Goal: Transaction & Acquisition: Purchase product/service

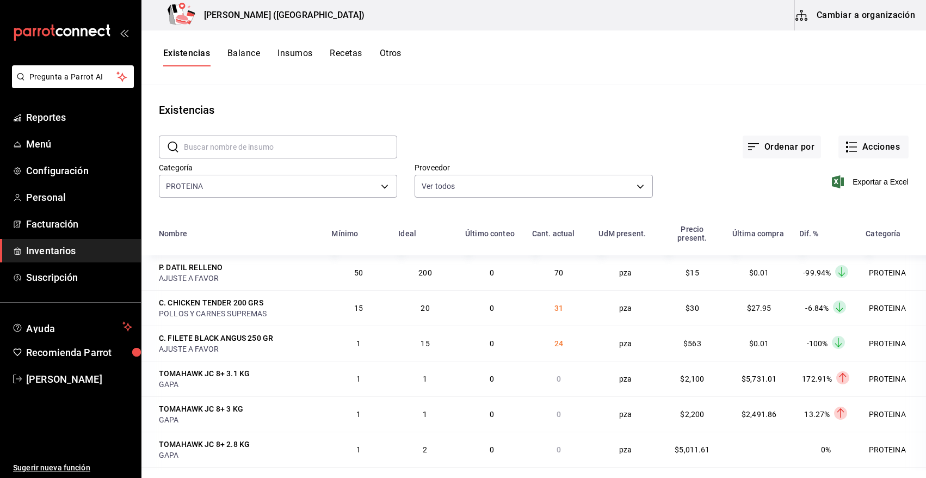
click at [856, 149] on button "Acciones" at bounding box center [874, 147] width 70 height 23
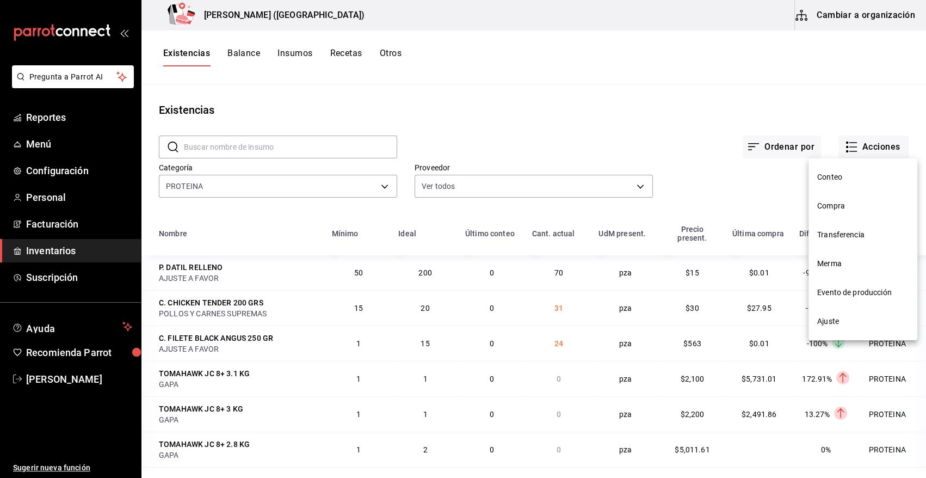
click at [834, 208] on span "Compra" at bounding box center [862, 205] width 91 height 11
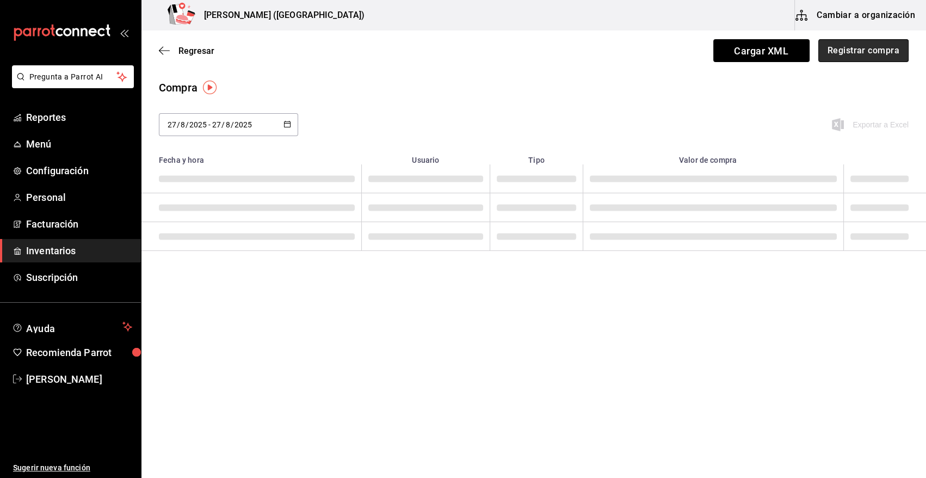
click at [881, 50] on button "Registrar compra" at bounding box center [864, 50] width 90 height 23
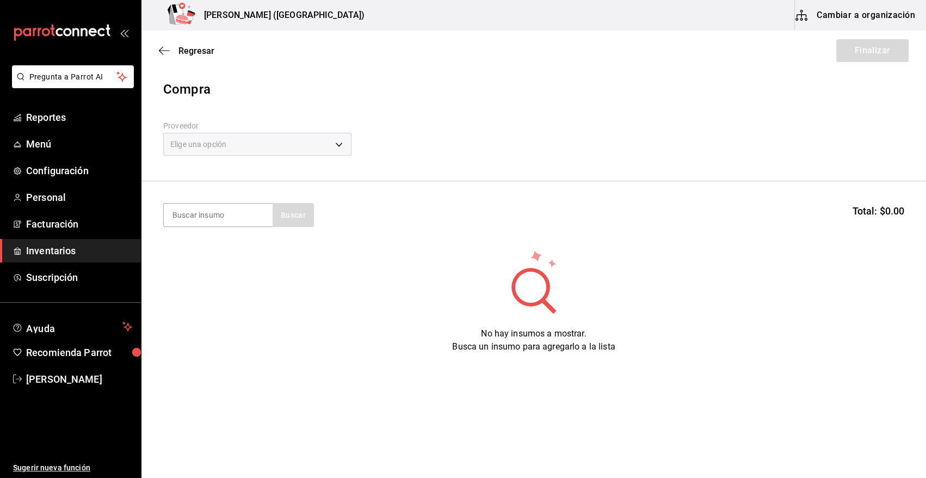
click at [335, 138] on div "Elige una opción" at bounding box center [257, 144] width 188 height 23
click at [342, 146] on div "Elige una opción" at bounding box center [257, 144] width 188 height 23
click at [78, 257] on span "Inventarios" at bounding box center [79, 250] width 106 height 15
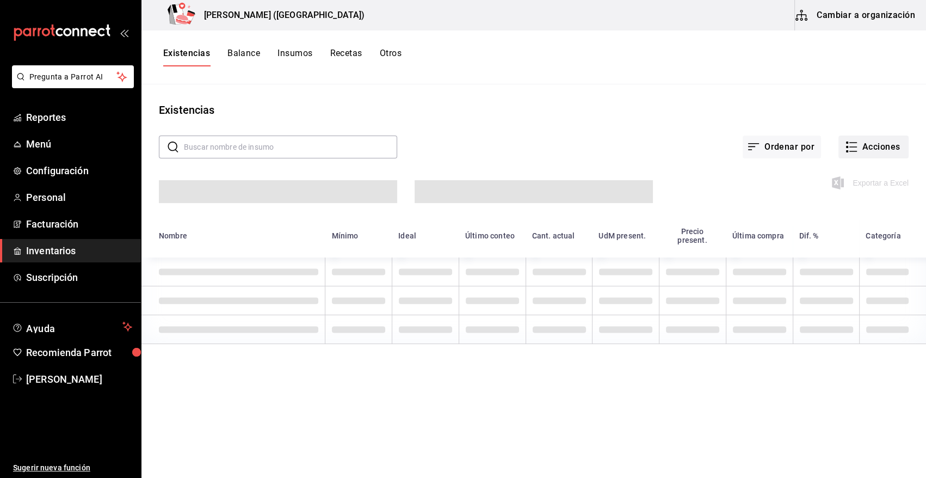
click at [877, 142] on button "Acciones" at bounding box center [874, 147] width 70 height 23
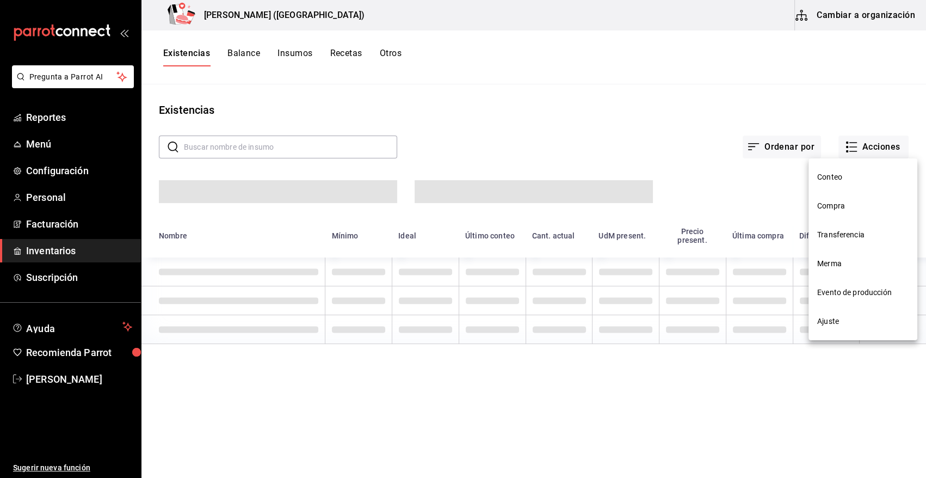
click at [851, 203] on span "Compra" at bounding box center [862, 205] width 91 height 11
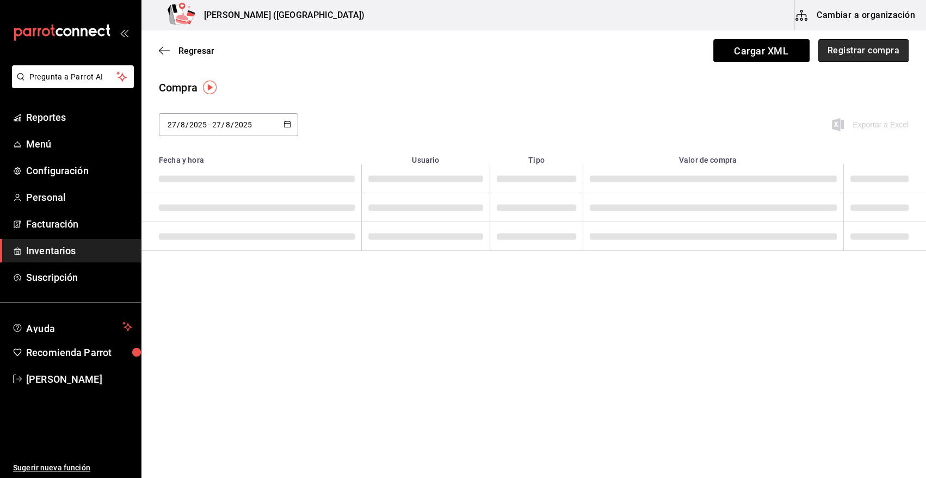
click at [847, 47] on button "Registrar compra" at bounding box center [864, 50] width 90 height 23
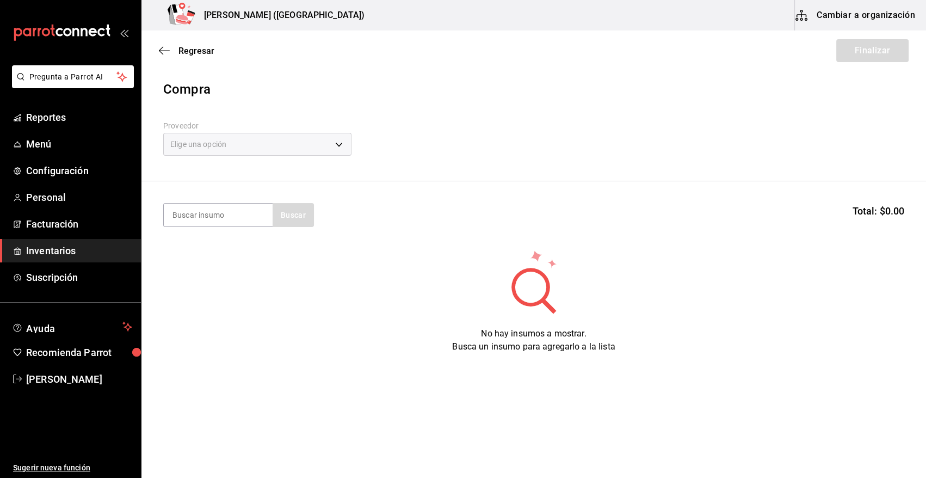
click at [338, 143] on div "Elige una opción" at bounding box center [257, 144] width 188 height 23
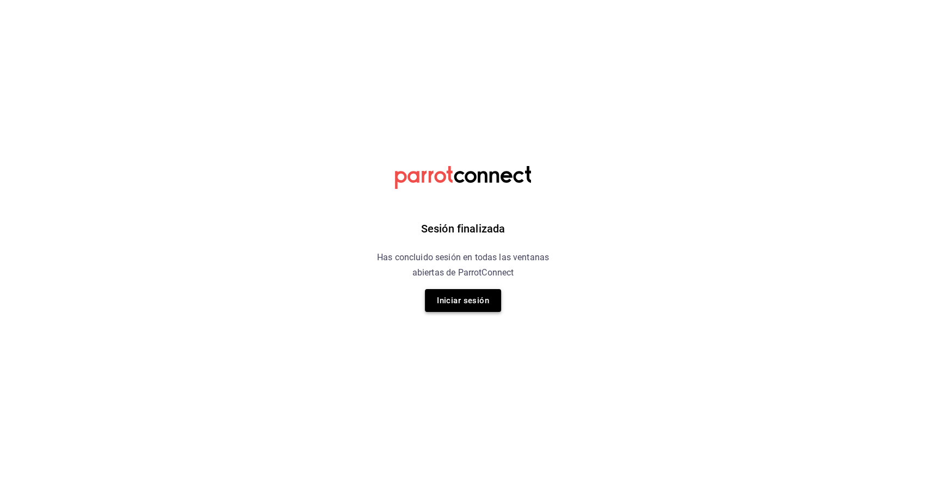
click at [490, 302] on button "Iniciar sesión" at bounding box center [463, 300] width 76 height 23
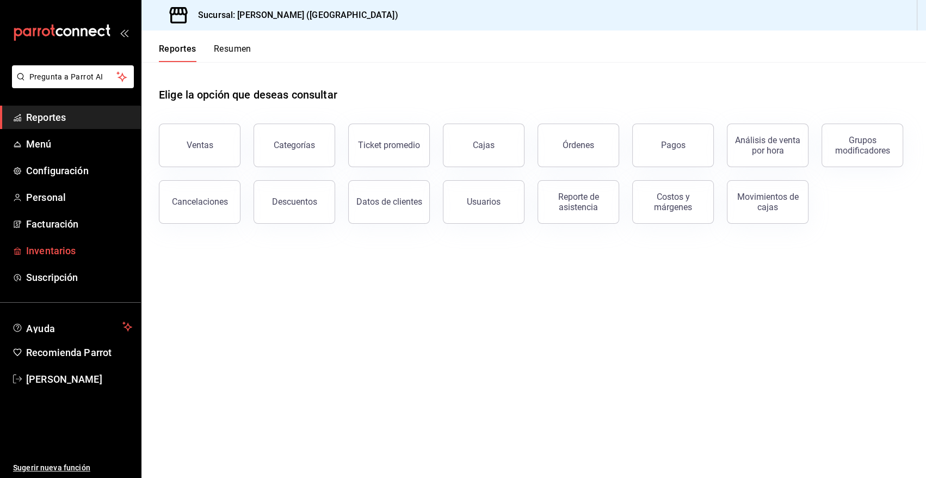
click at [65, 252] on span "Inventarios" at bounding box center [79, 250] width 106 height 15
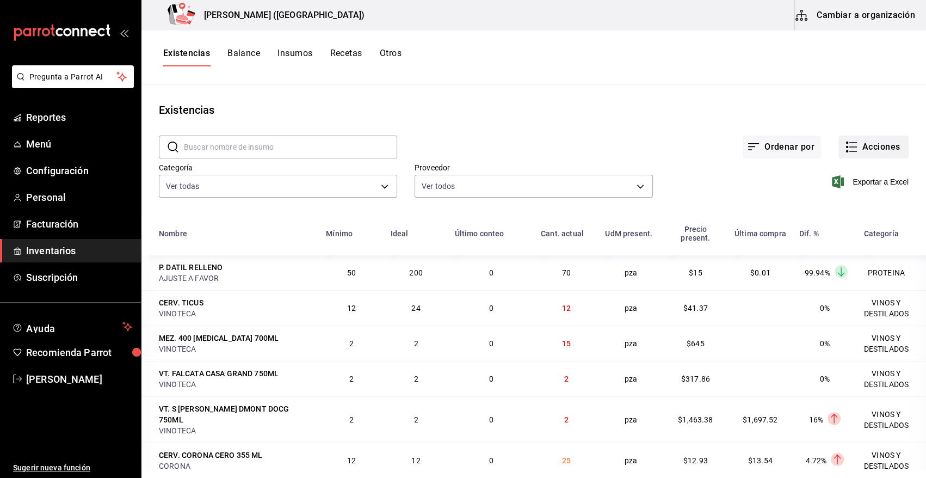
click at [877, 146] on button "Acciones" at bounding box center [874, 147] width 70 height 23
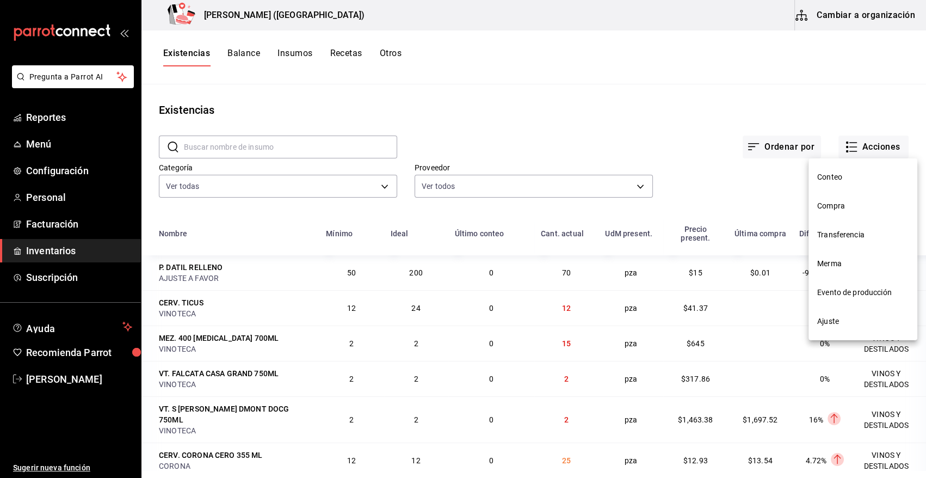
click at [838, 206] on span "Compra" at bounding box center [862, 205] width 91 height 11
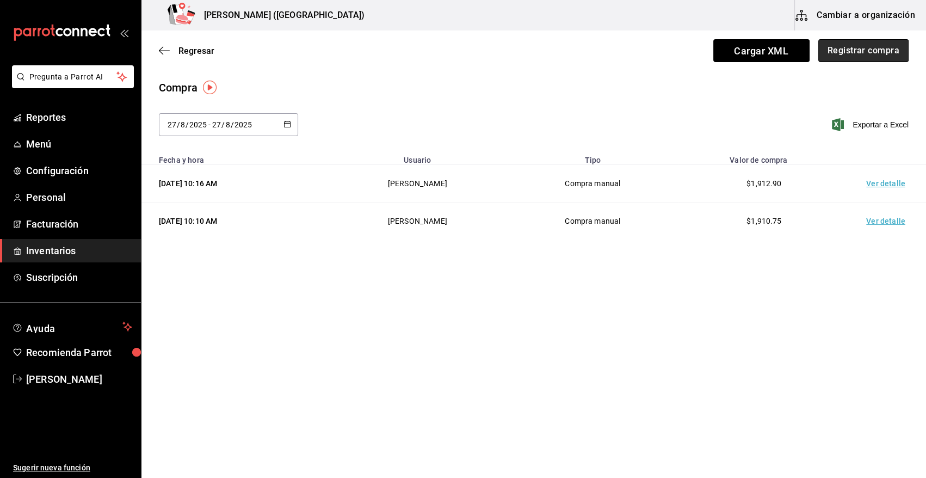
click at [863, 52] on button "Registrar compra" at bounding box center [864, 50] width 90 height 23
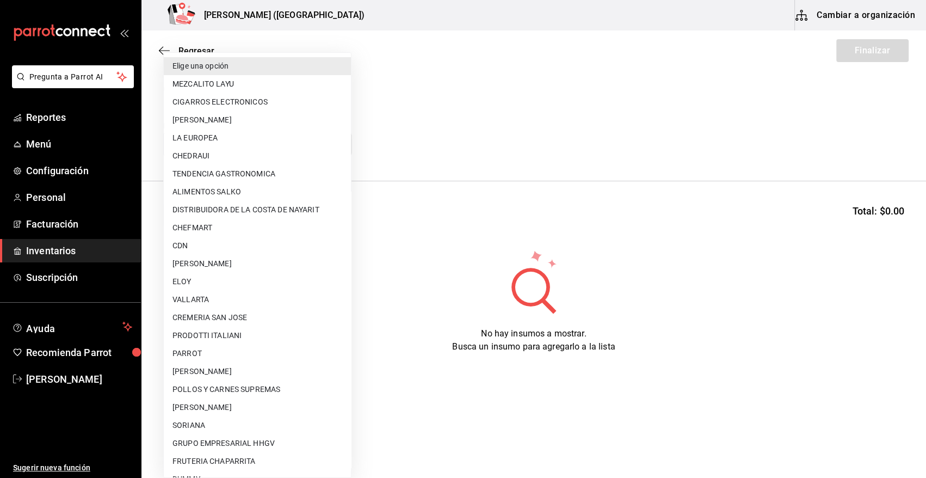
click at [304, 151] on body "Pregunta a Parrot AI Reportes Menú Configuración Personal Facturación Inventari…" at bounding box center [463, 208] width 926 height 416
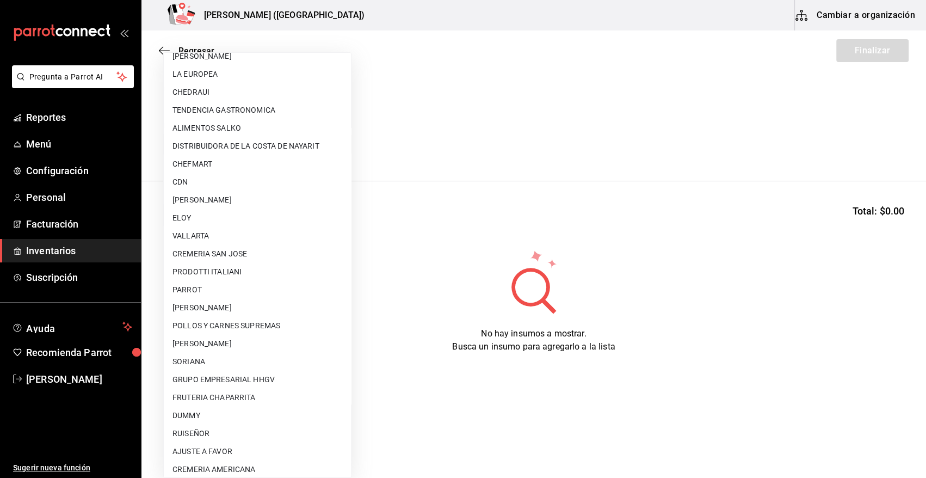
scroll to position [190, 0]
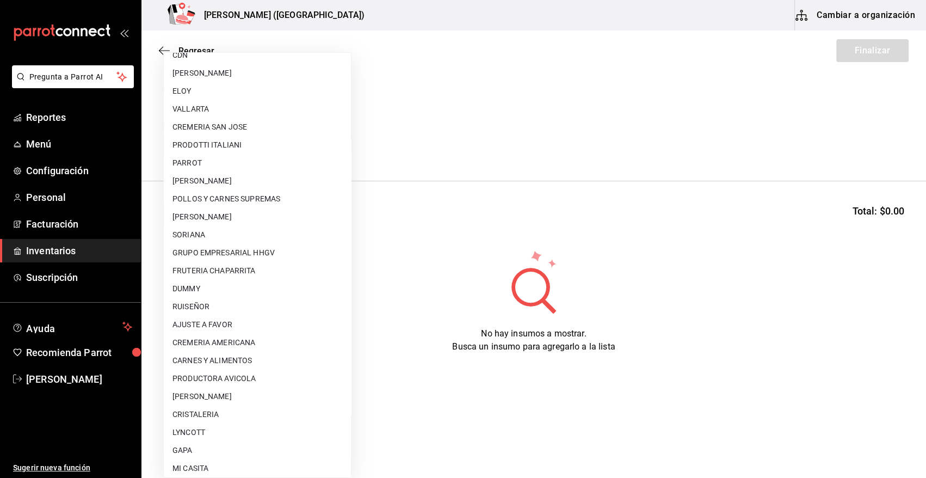
click at [235, 396] on li "PATRICIO GARCIA VALENCIA" at bounding box center [257, 396] width 187 height 18
type input "93319452-e4ec-4ce5-8058-ce2de598b887"
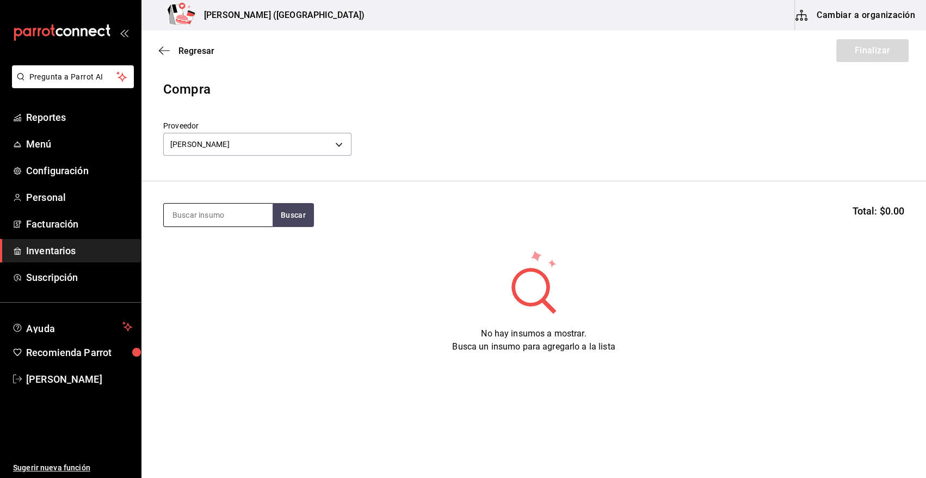
click at [211, 219] on input at bounding box center [218, 215] width 109 height 23
type input "TUETA"
click at [288, 212] on button "Buscar" at bounding box center [293, 215] width 41 height 24
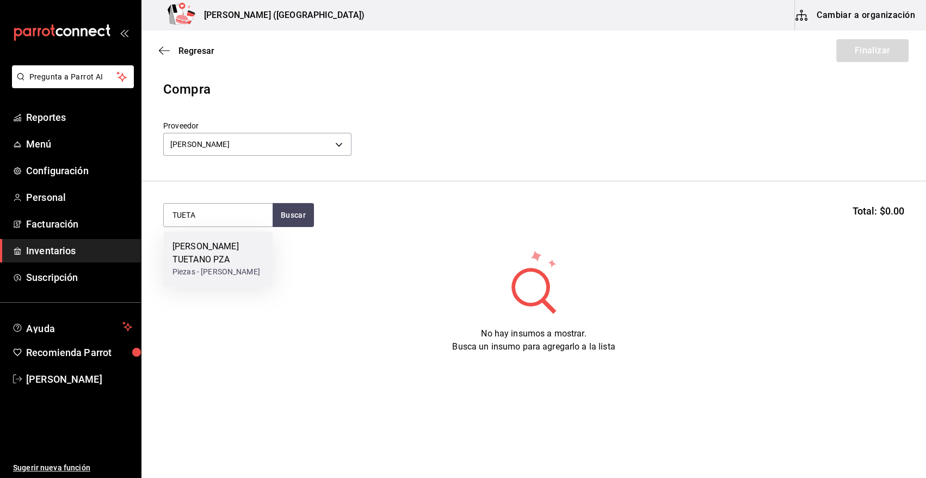
click at [227, 251] on div "C. HUESO TUETANO PZA" at bounding box center [218, 253] width 91 height 26
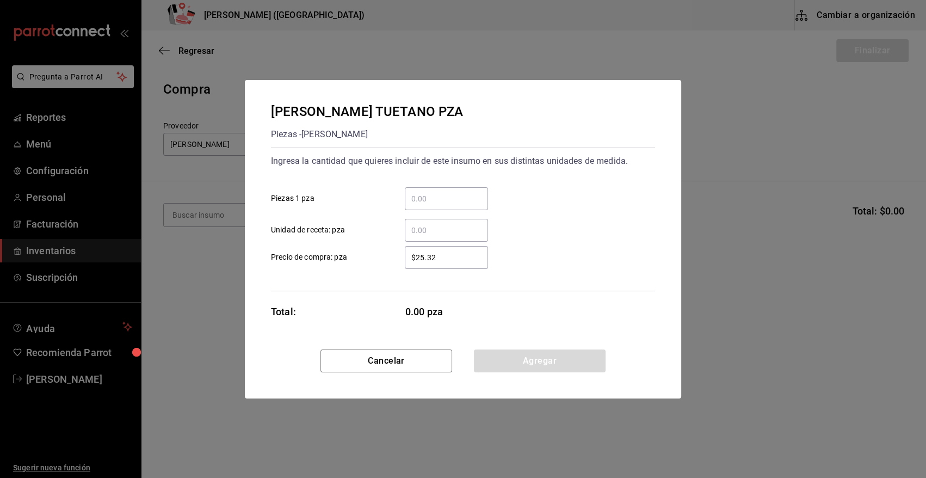
click at [435, 206] on div "​" at bounding box center [446, 198] width 83 height 23
click at [435, 205] on input "​ Piezas 1 pza" at bounding box center [446, 198] width 83 height 13
type input "136"
drag, startPoint x: 453, startPoint y: 263, endPoint x: 346, endPoint y: 257, distance: 106.8
click at [346, 257] on label "$25.32 ​ Precio de compra: pza" at bounding box center [379, 257] width 217 height 23
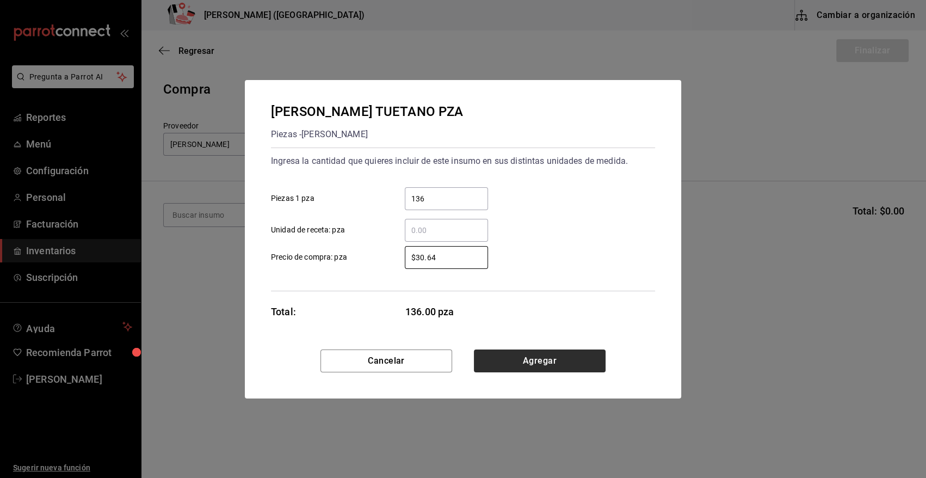
type input "$30.64"
click at [577, 365] on button "Agregar" at bounding box center [540, 360] width 132 height 23
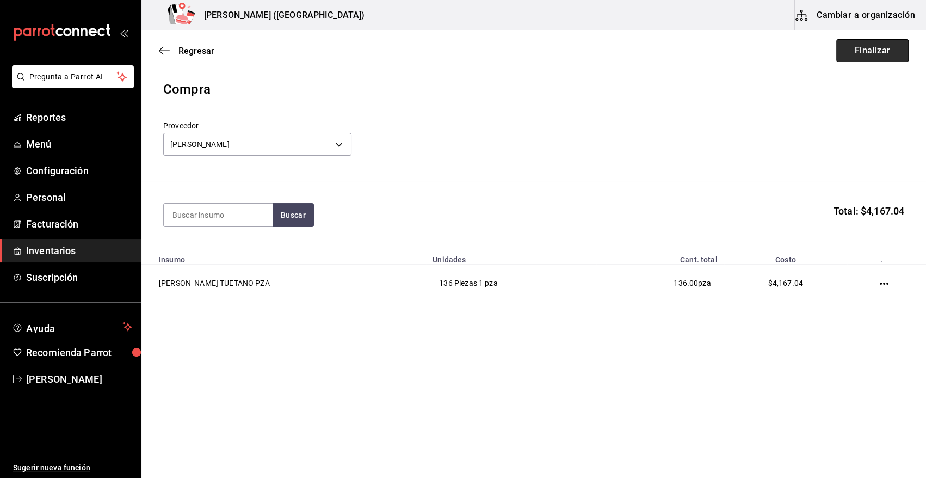
click at [882, 46] on button "Finalizar" at bounding box center [872, 50] width 72 height 23
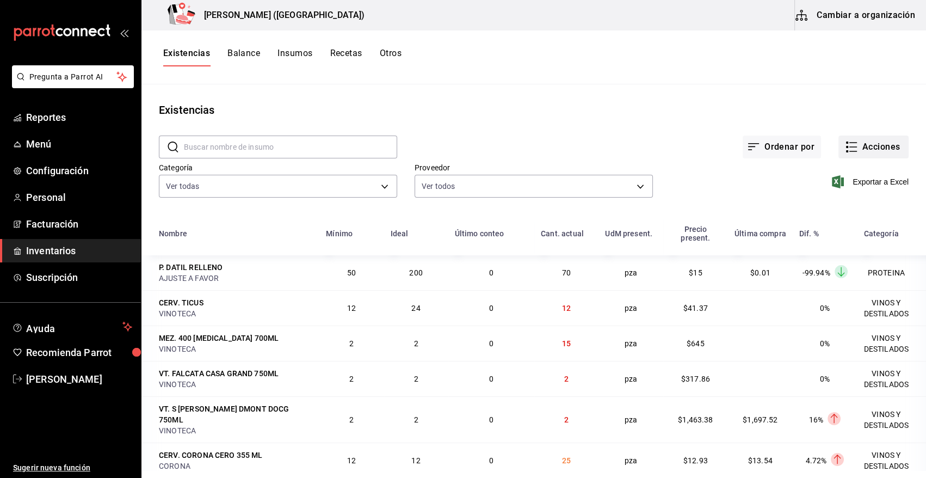
click at [871, 147] on button "Acciones" at bounding box center [874, 147] width 70 height 23
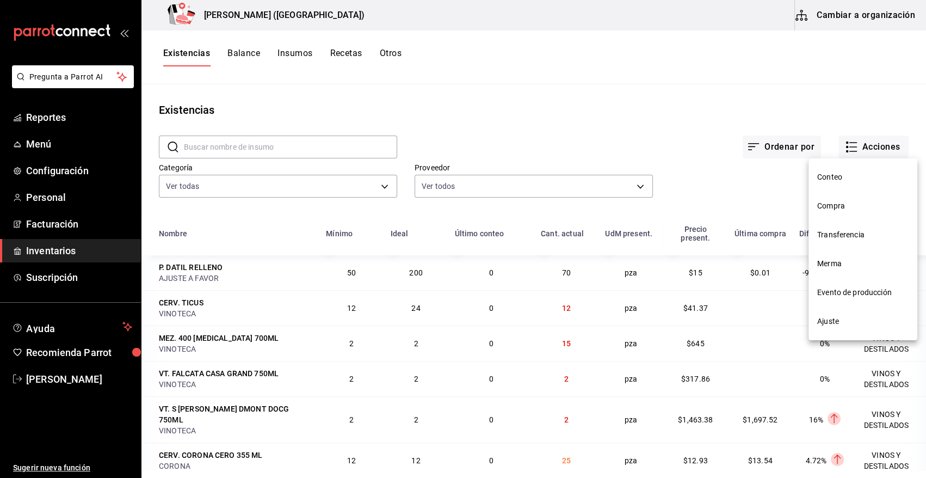
click at [840, 207] on span "Compra" at bounding box center [862, 205] width 91 height 11
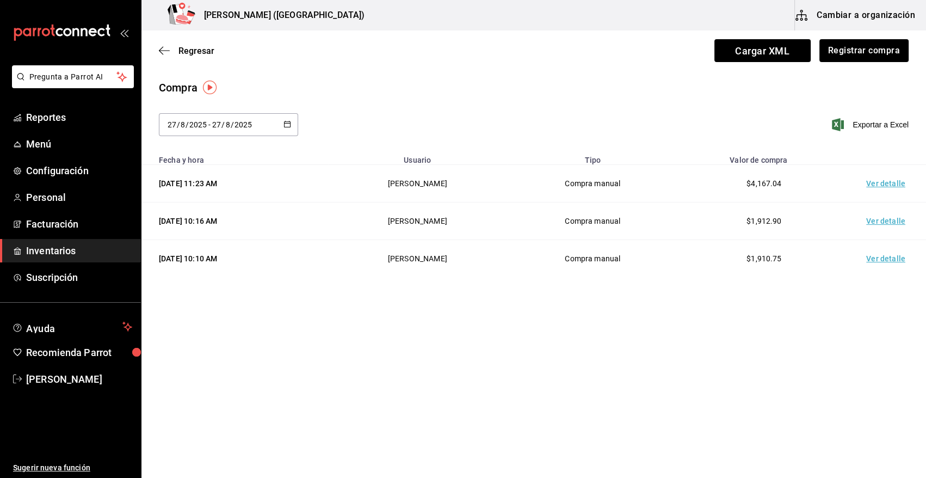
click at [891, 183] on td "Ver detalle" at bounding box center [888, 184] width 76 height 38
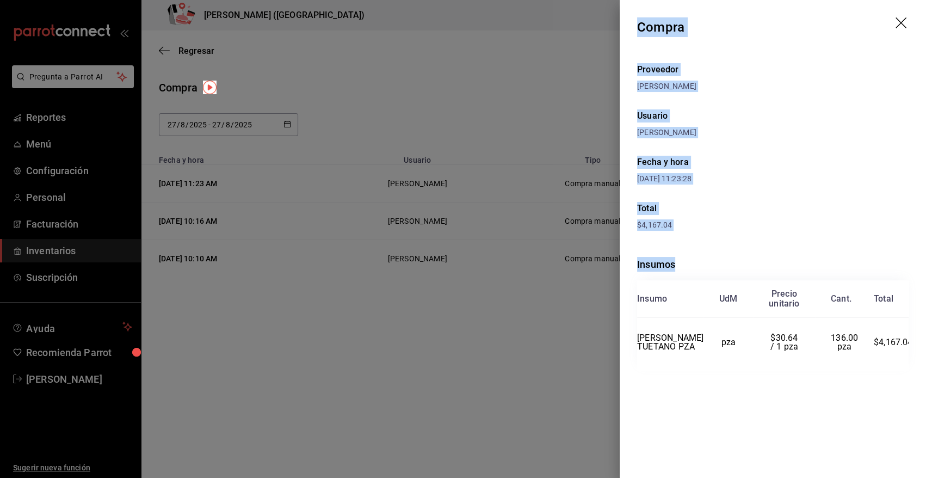
drag, startPoint x: 639, startPoint y: 25, endPoint x: 921, endPoint y: 370, distance: 445.9
click at [921, 370] on div "Compra Proveedor PATRICIO GARCIA VALENCIA Usuario Heriberto Madalena Fecha y ho…" at bounding box center [773, 239] width 306 height 478
click at [900, 22] on icon "drag" at bounding box center [902, 23] width 13 height 13
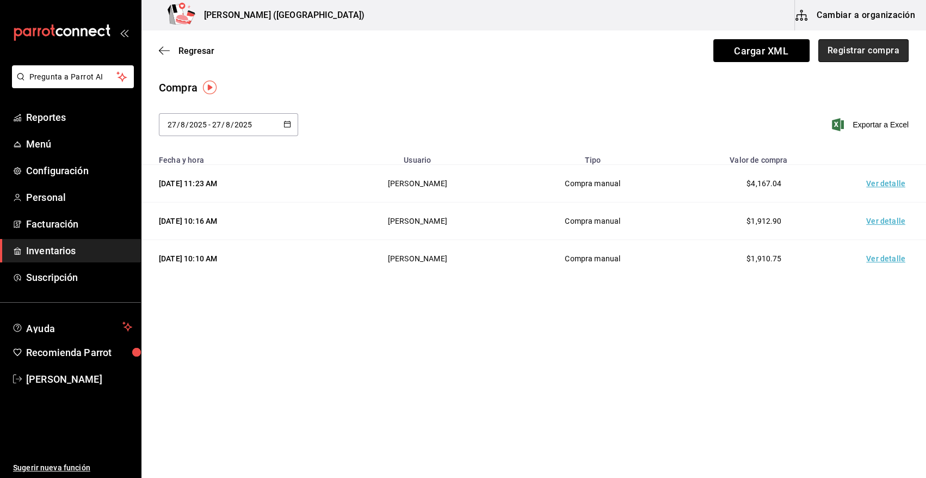
click at [866, 51] on button "Registrar compra" at bounding box center [864, 50] width 90 height 23
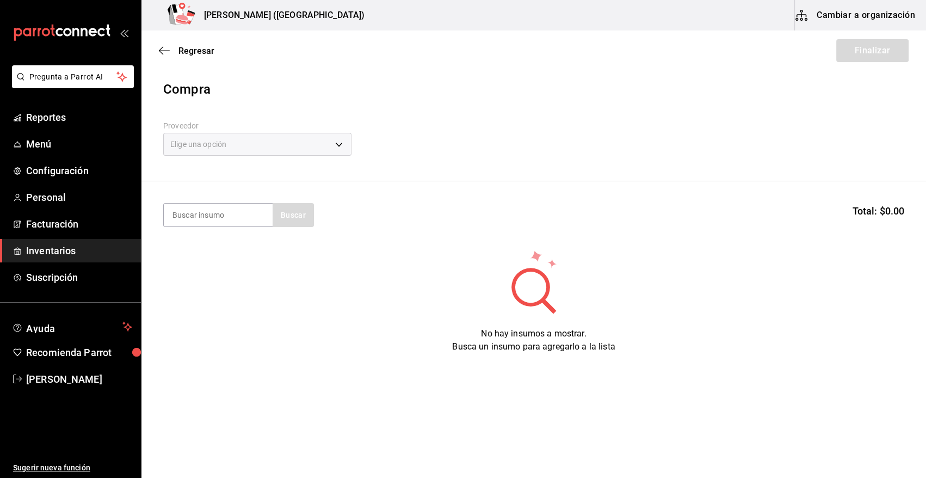
click at [290, 138] on div "Elige una opción" at bounding box center [257, 144] width 188 height 23
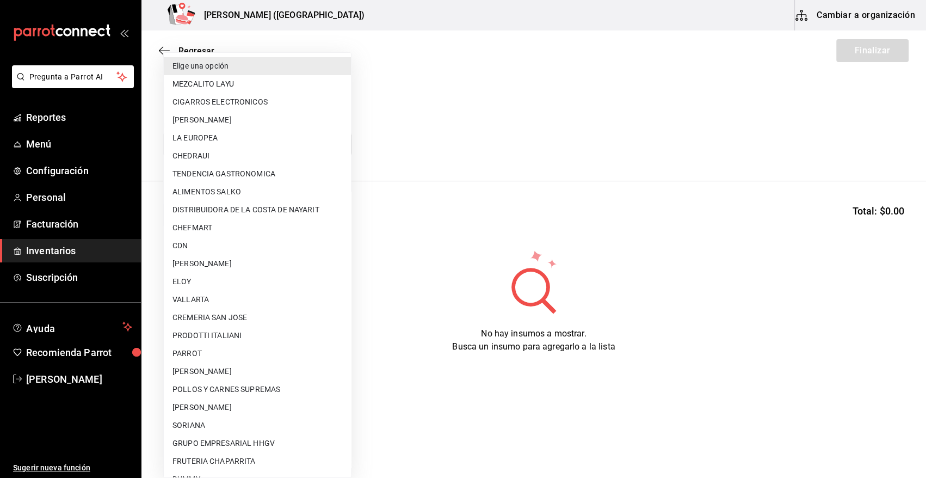
click at [339, 144] on body "Pregunta a Parrot AI Reportes Menú Configuración Personal Facturación Inventari…" at bounding box center [463, 208] width 926 height 416
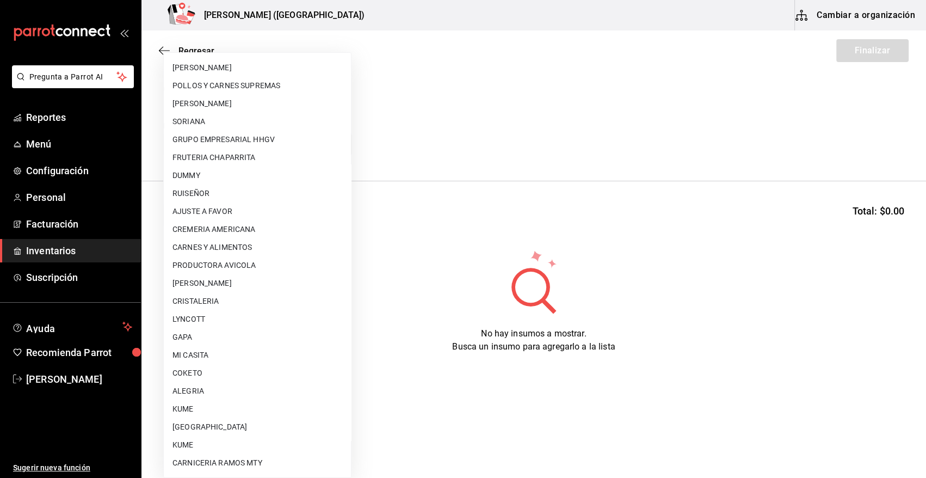
scroll to position [555, 0]
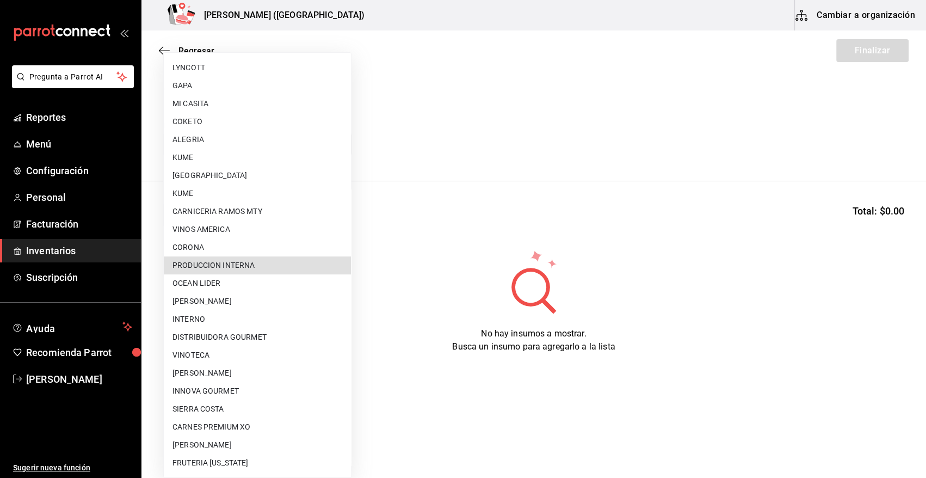
click at [273, 272] on li "PRODUCCION INTERNA" at bounding box center [257, 265] width 187 height 18
type input "ca5c8321-042a-43fe-a3bd-6967aa3ca48f"
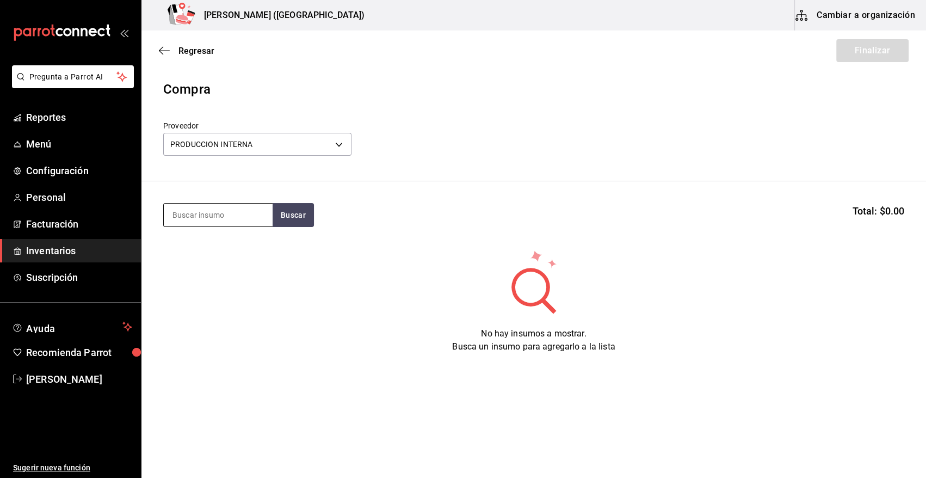
click at [192, 217] on input at bounding box center [218, 215] width 109 height 23
click at [188, 220] on input at bounding box center [218, 215] width 109 height 23
type input "PAN"
click at [294, 222] on button "Buscar" at bounding box center [293, 215] width 41 height 24
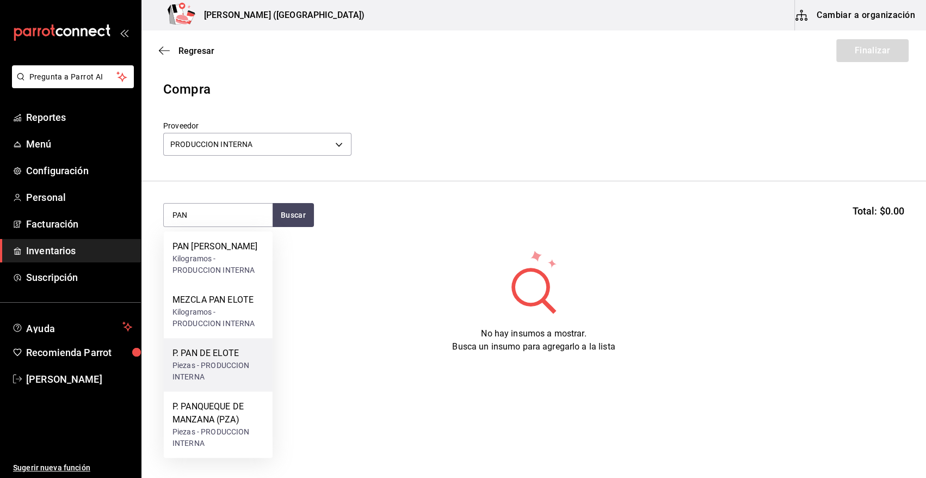
click at [224, 353] on div "P. PAN DE ELOTE" at bounding box center [218, 353] width 91 height 13
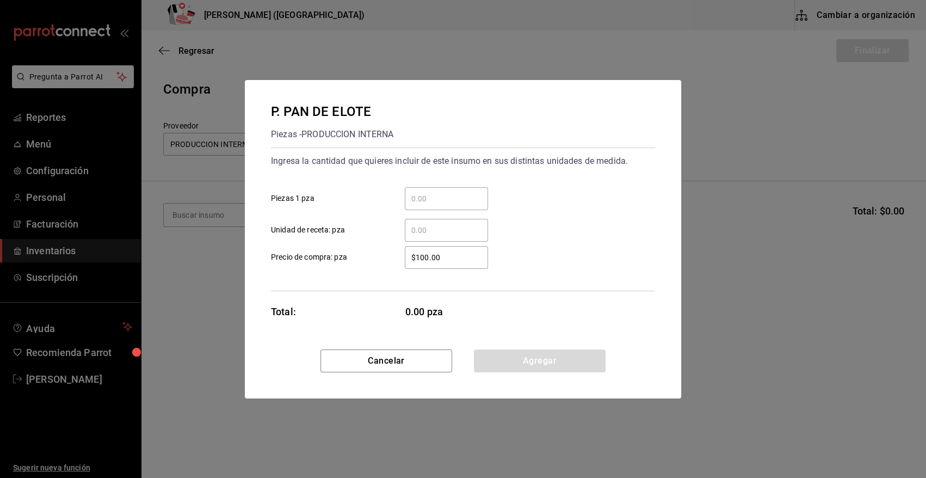
click at [455, 199] on input "​ Piezas 1 pza" at bounding box center [446, 198] width 83 height 13
type input "9"
drag, startPoint x: 449, startPoint y: 258, endPoint x: 319, endPoint y: 259, distance: 130.1
click at [319, 259] on label "$100.00 ​ Precio de compra: pza" at bounding box center [379, 257] width 217 height 23
type input "$0.01"
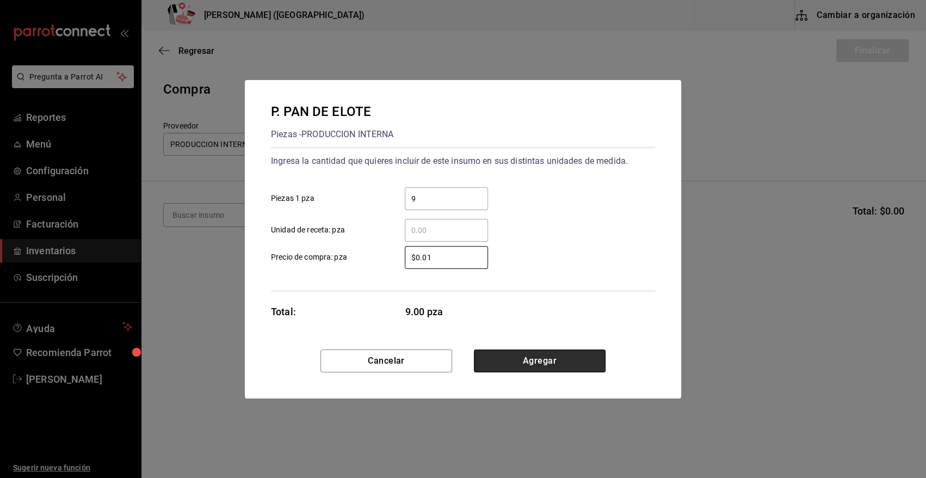
click at [533, 359] on button "Agregar" at bounding box center [540, 360] width 132 height 23
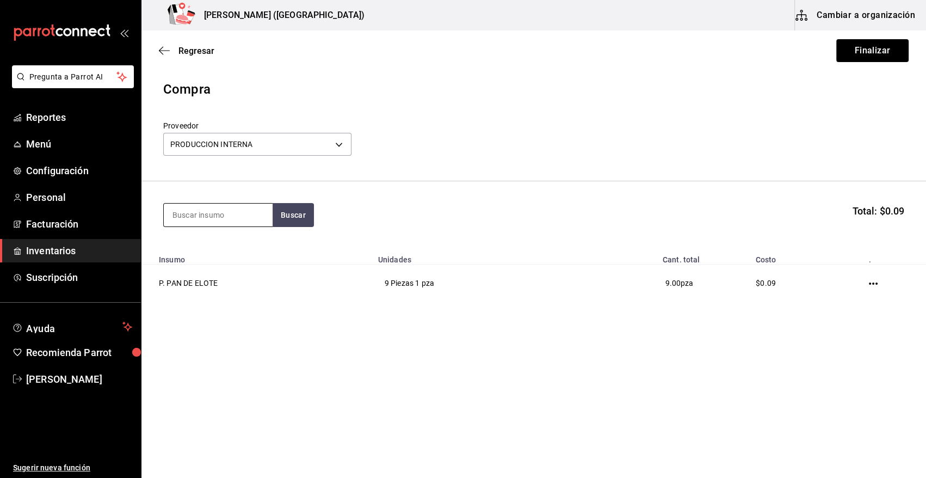
click at [204, 211] on input at bounding box center [218, 215] width 109 height 23
type input "PANQUE"
click at [284, 219] on button "Buscar" at bounding box center [293, 215] width 41 height 24
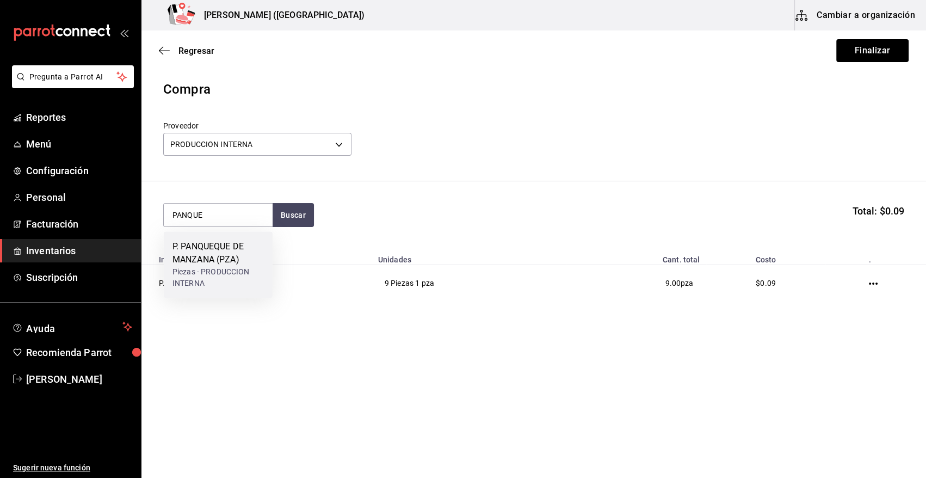
click at [211, 250] on div "P. PANQUEQUE DE MANZANA (PZA)" at bounding box center [218, 253] width 91 height 26
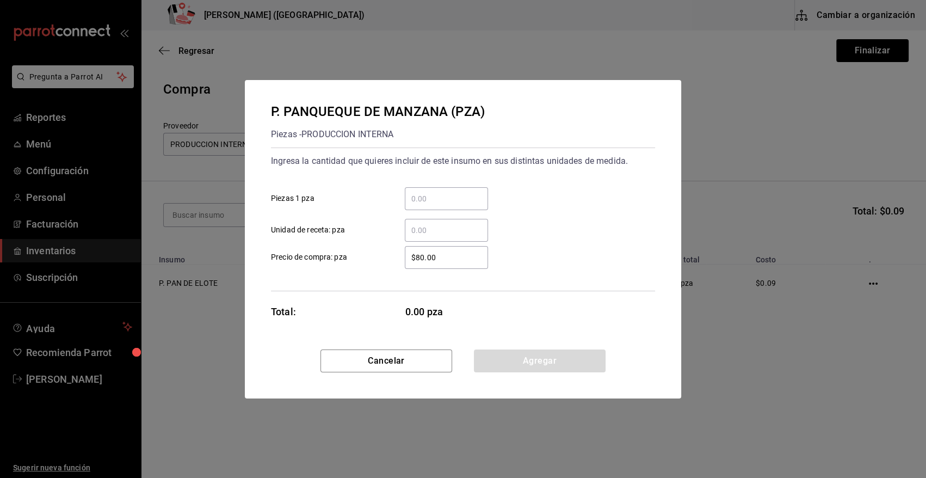
click at [422, 196] on input "​ Piezas 1 pza" at bounding box center [446, 198] width 83 height 13
type input "6"
drag, startPoint x: 445, startPoint y: 257, endPoint x: 336, endPoint y: 255, distance: 108.9
click at [336, 255] on label "$80.00 ​ Precio de compra: pza" at bounding box center [379, 257] width 217 height 23
type input "$0.01"
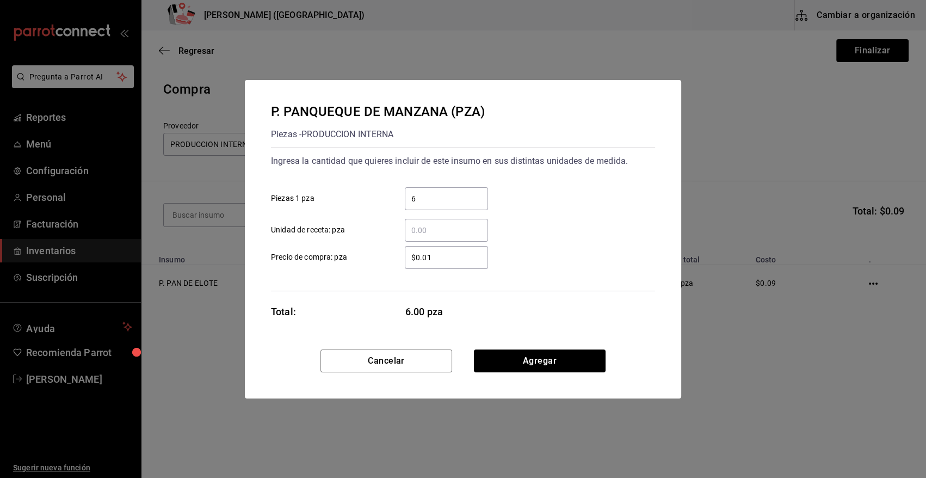
drag, startPoint x: 536, startPoint y: 365, endPoint x: 522, endPoint y: 362, distance: 13.8
click at [533, 364] on button "Agregar" at bounding box center [540, 360] width 132 height 23
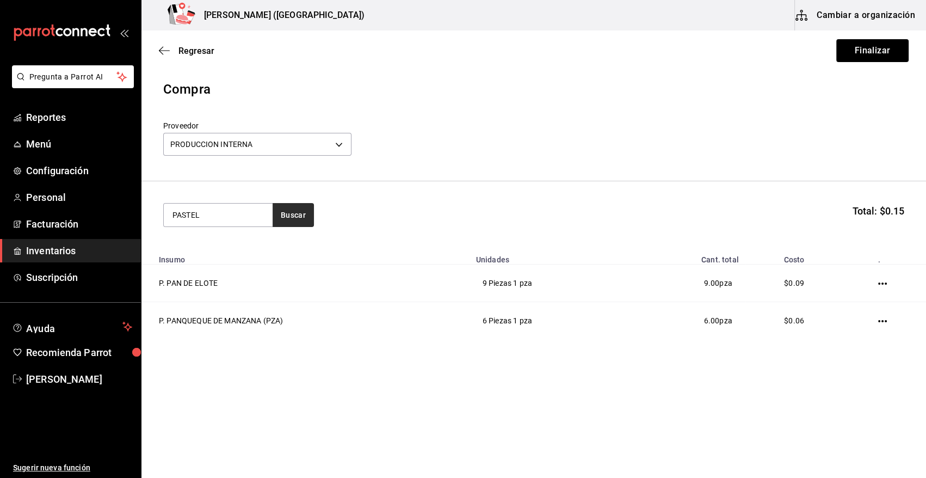
type input "PASTEL"
click at [298, 222] on button "Buscar" at bounding box center [293, 215] width 41 height 24
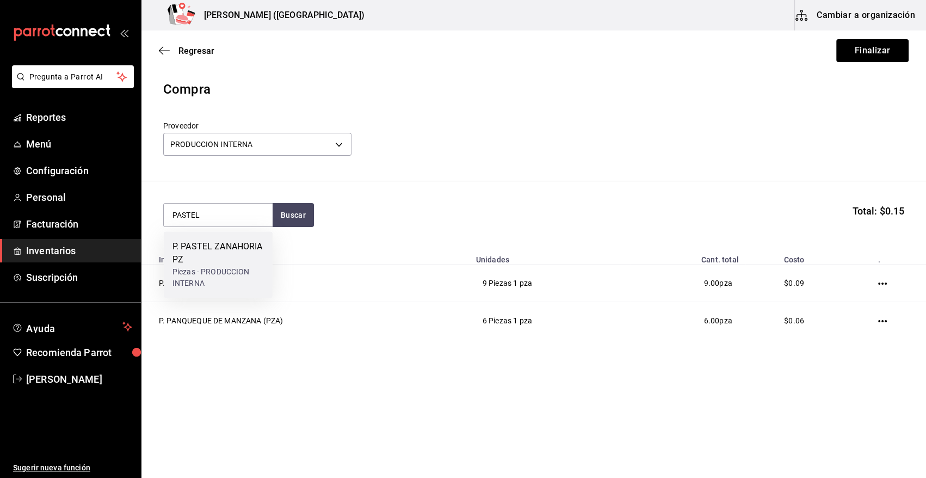
click at [225, 248] on div "P. PASTEL ZANAHORIA PZ" at bounding box center [218, 253] width 91 height 26
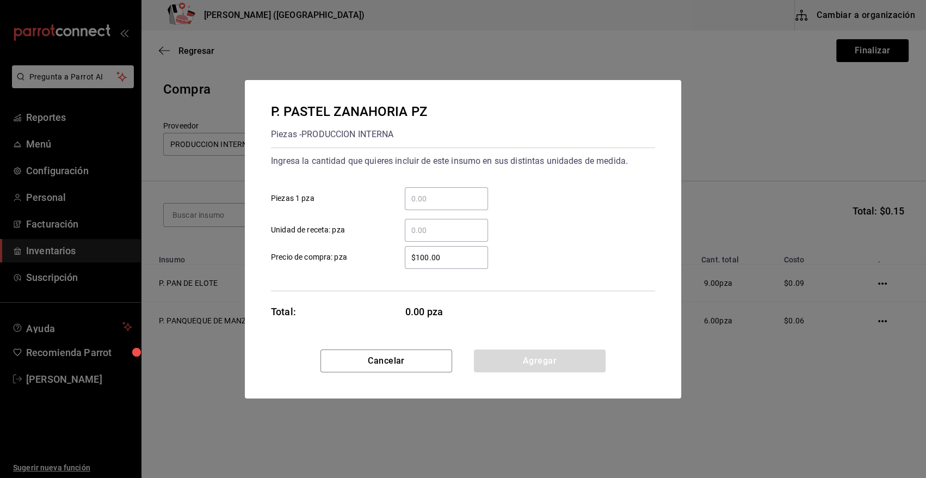
click at [460, 198] on input "​ Piezas 1 pza" at bounding box center [446, 198] width 83 height 13
type input "6"
drag, startPoint x: 459, startPoint y: 259, endPoint x: 339, endPoint y: 270, distance: 120.8
click at [339, 270] on div "Ingresa la cantidad que quieres incluir de este insumo en sus distintas unidade…" at bounding box center [463, 219] width 384 height 144
type input "$0.01"
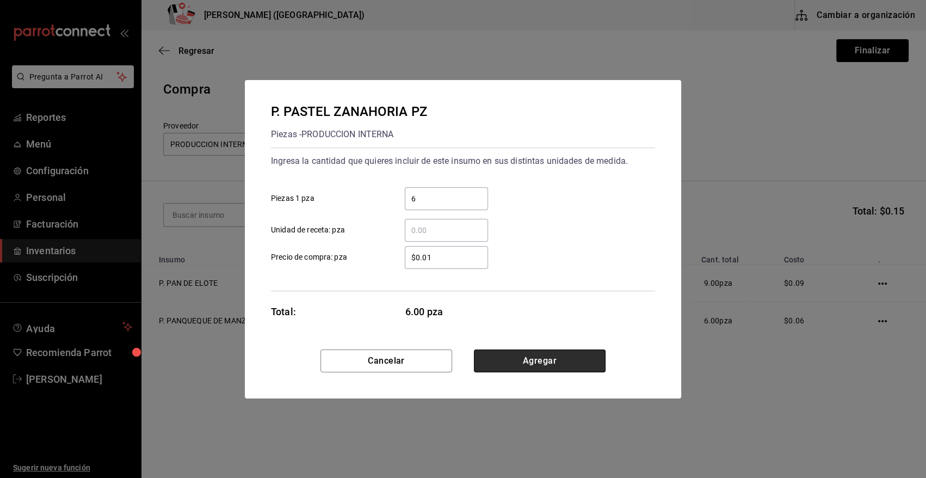
click at [514, 363] on button "Agregar" at bounding box center [540, 360] width 132 height 23
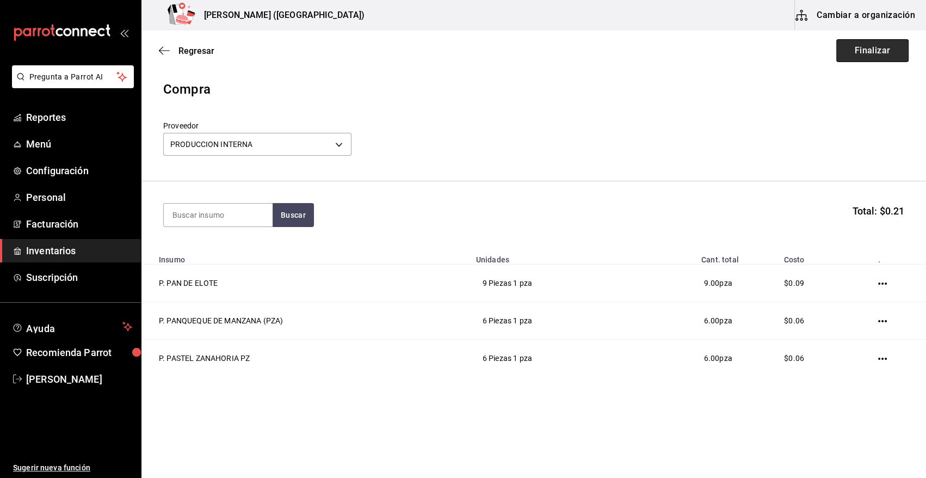
click at [877, 47] on button "Finalizar" at bounding box center [872, 50] width 72 height 23
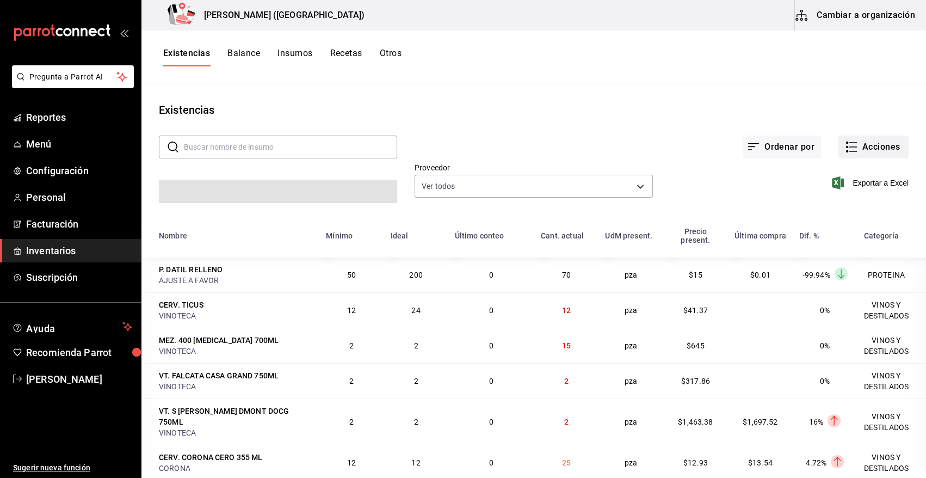
click at [876, 144] on button "Acciones" at bounding box center [874, 147] width 70 height 23
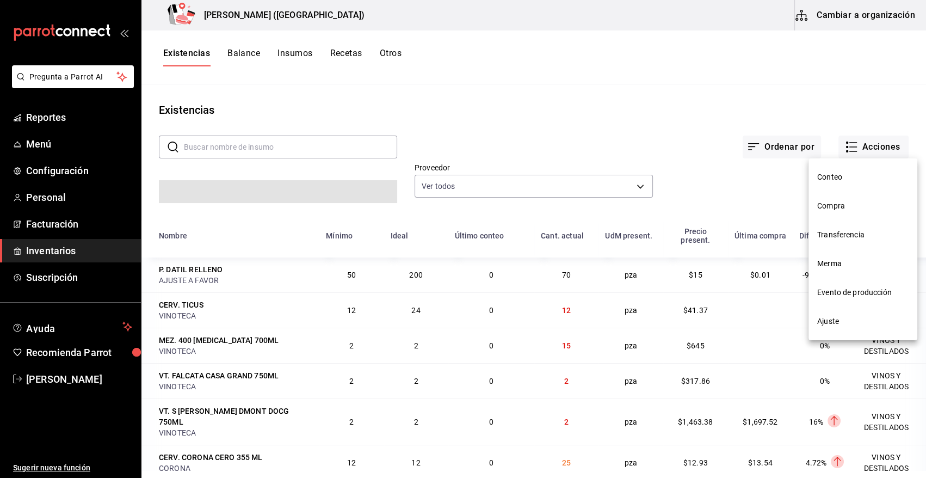
click at [842, 202] on span "Compra" at bounding box center [862, 205] width 91 height 11
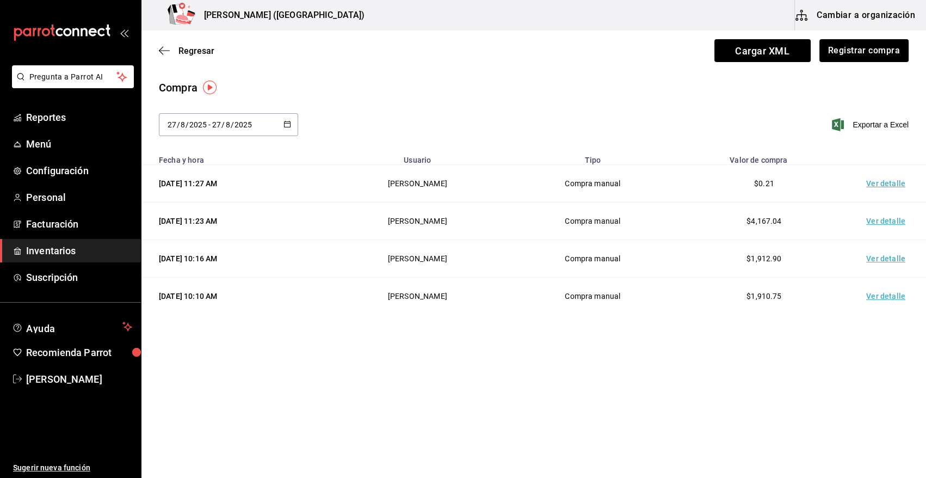
click at [895, 186] on td "Ver detalle" at bounding box center [888, 184] width 76 height 38
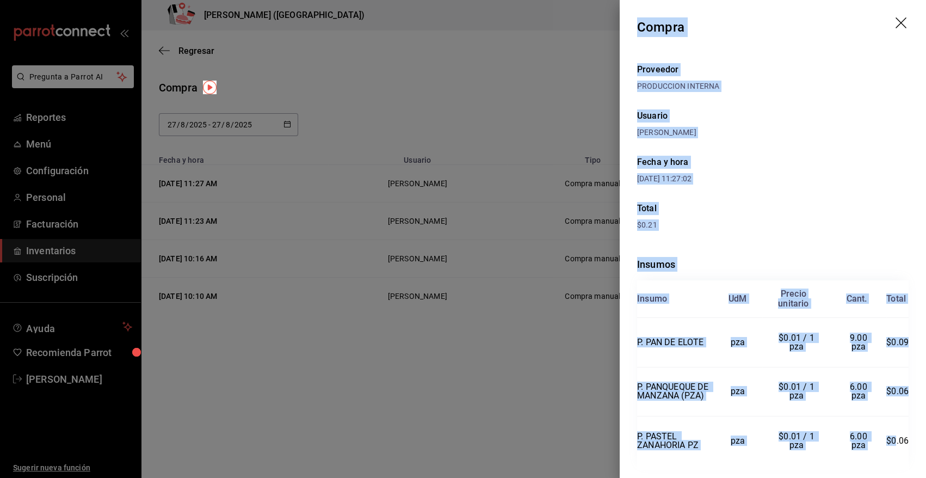
scroll to position [35, 0]
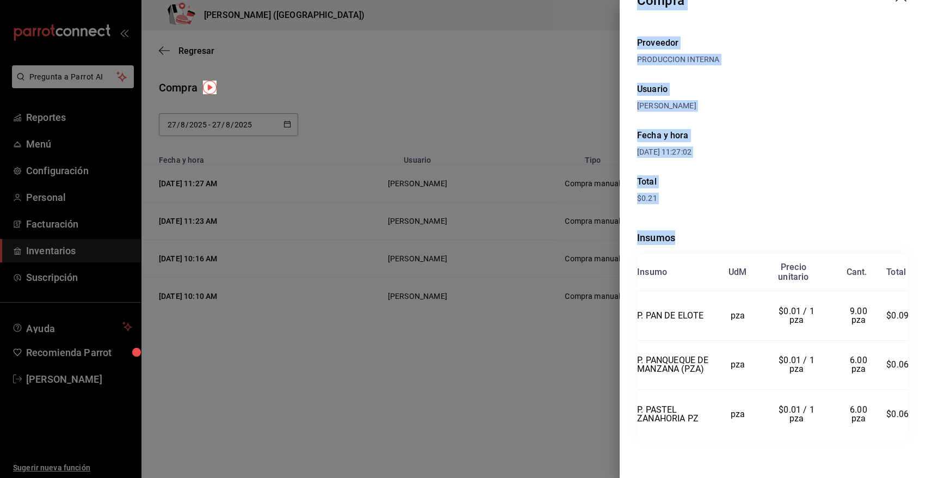
drag, startPoint x: 637, startPoint y: 23, endPoint x: 910, endPoint y: 414, distance: 476.8
click at [910, 414] on div "Compra Proveedor PRODUCCION INTERNA Usuario Heriberto Madalena Fecha y hora 27/…" at bounding box center [773, 239] width 306 height 478
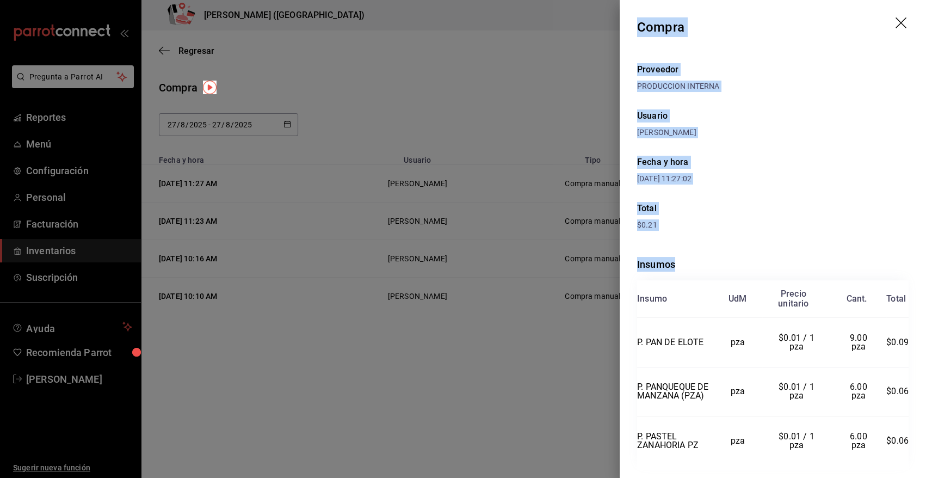
click at [896, 17] on icon "drag" at bounding box center [902, 23] width 13 height 13
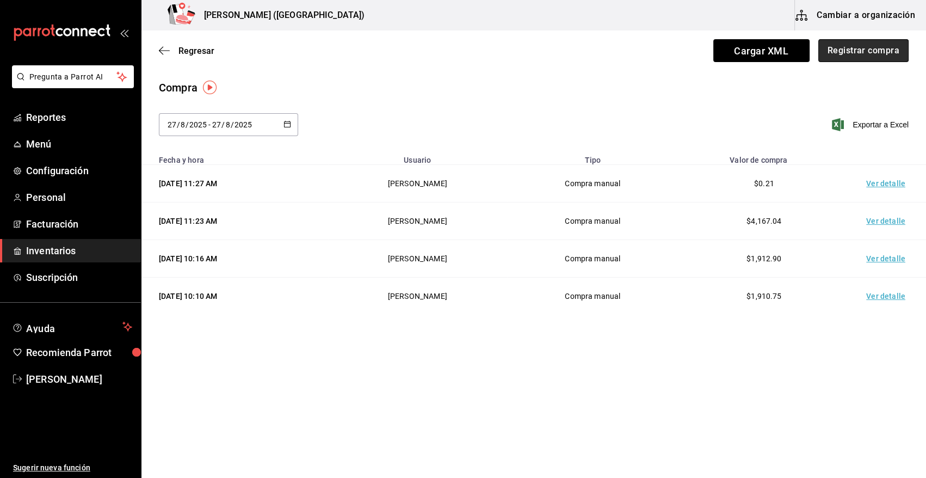
click at [867, 48] on button "Registrar compra" at bounding box center [864, 50] width 90 height 23
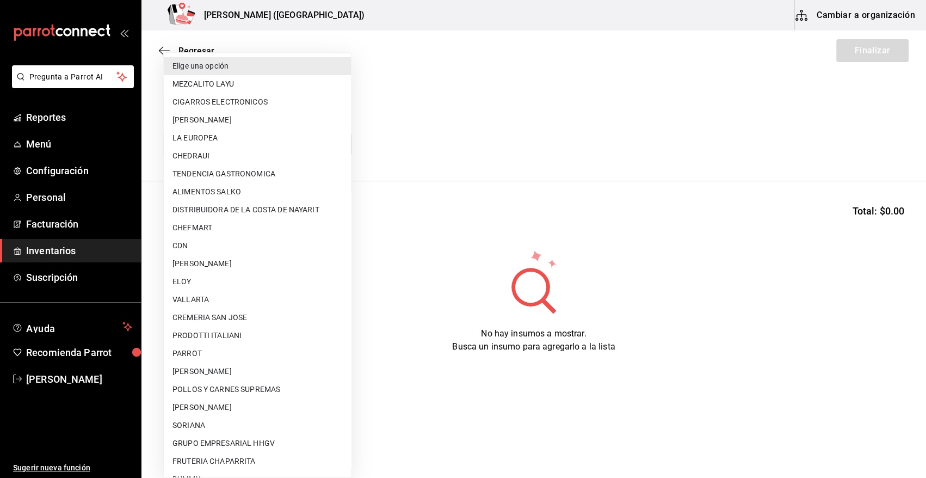
click at [312, 150] on body "Pregunta a Parrot AI Reportes Menú Configuración Personal Facturación Inventari…" at bounding box center [463, 208] width 926 height 416
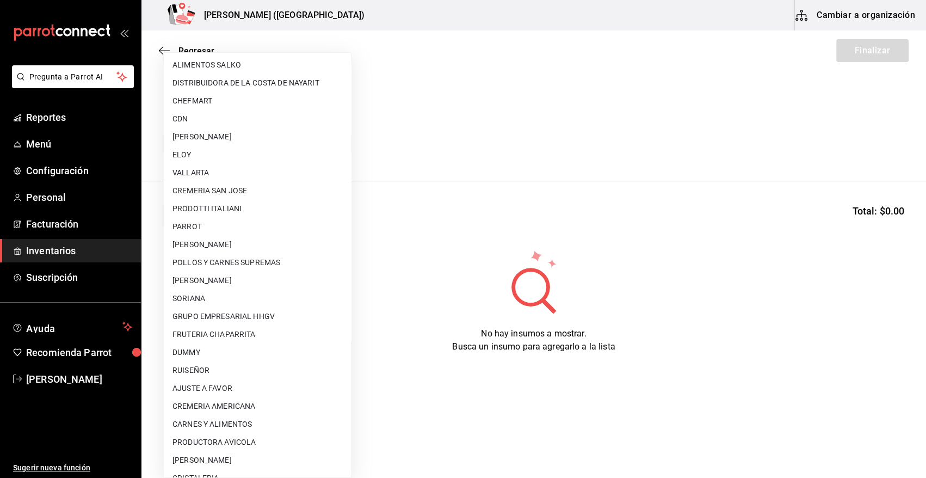
click at [231, 385] on li "AJUSTE A FAVOR" at bounding box center [257, 388] width 187 height 18
type input "dd0fbccd-e034-4acc-8432-7d1d5e23f321"
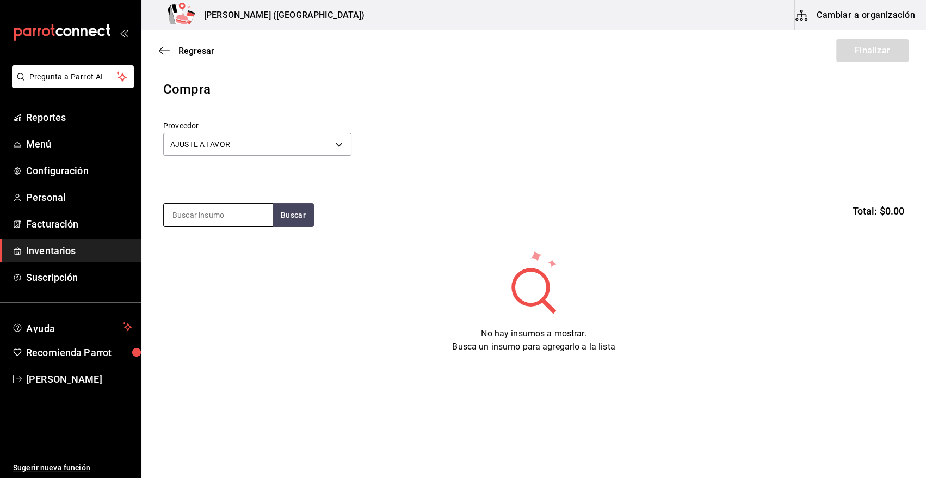
click at [239, 213] on input at bounding box center [218, 215] width 109 height 23
type input "ESFER"
click at [292, 211] on button "Buscar" at bounding box center [293, 215] width 41 height 24
click at [194, 244] on div "M. SALMON ESFERAS" at bounding box center [217, 246] width 88 height 13
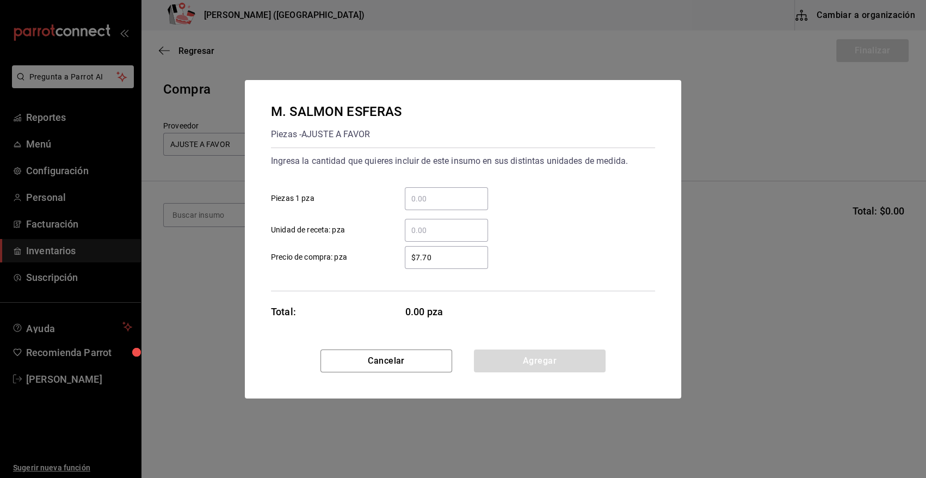
click at [450, 202] on input "​ Piezas 1 pza" at bounding box center [446, 198] width 83 height 13
type input "15"
drag, startPoint x: 461, startPoint y: 250, endPoint x: 378, endPoint y: 261, distance: 83.4
click at [378, 261] on label "$7.70 ​ Precio de compra: pza" at bounding box center [379, 257] width 217 height 23
type input "$0.01"
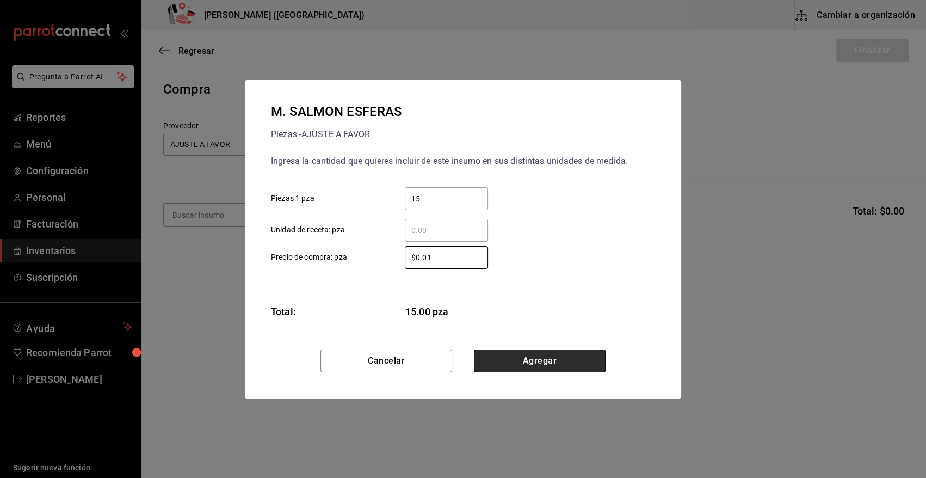
click at [513, 360] on button "Agregar" at bounding box center [540, 360] width 132 height 23
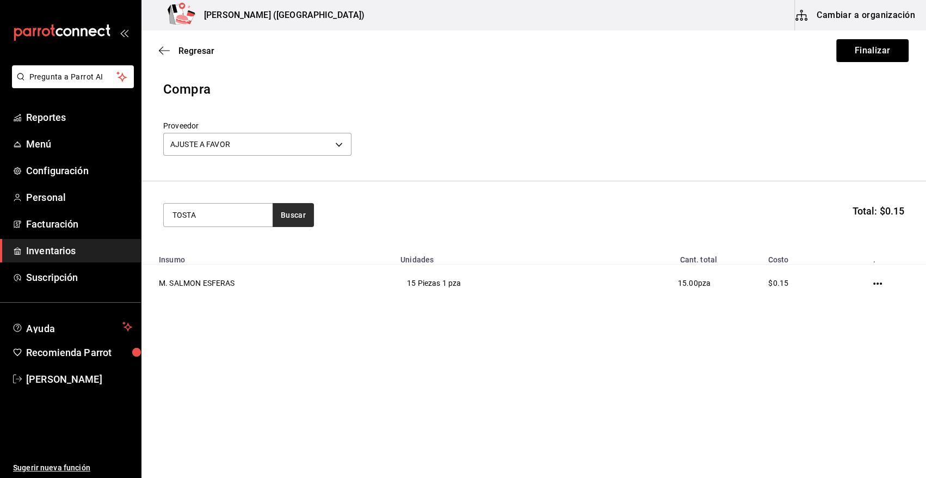
type input "TOSTA"
click at [288, 218] on button "Buscar" at bounding box center [293, 215] width 41 height 24
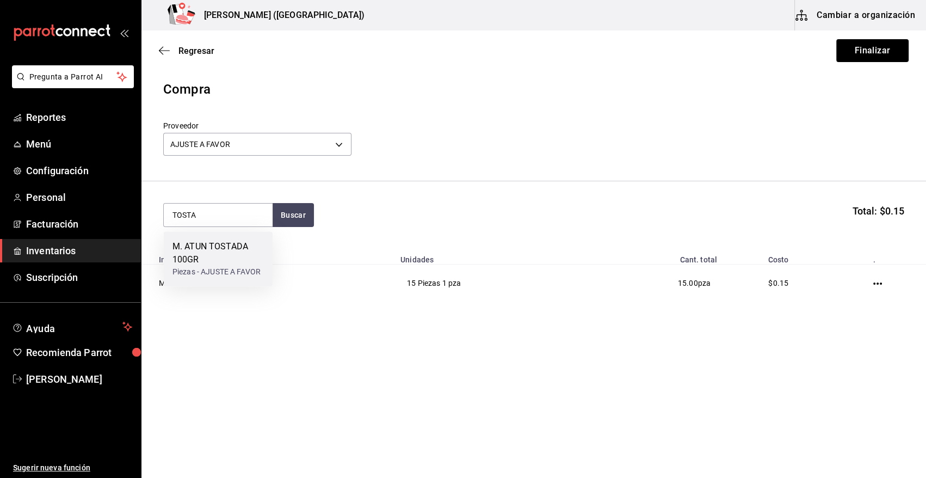
click at [226, 253] on div "M. ATUN TOSTADA 100GR" at bounding box center [218, 253] width 91 height 26
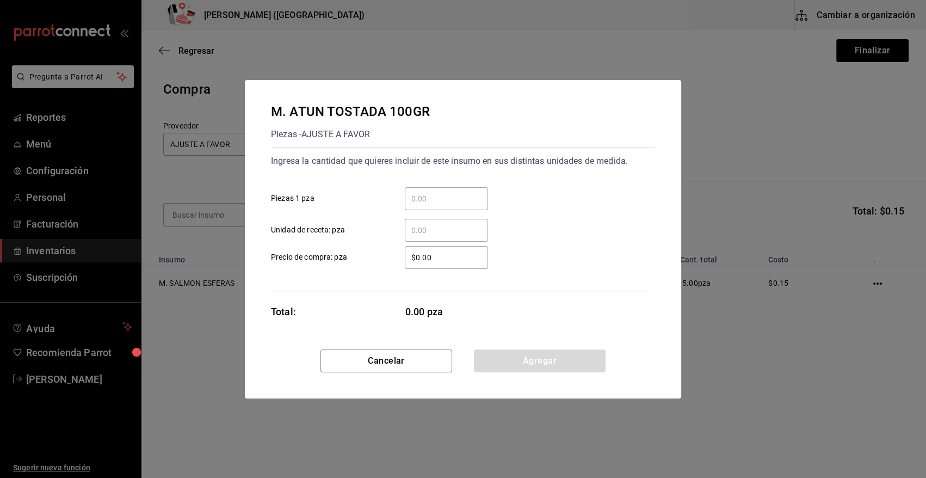
click at [421, 199] on input "​ Piezas 1 pza" at bounding box center [446, 198] width 83 height 13
type input "4"
click at [525, 193] on div "4 ​ Piezas 1 pza" at bounding box center [458, 195] width 393 height 32
drag, startPoint x: 460, startPoint y: 261, endPoint x: 318, endPoint y: 281, distance: 143.4
click at [318, 281] on div "Ingresa la cantidad que quieres incluir de este insumo en sus distintas unidade…" at bounding box center [463, 219] width 384 height 144
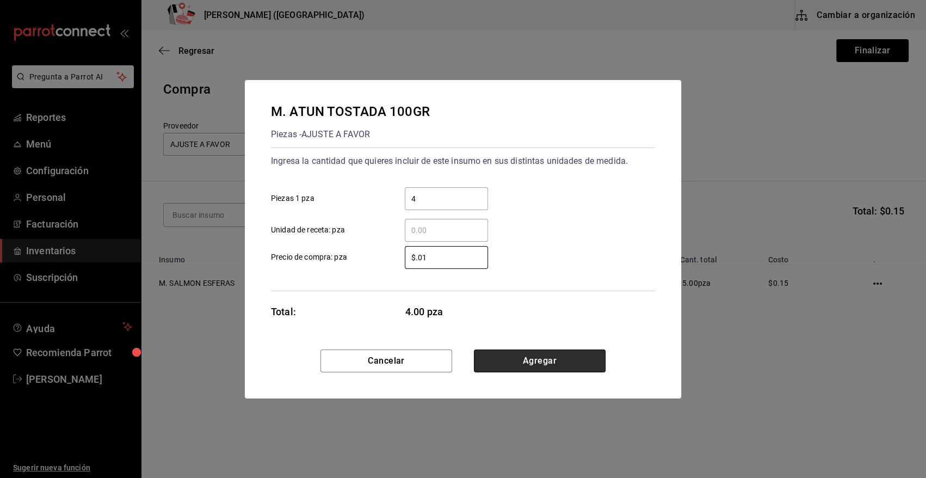
type input "$0.01"
click at [497, 359] on button "Agregar" at bounding box center [540, 360] width 132 height 23
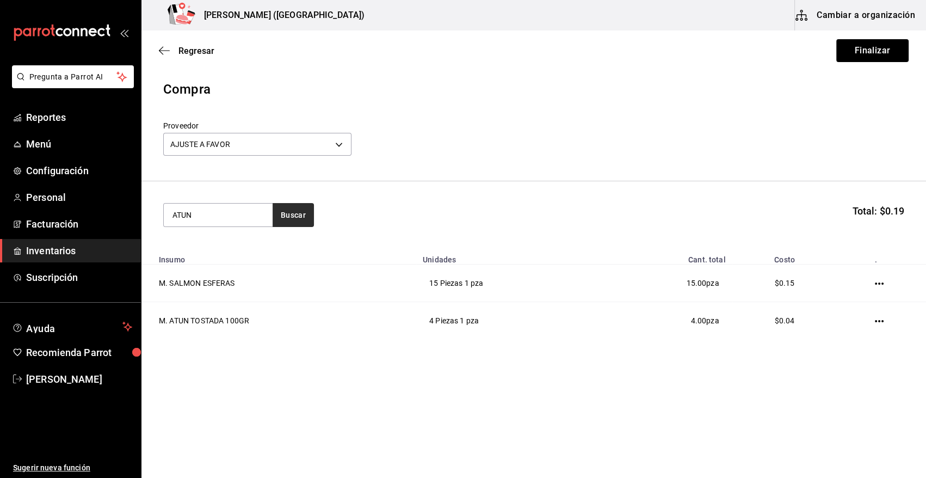
type input "ATUN"
click at [294, 219] on button "Buscar" at bounding box center [293, 215] width 41 height 24
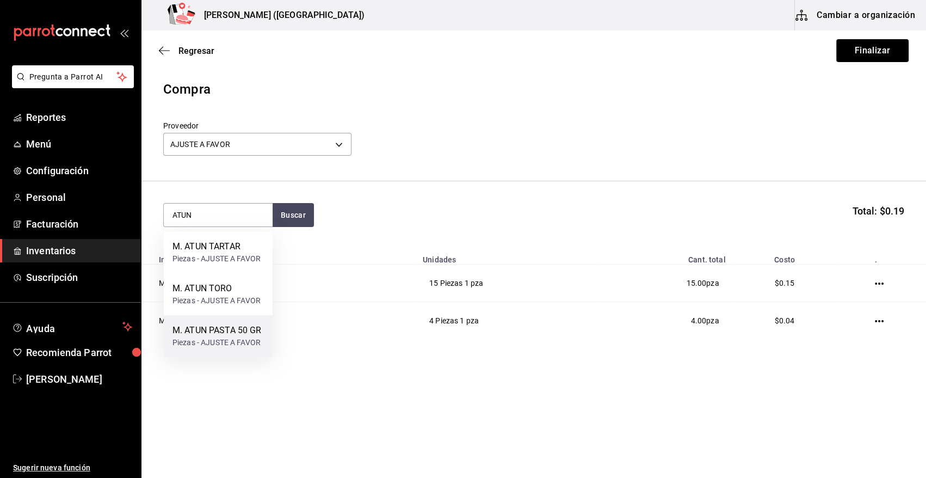
click at [236, 333] on div "M. ATUN PASTA 50 GR" at bounding box center [217, 330] width 89 height 13
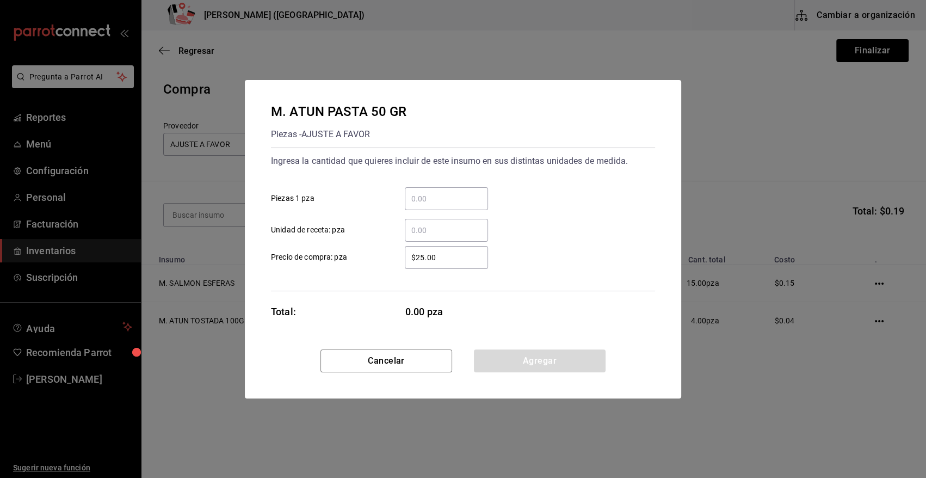
click at [471, 199] on input "​ Piezas 1 pza" at bounding box center [446, 198] width 83 height 13
type input "7"
click at [522, 174] on div "Ingresa la cantidad que quieres incluir de este insumo en sus distintas unidade…" at bounding box center [463, 196] width 384 height 89
drag, startPoint x: 441, startPoint y: 256, endPoint x: 374, endPoint y: 265, distance: 67.0
click at [374, 265] on label "$25.00 ​ Precio de compra: pza" at bounding box center [379, 257] width 217 height 23
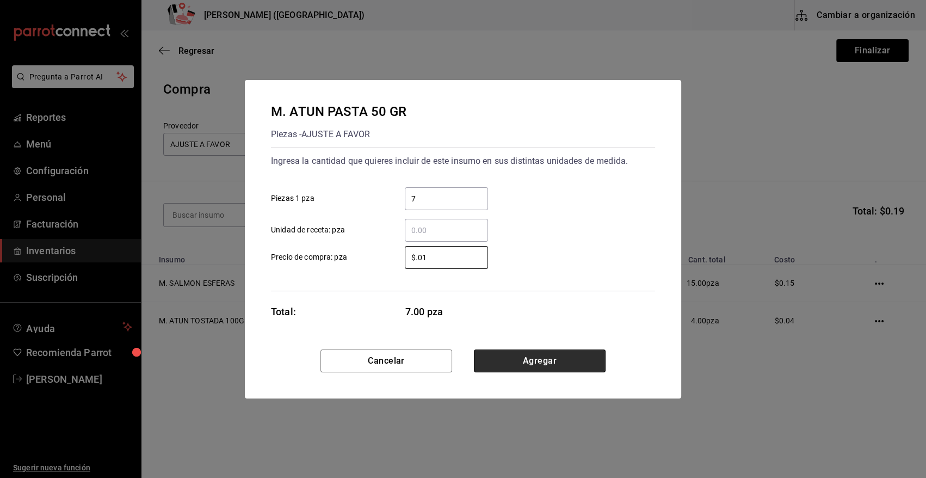
type input "$0.01"
click at [556, 361] on button "Agregar" at bounding box center [540, 360] width 132 height 23
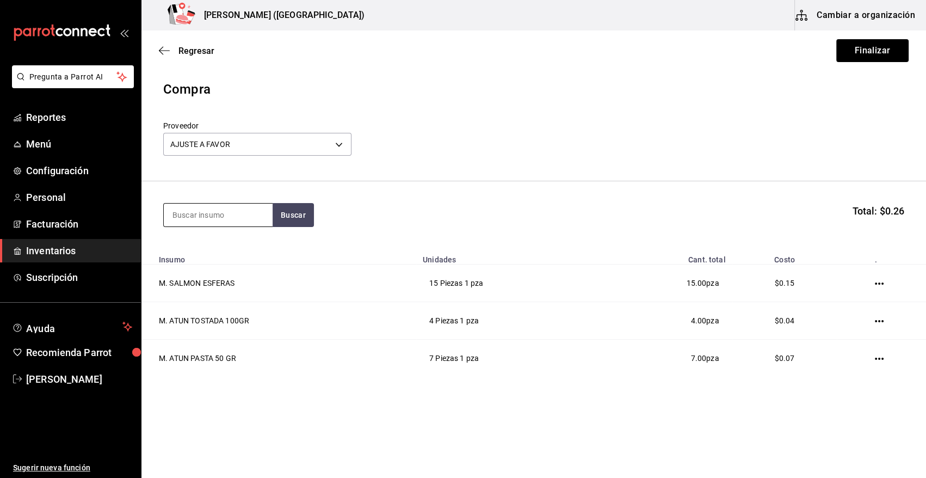
click at [211, 218] on input at bounding box center [218, 215] width 109 height 23
type input "FILETE"
click at [286, 216] on button "Buscar" at bounding box center [293, 215] width 41 height 24
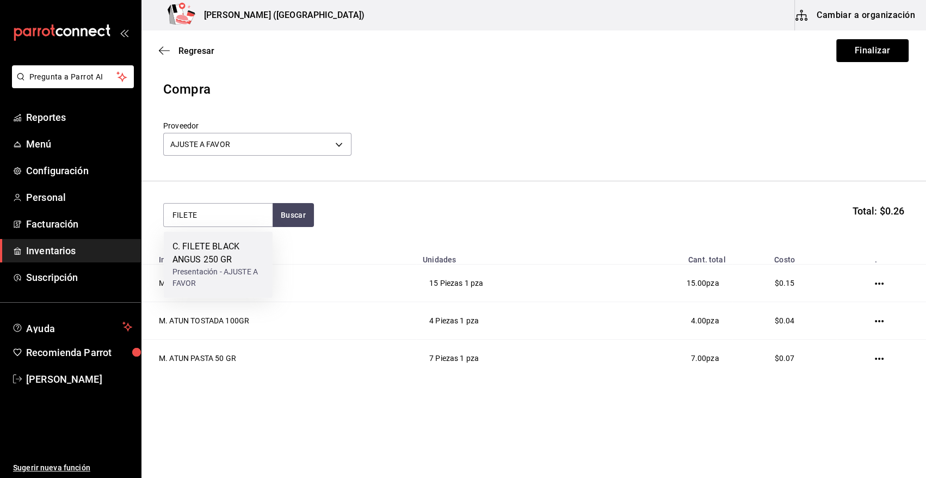
click at [225, 264] on div "C. FILETE BLACK ANGUS 250 GR" at bounding box center [218, 253] width 91 height 26
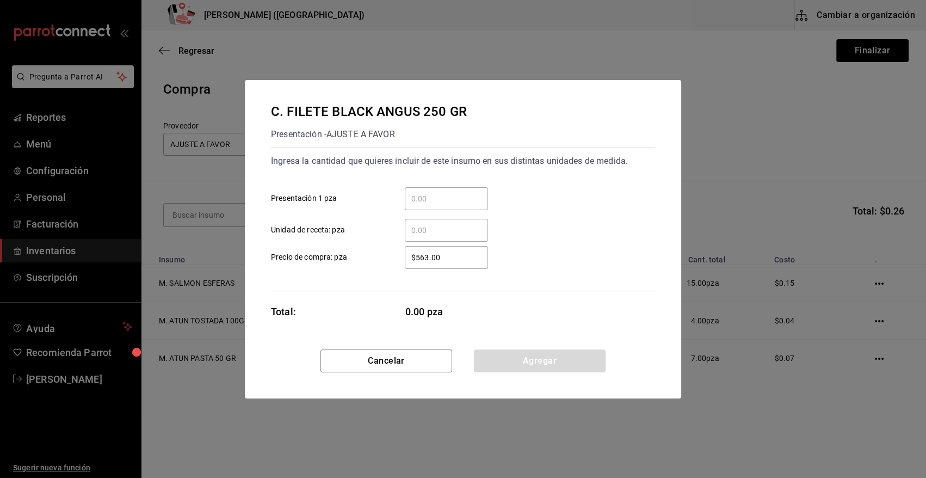
click at [434, 193] on input "​ Presentación 1 pza" at bounding box center [446, 198] width 83 height 13
type input "2"
click at [495, 282] on div "Ingresa la cantidad que quieres incluir de este insumo en sus distintas unidade…" at bounding box center [463, 219] width 384 height 144
drag, startPoint x: 462, startPoint y: 259, endPoint x: 419, endPoint y: 262, distance: 42.6
click at [419, 262] on input "$563.00" at bounding box center [446, 257] width 83 height 13
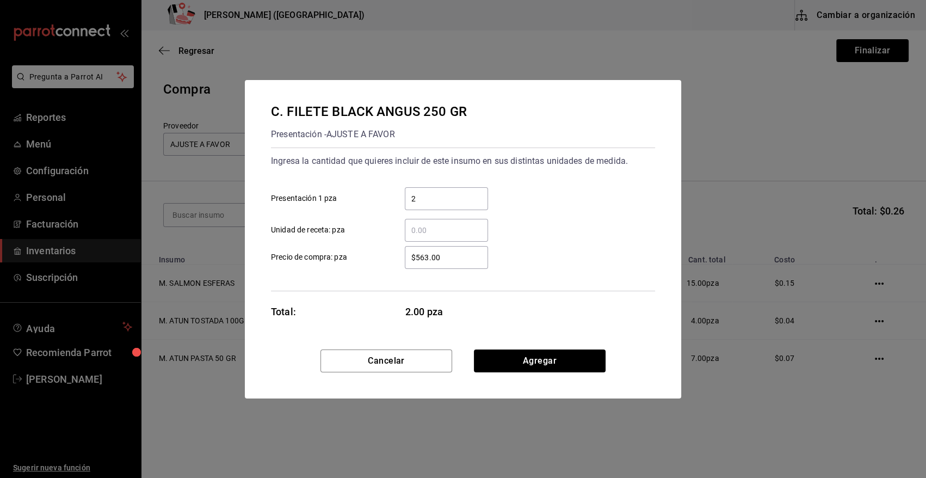
type input "$5"
type input "$0.01"
click at [532, 358] on button "Agregar" at bounding box center [540, 360] width 132 height 23
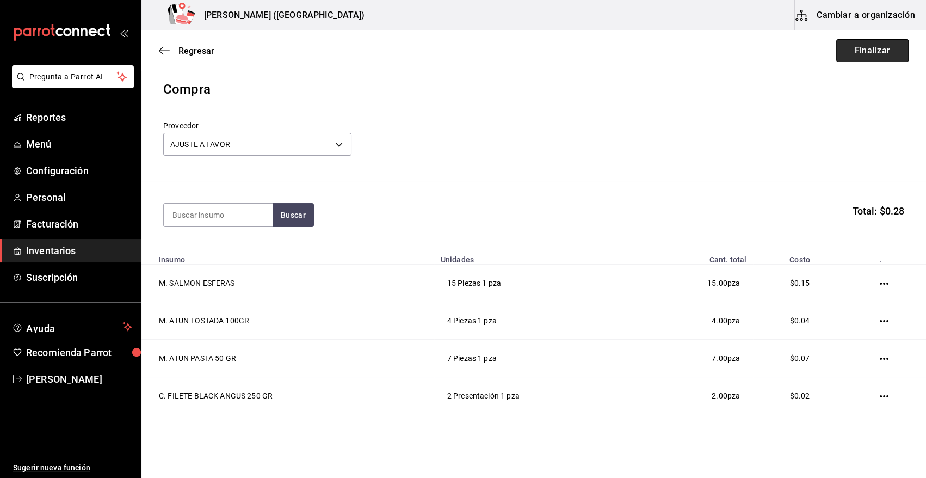
click at [860, 49] on button "Finalizar" at bounding box center [872, 50] width 72 height 23
click at [869, 50] on button "Finalizar" at bounding box center [872, 50] width 72 height 23
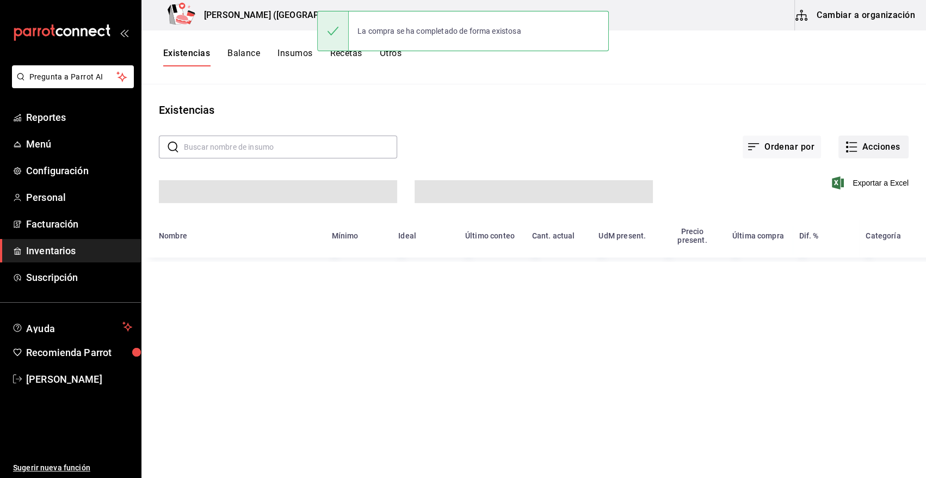
click at [872, 150] on button "Acciones" at bounding box center [874, 147] width 70 height 23
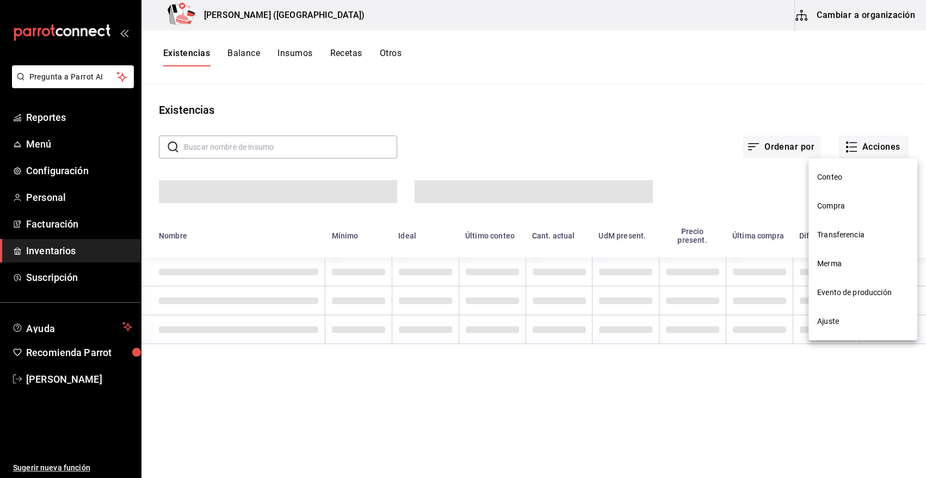
click at [829, 208] on span "Compra" at bounding box center [862, 205] width 91 height 11
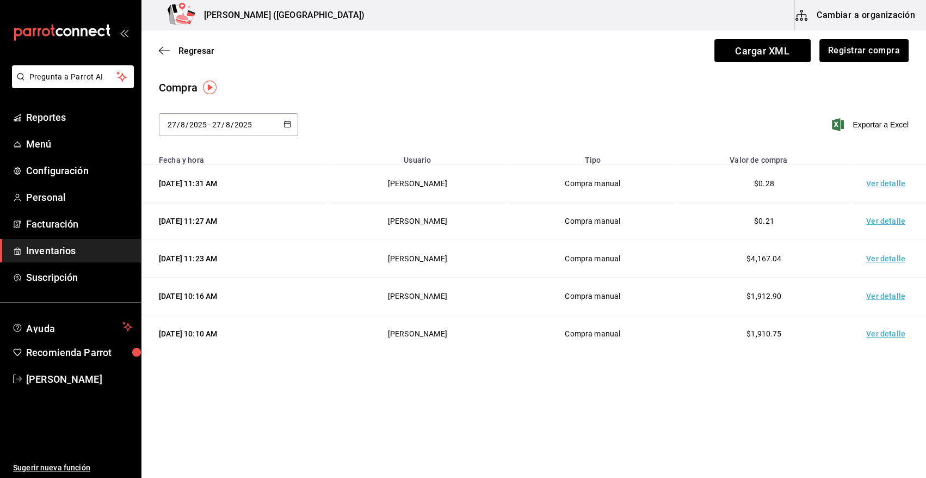
click at [891, 187] on td "Ver detalle" at bounding box center [888, 184] width 76 height 38
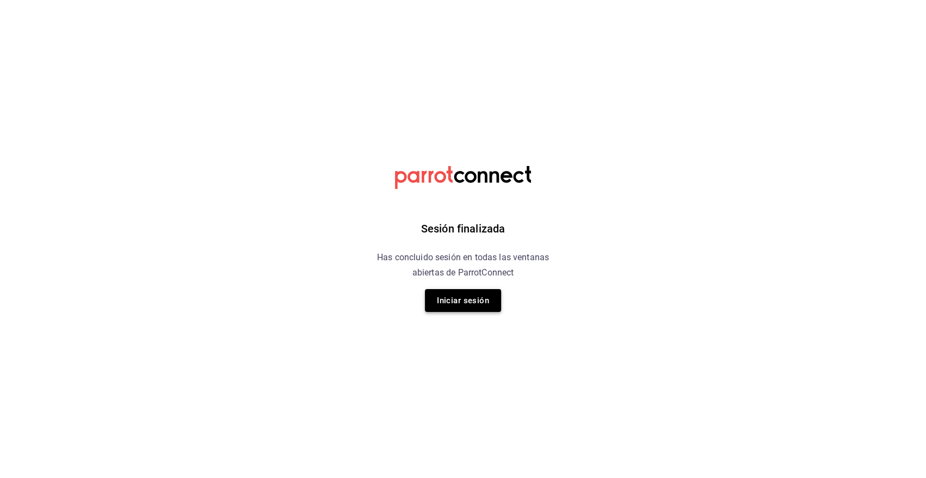
click at [484, 302] on button "Iniciar sesión" at bounding box center [463, 300] width 76 height 23
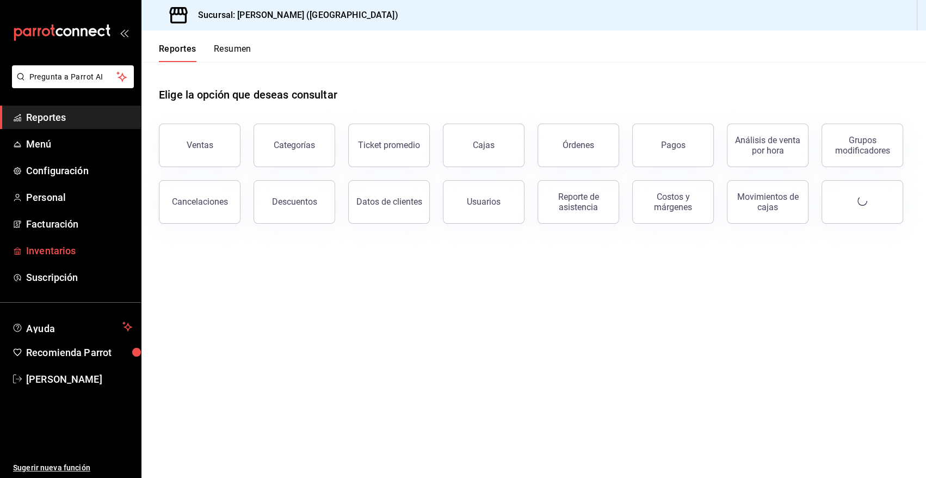
click at [68, 250] on span "Inventarios" at bounding box center [79, 250] width 106 height 15
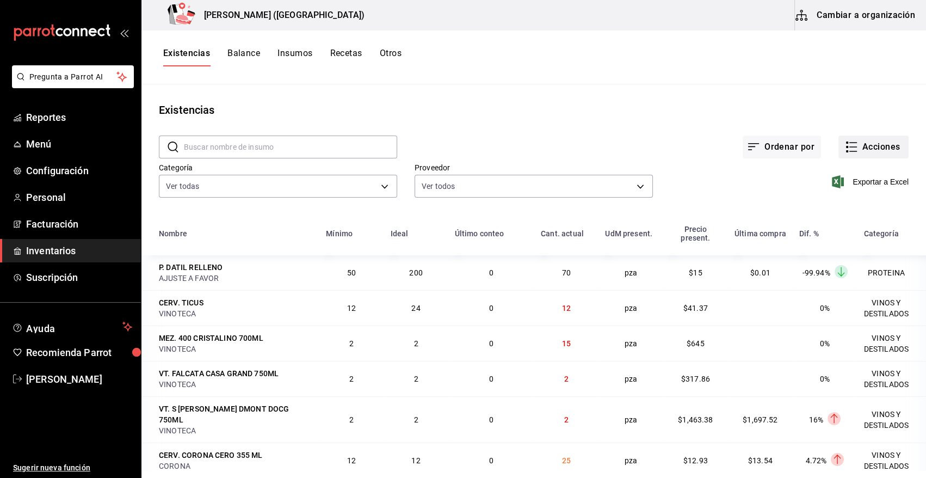
click at [881, 146] on button "Acciones" at bounding box center [874, 147] width 70 height 23
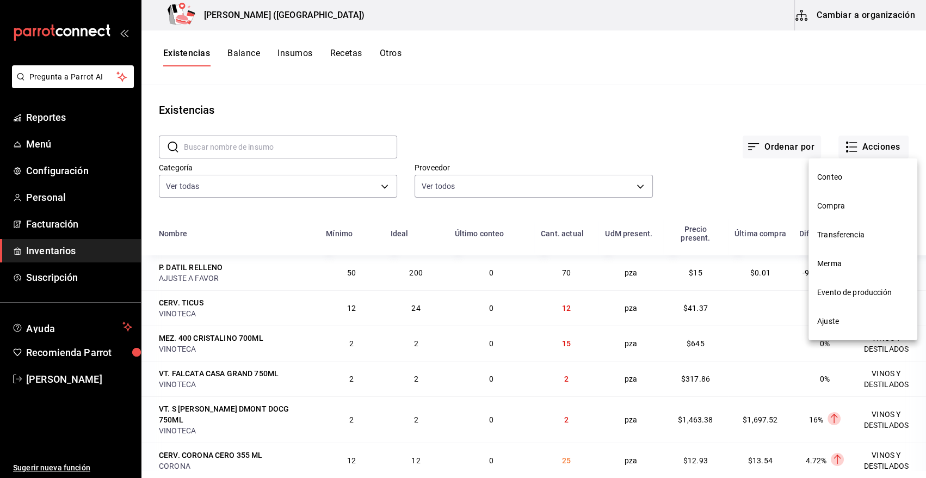
click at [838, 212] on li "Compra" at bounding box center [863, 206] width 109 height 29
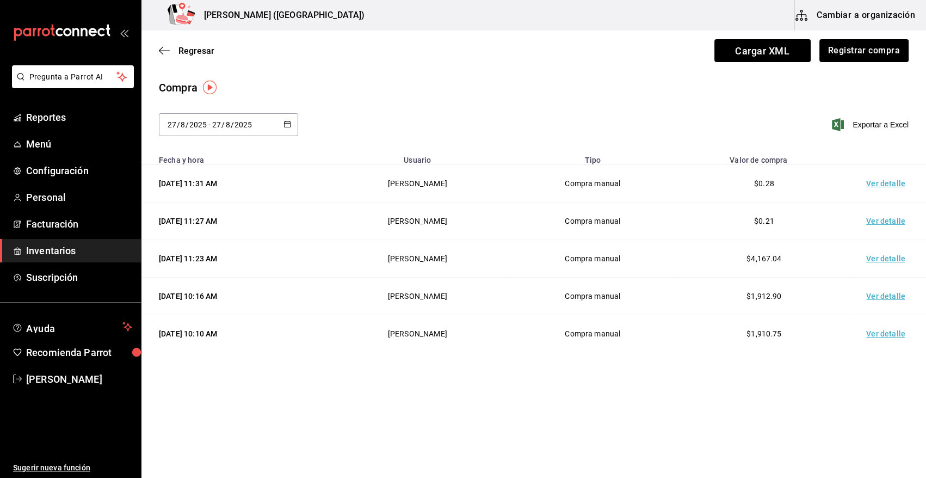
click at [887, 186] on td "Ver detalle" at bounding box center [888, 184] width 76 height 38
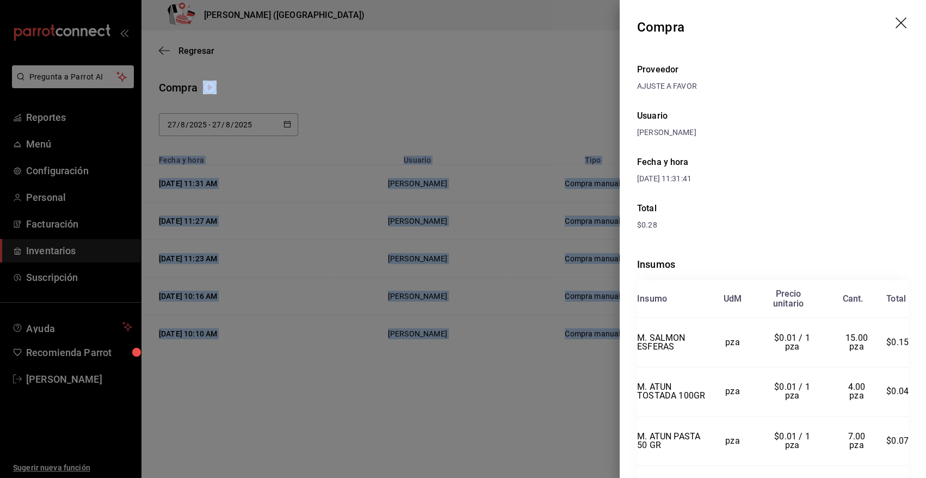
scroll to position [93, 0]
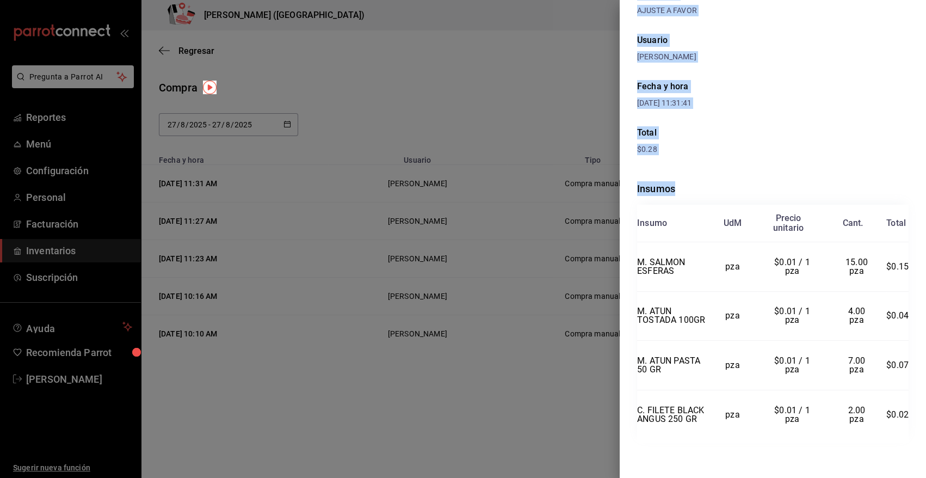
drag, startPoint x: 639, startPoint y: 26, endPoint x: 908, endPoint y: 413, distance: 471.9
click at [908, 413] on div "Compra Proveedor AJUSTE A FAVOR Usuario Heriberto Madalena Fecha y hora 27/08/2…" at bounding box center [773, 239] width 306 height 478
copy div "Compra Proveedor AJUSTE A FAVOR Usuario Heriberto Madalena Fecha y hora 27/08/2…"
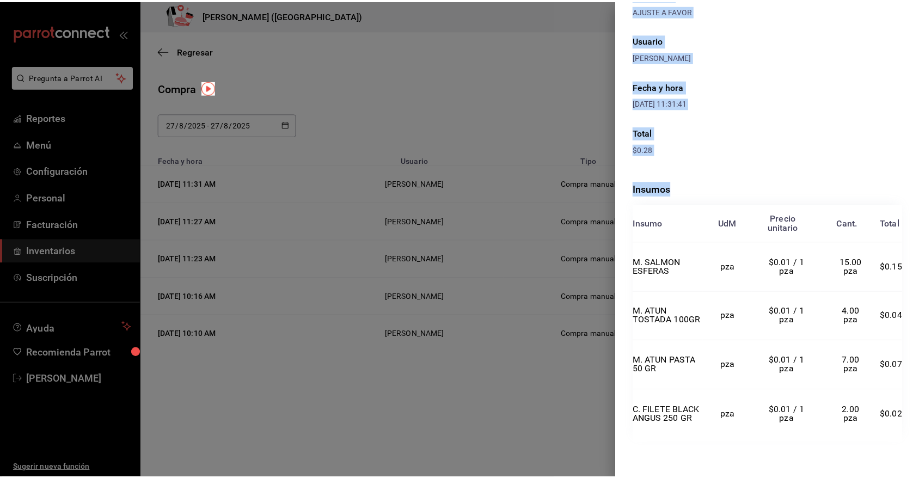
scroll to position [0, 0]
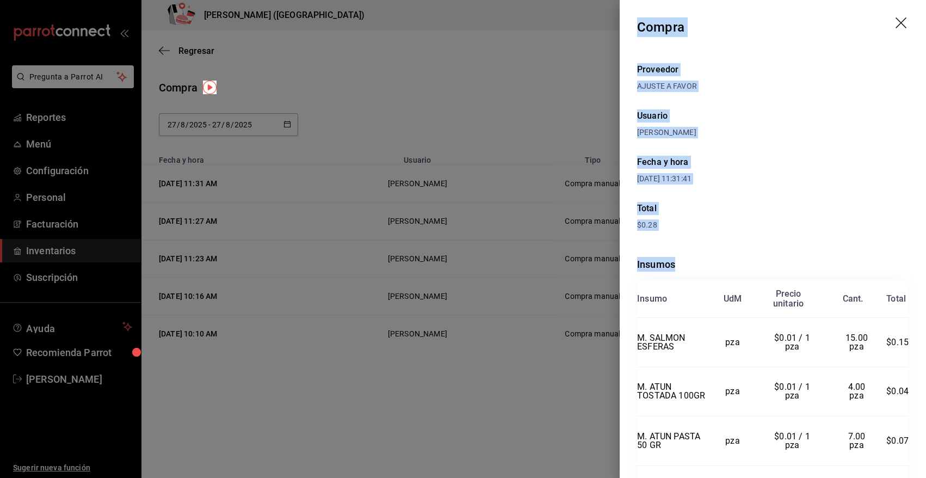
click at [896, 23] on icon "drag" at bounding box center [902, 23] width 13 height 13
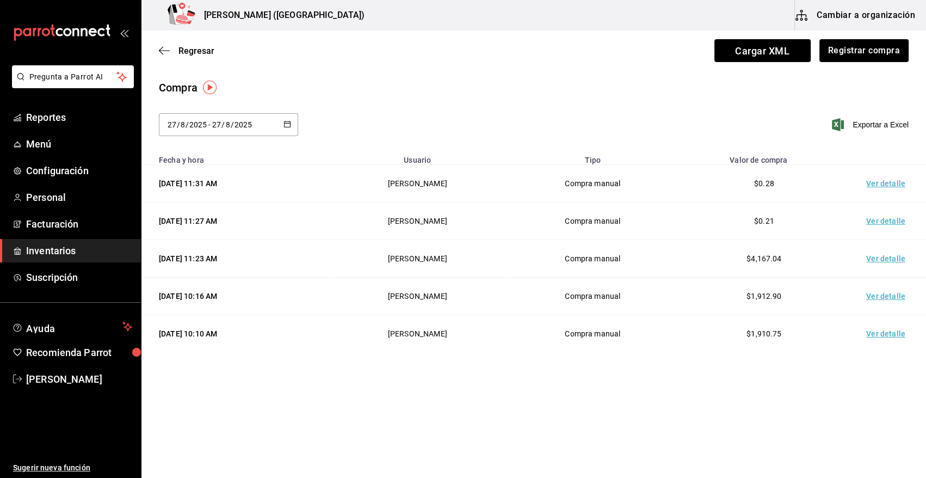
click at [67, 252] on span "Inventarios" at bounding box center [79, 250] width 106 height 15
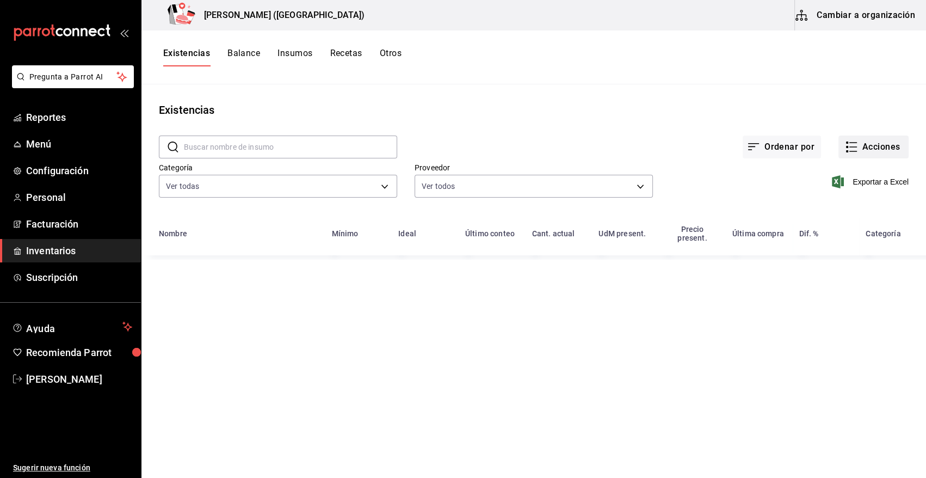
click at [877, 150] on button "Acciones" at bounding box center [874, 147] width 70 height 23
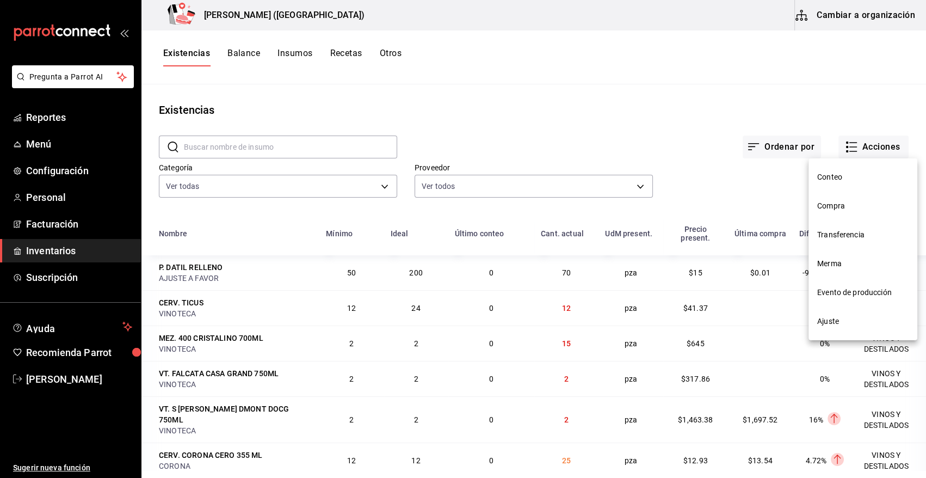
click at [823, 264] on span "Merma" at bounding box center [862, 263] width 91 height 11
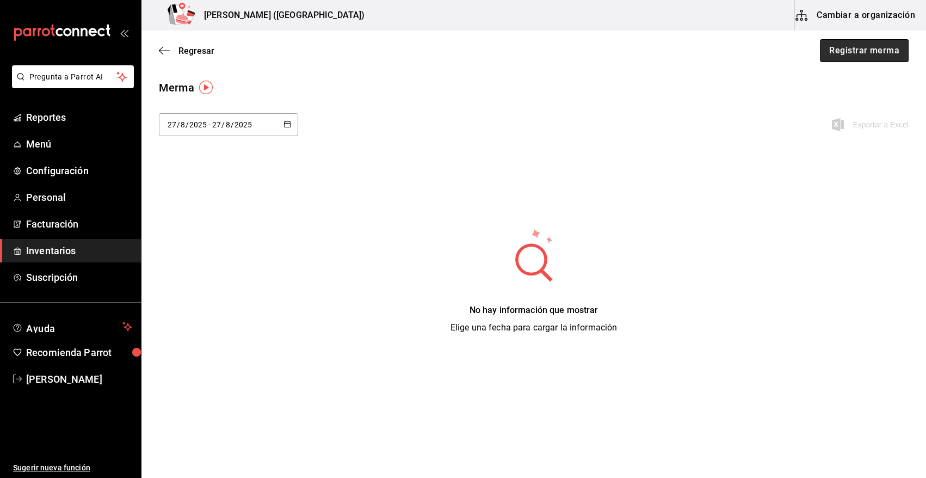
click at [879, 52] on button "Registrar merma" at bounding box center [864, 50] width 89 height 23
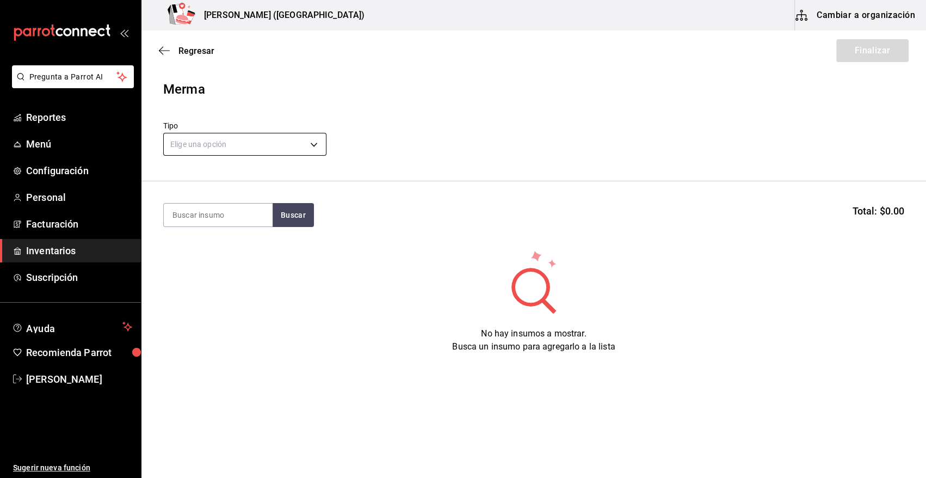
click at [275, 142] on body "Pregunta a Parrot AI Reportes Menú Configuración Personal Facturación Inventari…" at bounding box center [463, 208] width 926 height 416
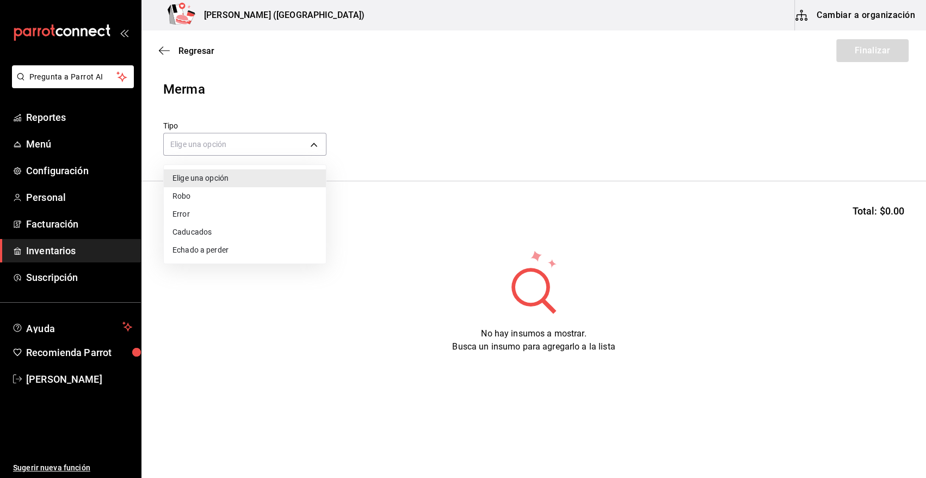
click at [194, 211] on li "Error" at bounding box center [245, 214] width 162 height 18
type input "ERROR"
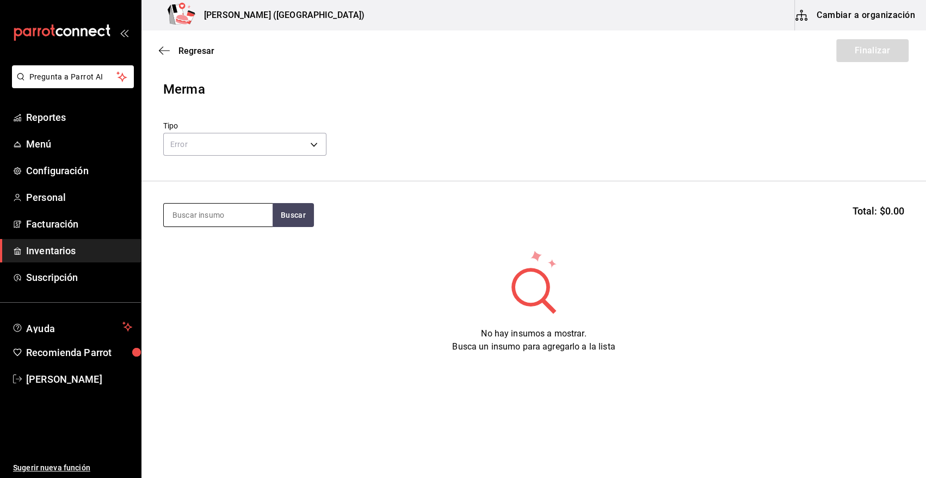
click at [208, 216] on input at bounding box center [218, 215] width 109 height 23
type input "filete"
click at [294, 214] on button "Buscar" at bounding box center [293, 215] width 41 height 24
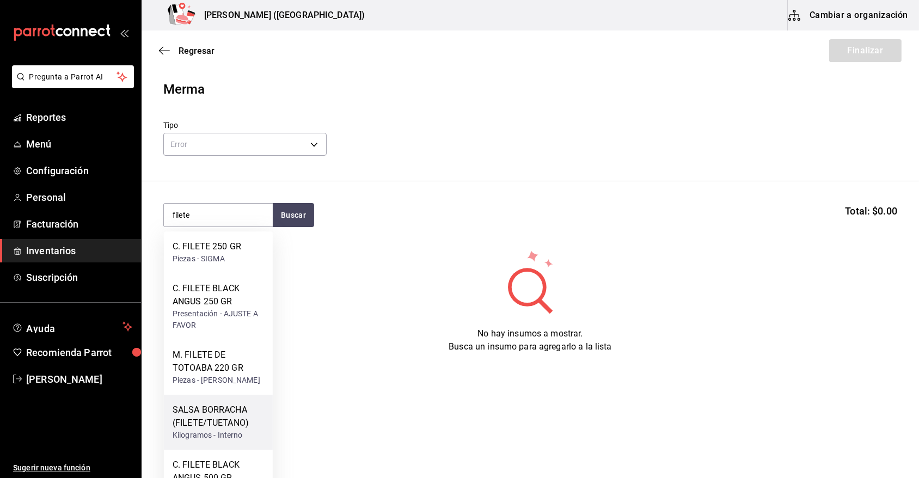
scroll to position [109, 0]
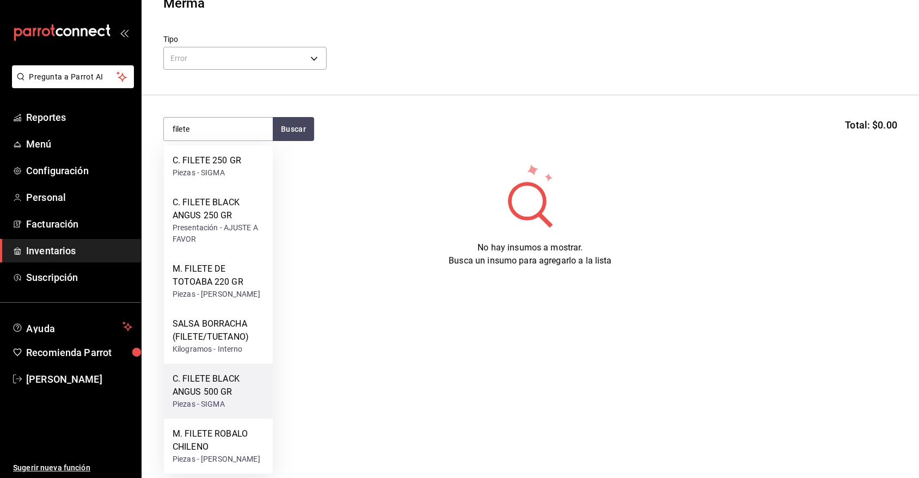
click at [235, 372] on div "C. FILETE BLACK ANGUS 500 GR" at bounding box center [218, 385] width 91 height 26
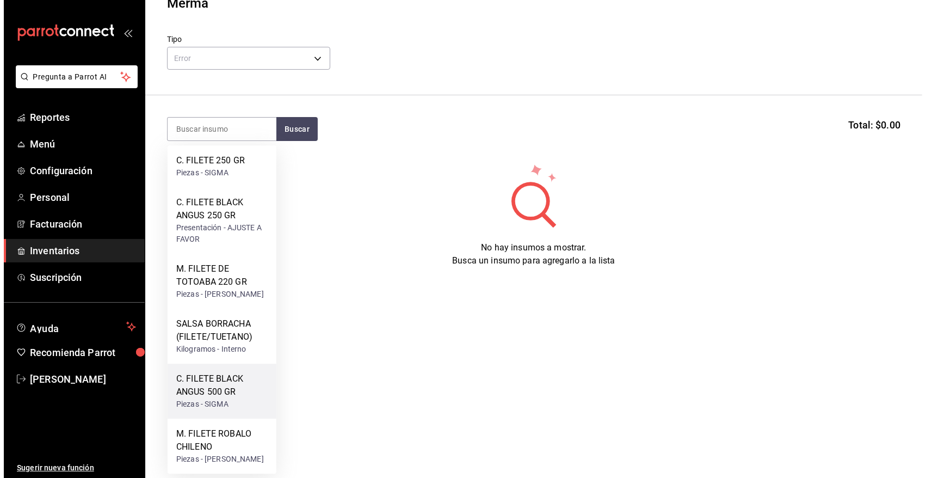
scroll to position [0, 0]
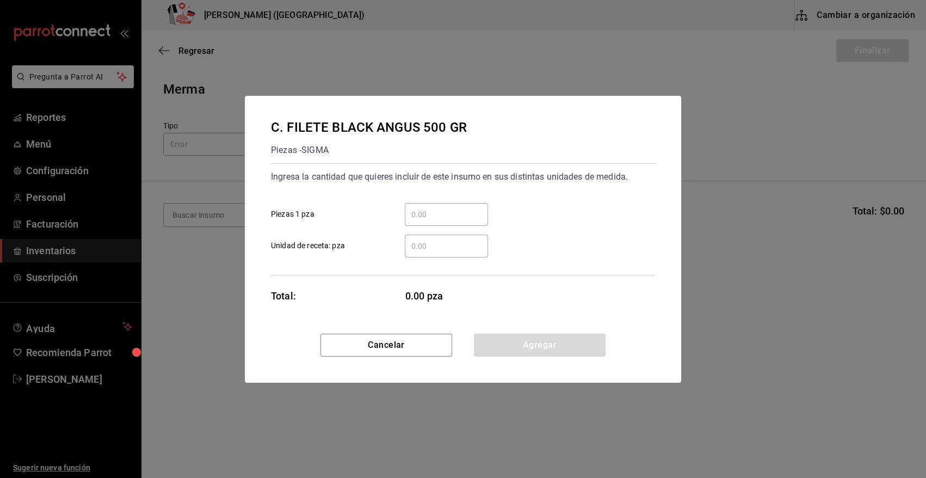
click at [420, 208] on input "​ Piezas 1 pza" at bounding box center [446, 214] width 83 height 13
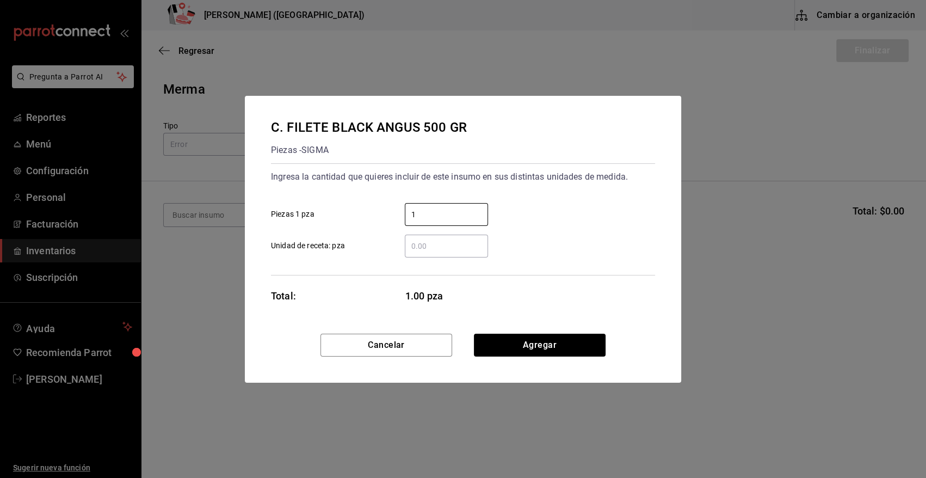
type input "1"
click at [500, 198] on div "1 ​ Piezas 1 pza" at bounding box center [458, 210] width 393 height 32
click at [525, 346] on button "Agregar" at bounding box center [540, 345] width 132 height 23
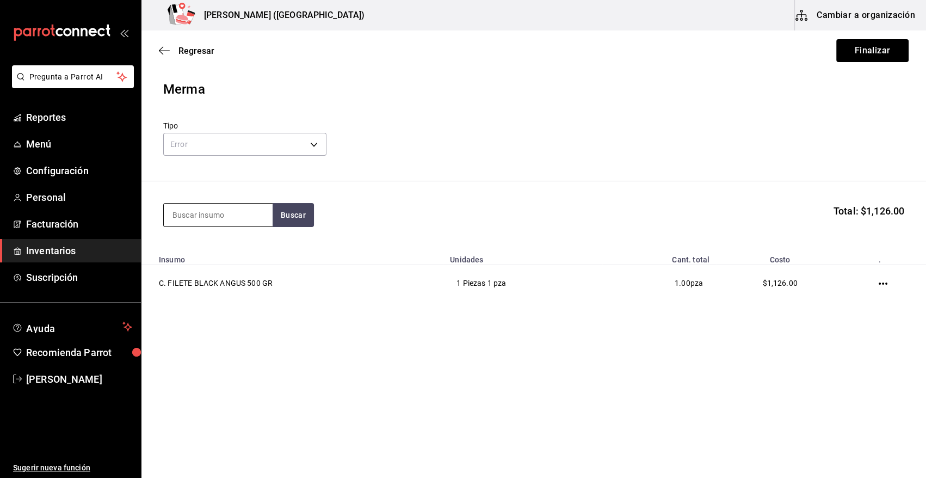
click at [182, 216] on input at bounding box center [218, 215] width 109 height 23
type input "stea"
click at [302, 214] on button "Buscar" at bounding box center [293, 215] width 41 height 24
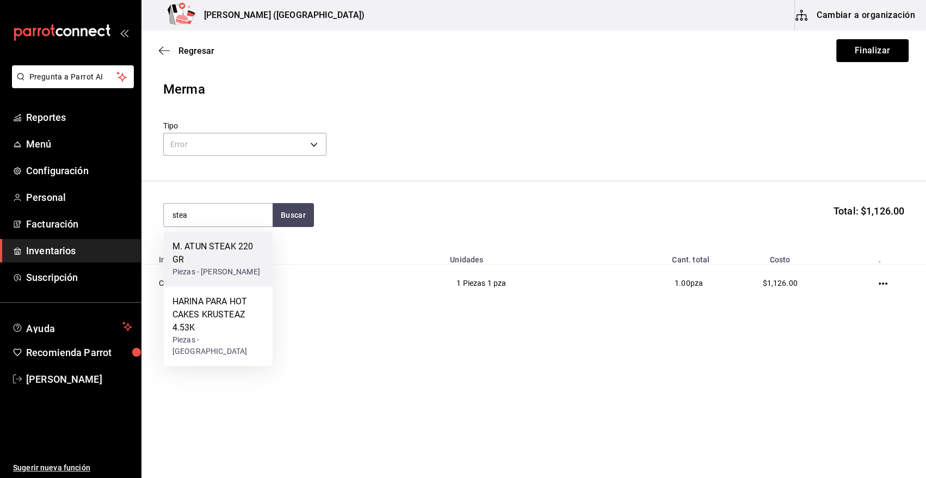
click at [214, 255] on div "M. ATUN STEAK 220 GR" at bounding box center [218, 253] width 91 height 26
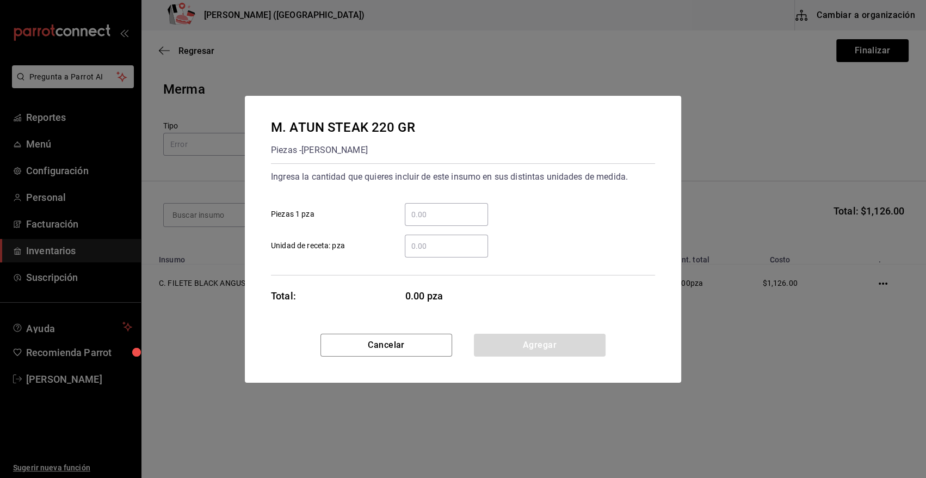
click at [437, 216] on input "​ Piezas 1 pza" at bounding box center [446, 214] width 83 height 13
type input "3"
click at [510, 349] on button "Agregar" at bounding box center [540, 345] width 132 height 23
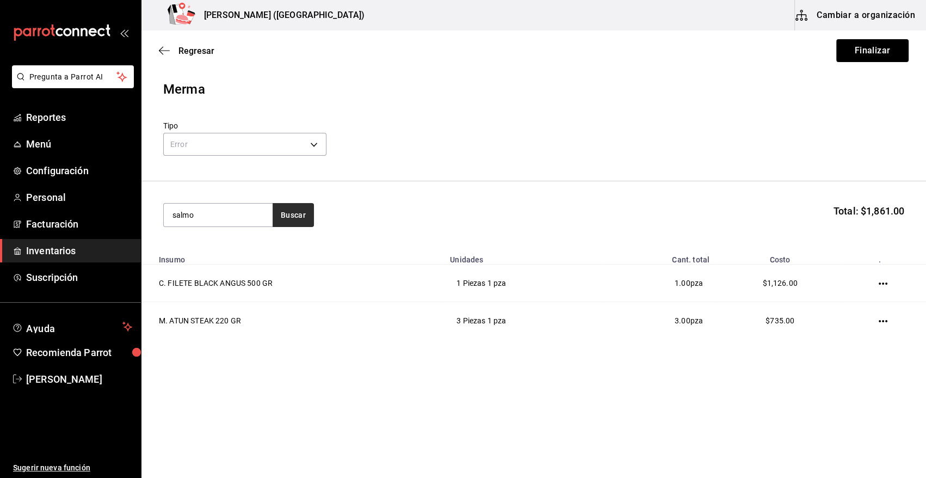
type input "salmo"
click at [296, 216] on button "Buscar" at bounding box center [293, 215] width 41 height 24
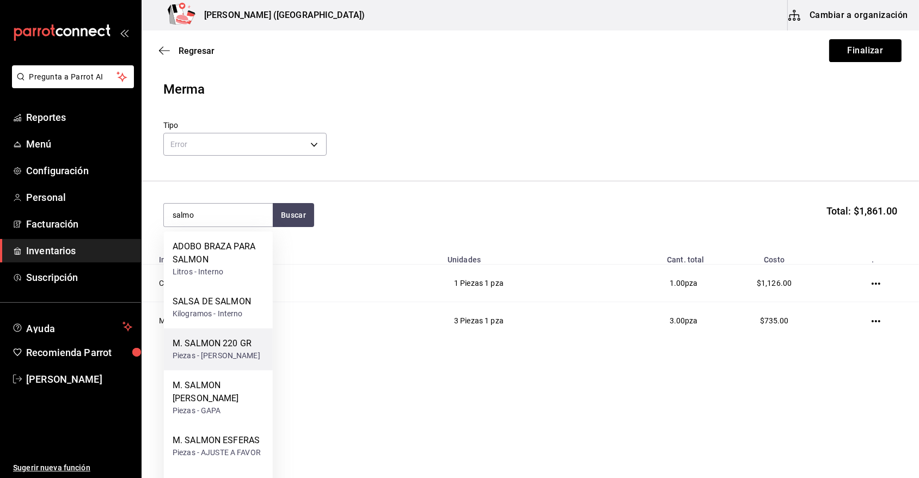
click at [224, 350] on div "Piezas - CARLOS ALFONSO TAPIA VARGAS" at bounding box center [217, 355] width 88 height 11
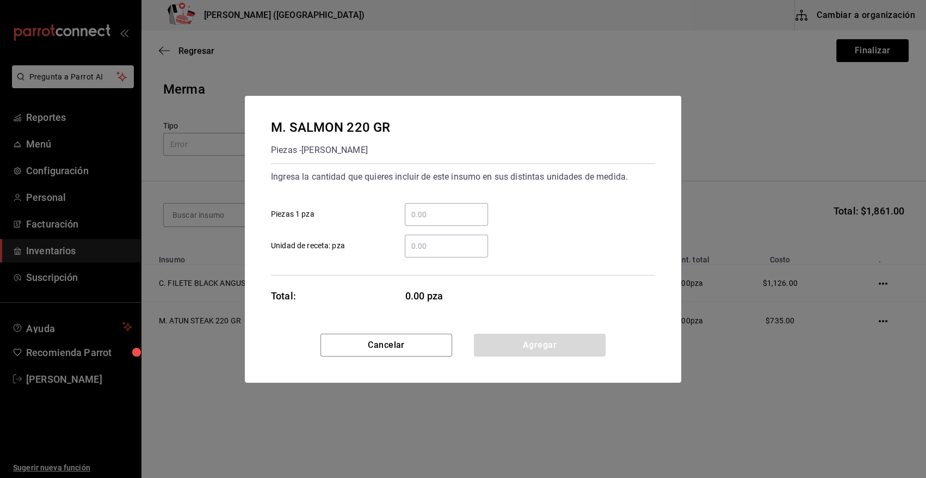
click at [452, 216] on input "​ Piezas 1 pza" at bounding box center [446, 214] width 83 height 13
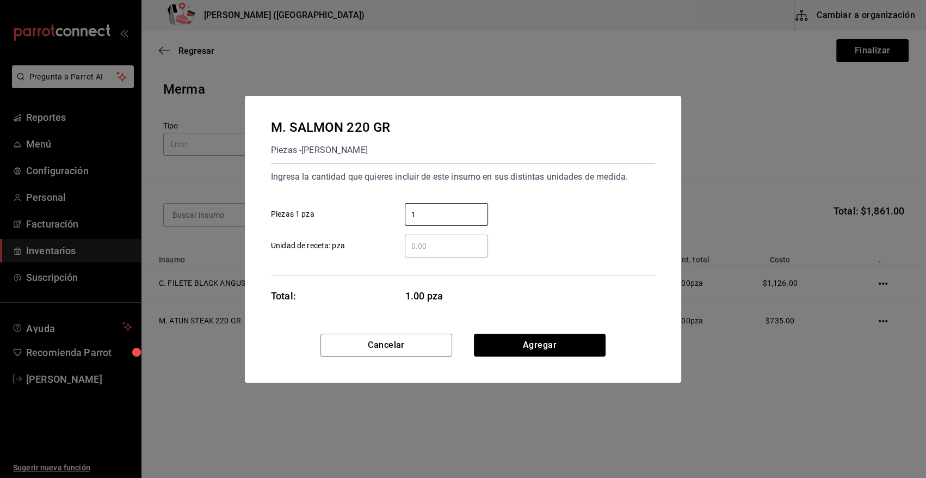
type input "1"
click at [527, 198] on div "1 ​ Piezas 1 pza" at bounding box center [458, 210] width 393 height 32
click at [515, 348] on button "Agregar" at bounding box center [540, 345] width 132 height 23
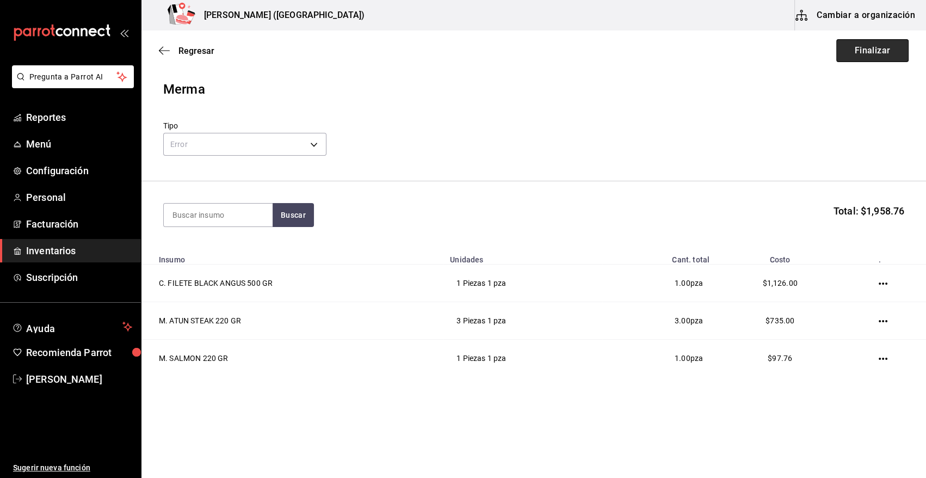
click at [867, 56] on button "Finalizar" at bounding box center [872, 50] width 72 height 23
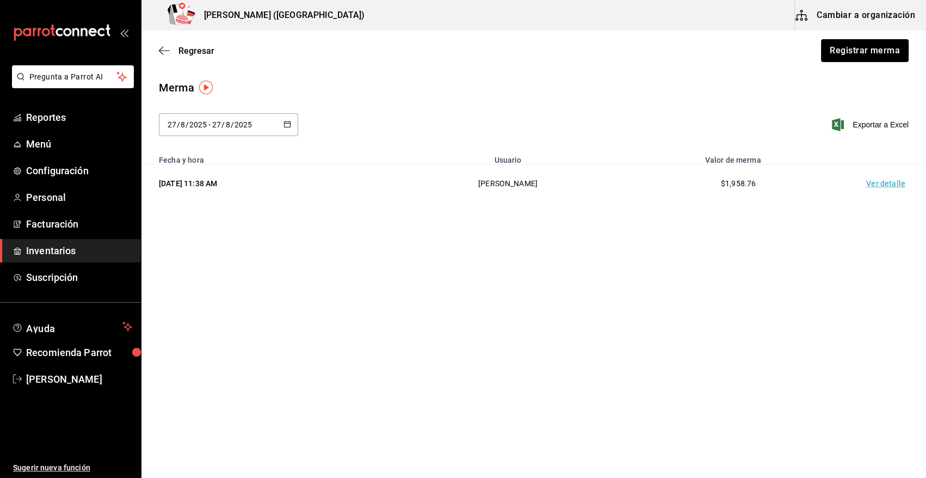
click at [887, 186] on td "Ver detalle" at bounding box center [888, 184] width 76 height 38
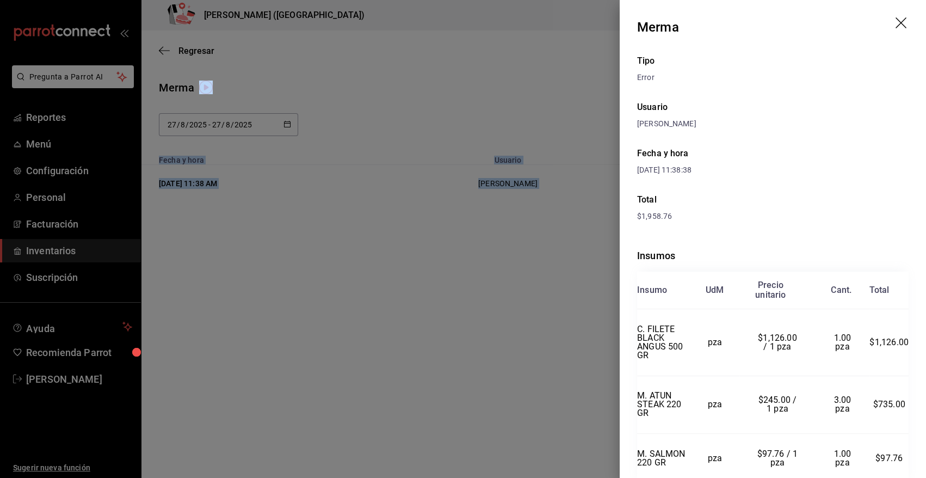
scroll to position [52, 0]
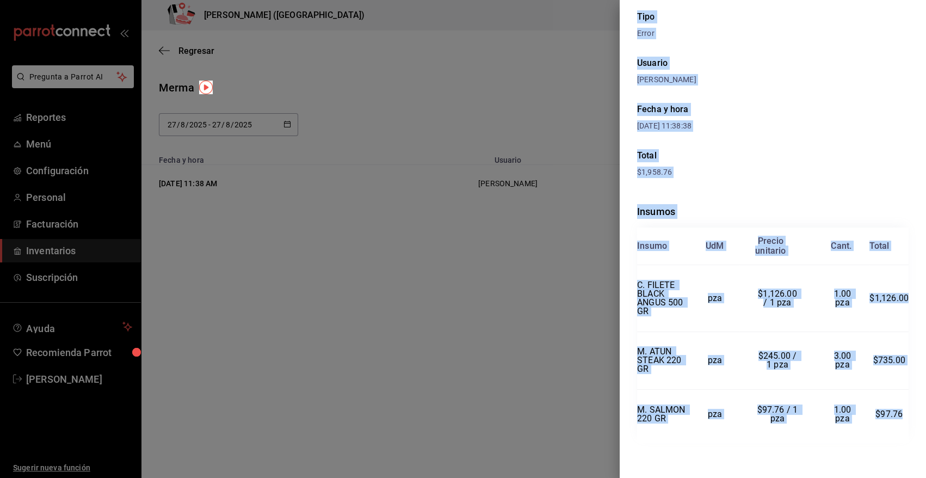
drag, startPoint x: 638, startPoint y: 23, endPoint x: 898, endPoint y: 414, distance: 468.7
click at [898, 414] on div "Merma Tipo Error Usuario Heriberto Madalena Fecha y hora 27/08/2025 11:38:38 To…" at bounding box center [773, 239] width 306 height 478
copy div "Merma Tipo Error Usuario Heriberto Madalena Fecha y hora 27/08/2025 11:38:38 To…"
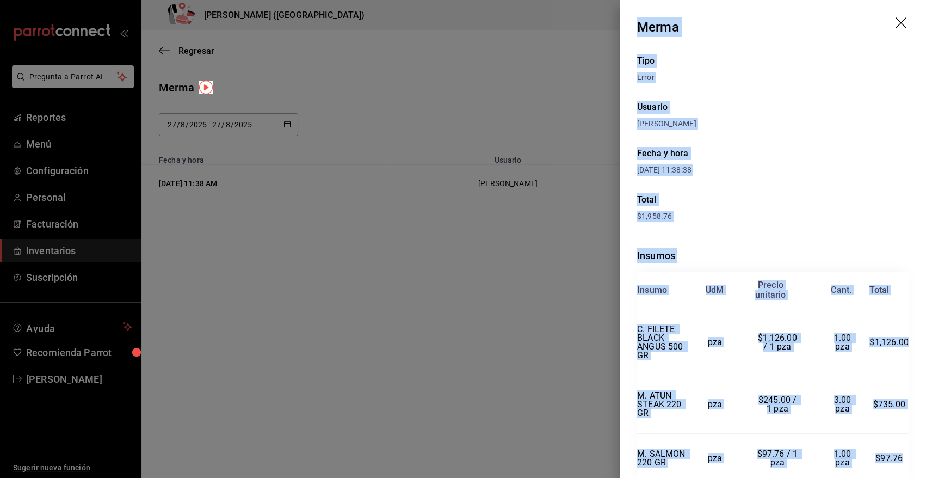
click at [896, 23] on icon "drag" at bounding box center [902, 23] width 13 height 13
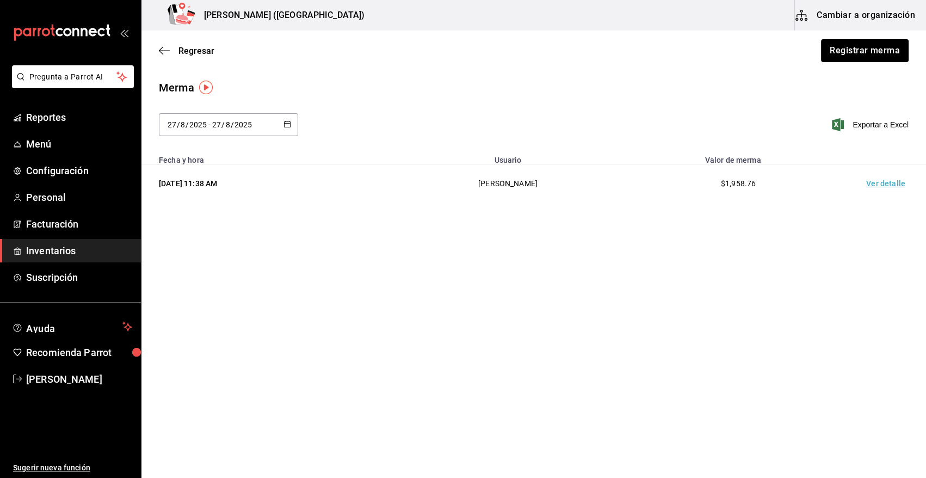
click at [65, 249] on span "Inventarios" at bounding box center [79, 250] width 106 height 15
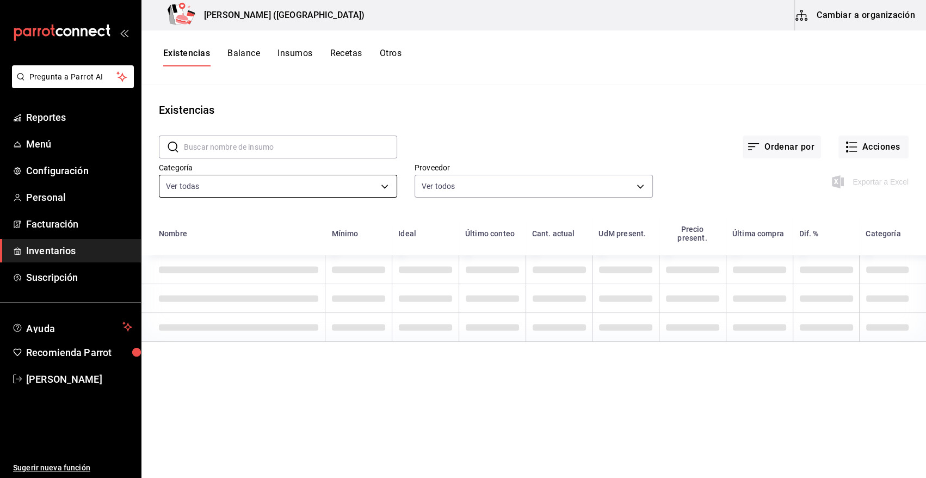
click at [304, 190] on body "Pregunta a Parrot AI Reportes Menú Configuración Personal Facturación Inventari…" at bounding box center [463, 235] width 926 height 470
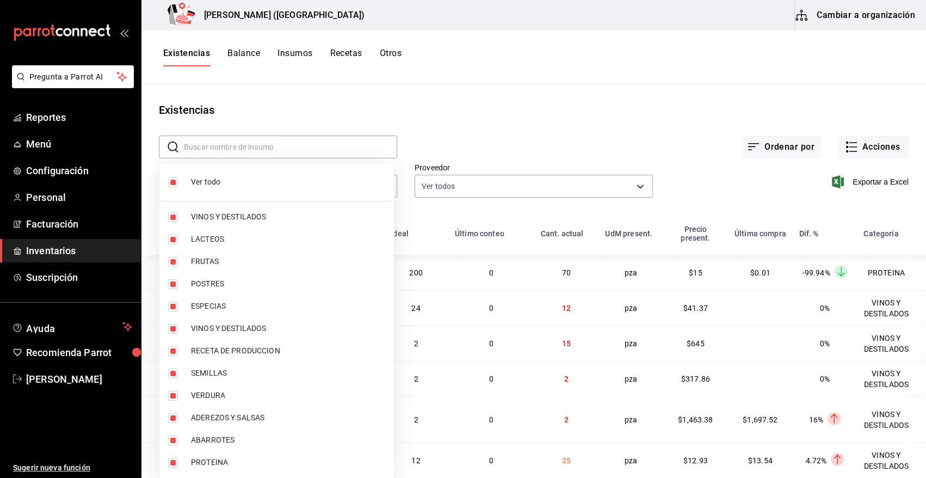
click at [177, 186] on li "Ver todo" at bounding box center [276, 182] width 235 height 29
checkbox input "false"
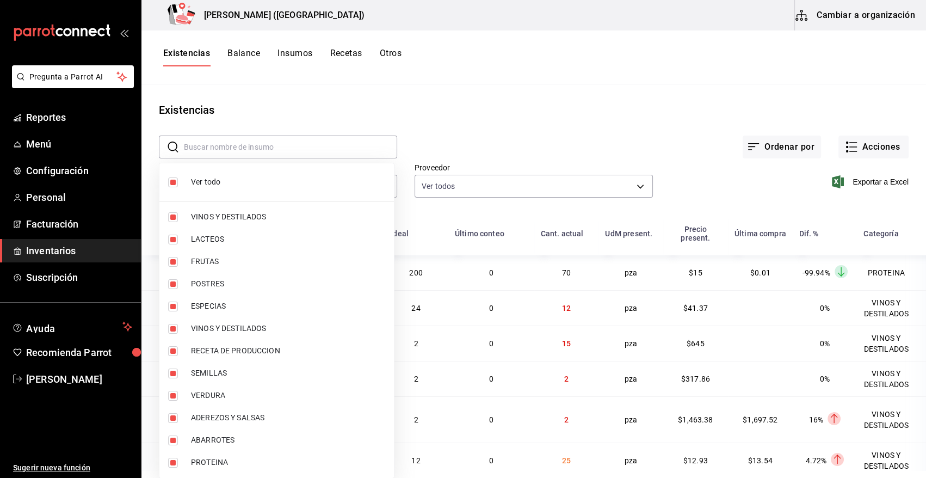
checkbox input "false"
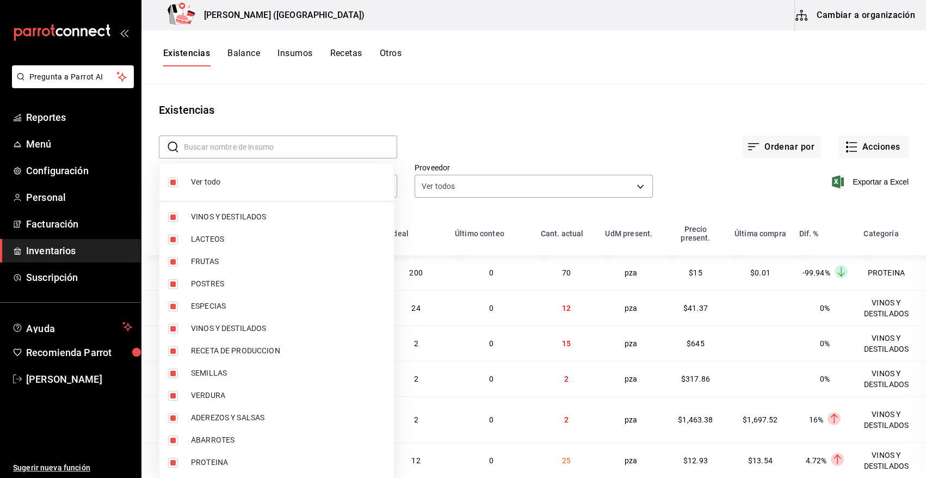
checkbox input "false"
click at [175, 463] on input "checkbox" at bounding box center [173, 463] width 10 height 10
checkbox input "true"
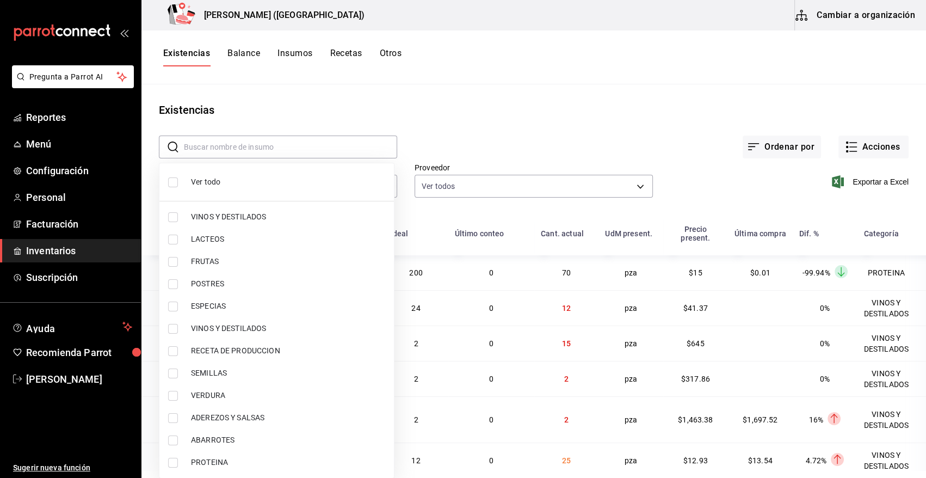
type input "3e90cef9-1dc9-474d-8316-d124f624c148"
click at [445, 116] on div at bounding box center [463, 239] width 926 height 478
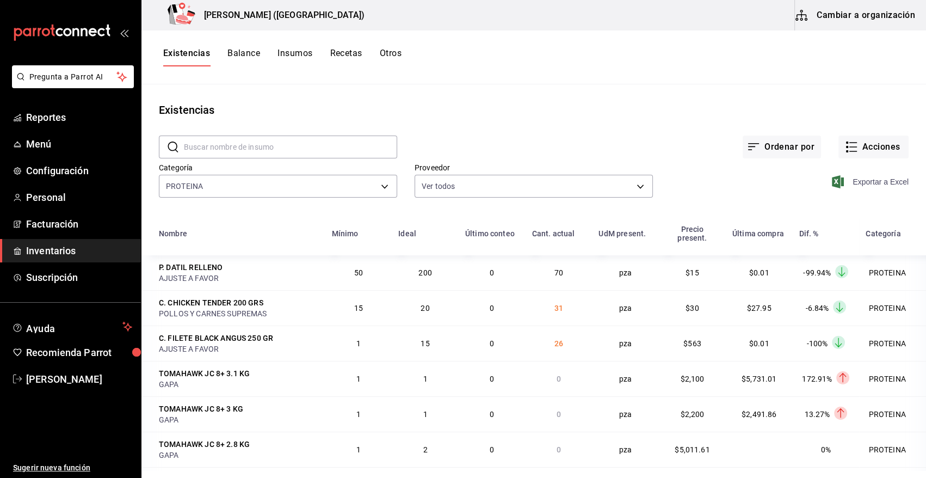
click at [835, 181] on icon "button" at bounding box center [838, 181] width 12 height 13
click at [867, 149] on button "Acciones" at bounding box center [874, 147] width 70 height 23
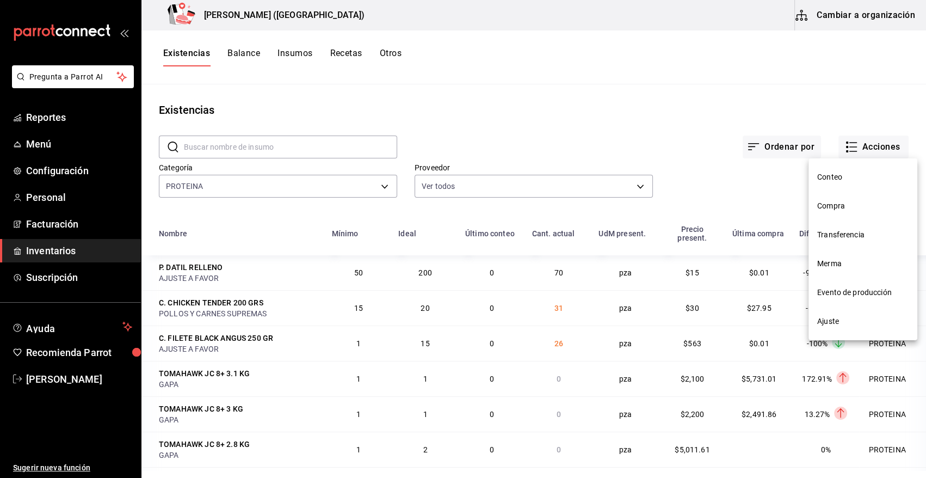
click at [822, 204] on span "Compra" at bounding box center [862, 205] width 91 height 11
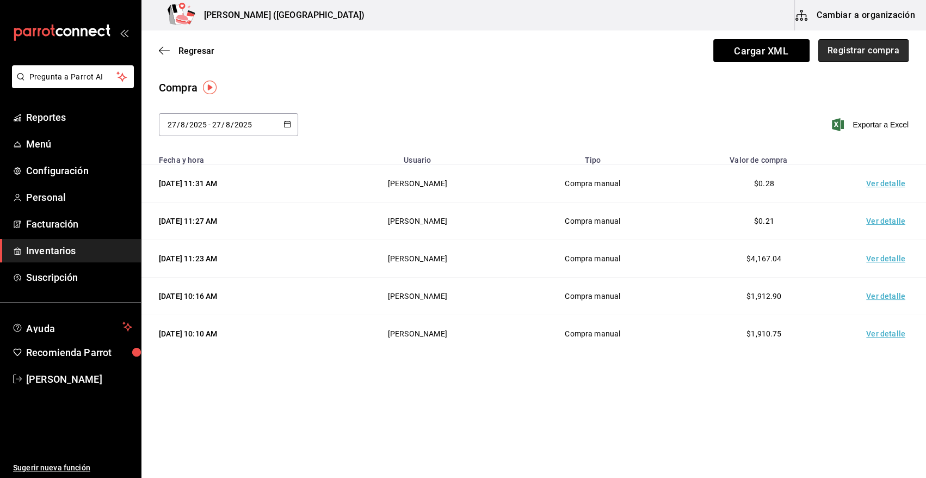
click at [865, 52] on button "Registrar compra" at bounding box center [864, 50] width 90 height 23
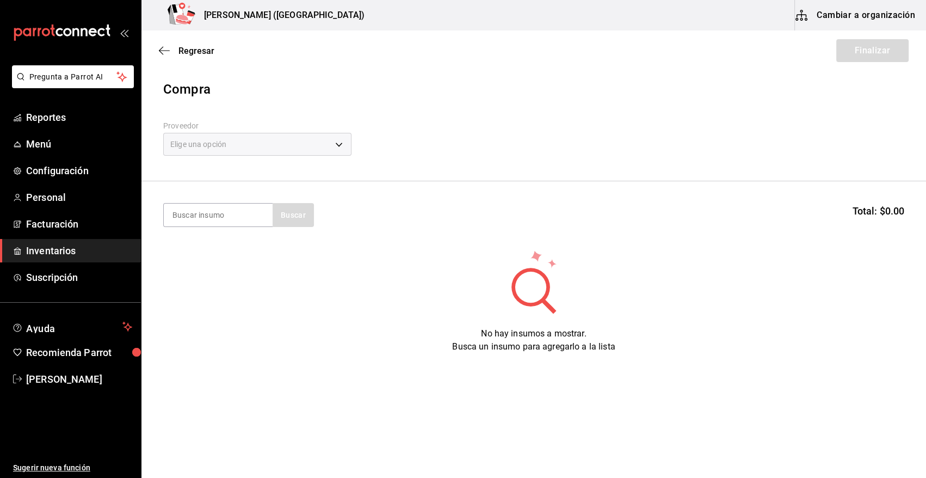
click at [268, 149] on div "Elige una opción" at bounding box center [257, 144] width 188 height 23
click at [341, 146] on div "Elige una opción" at bounding box center [257, 144] width 188 height 23
click at [338, 144] on div "Elige una opción" at bounding box center [257, 144] width 188 height 23
click at [63, 250] on span "Inventarios" at bounding box center [79, 250] width 106 height 15
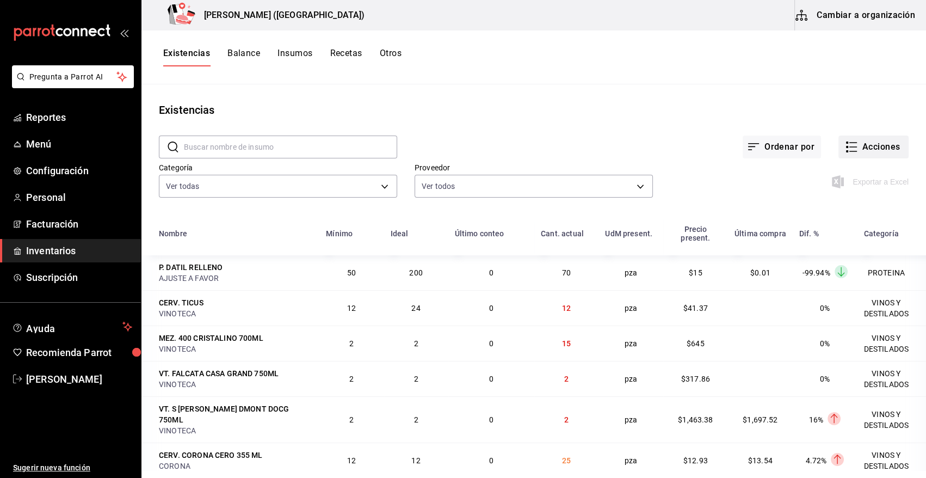
click at [876, 150] on button "Acciones" at bounding box center [874, 147] width 70 height 23
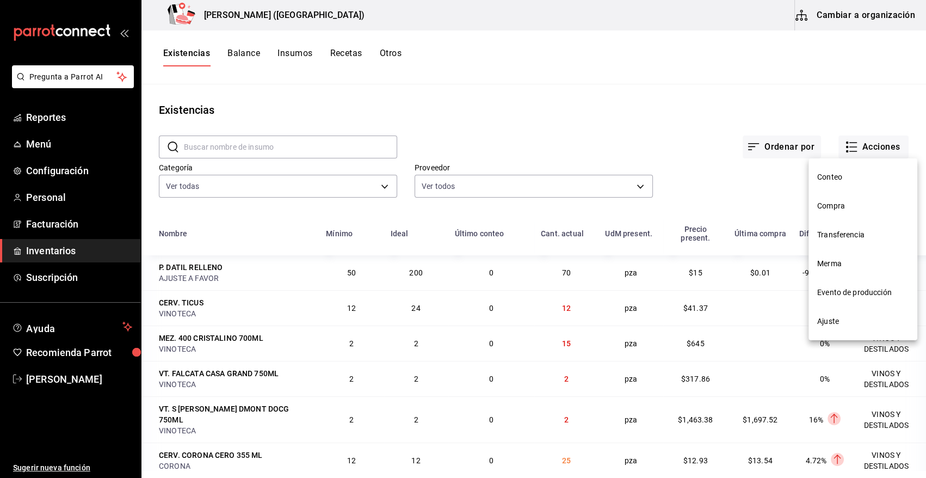
click at [829, 207] on span "Compra" at bounding box center [862, 205] width 91 height 11
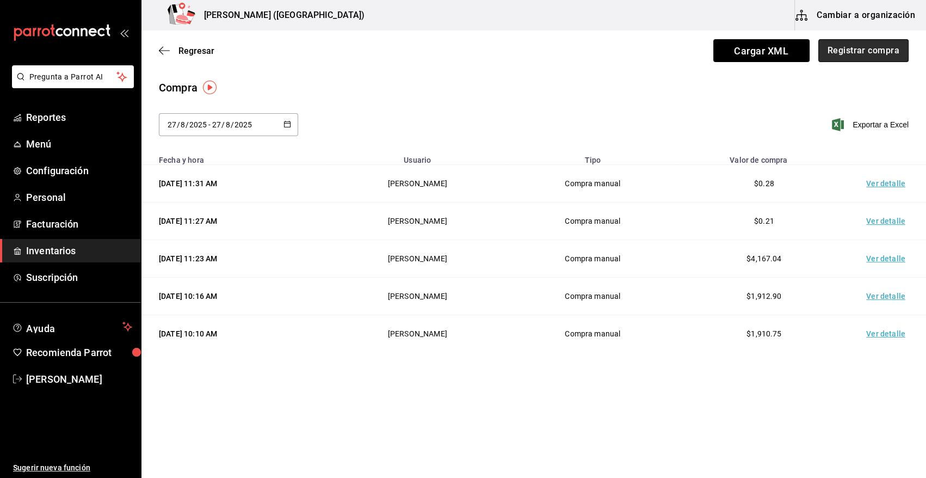
click at [871, 55] on button "Registrar compra" at bounding box center [864, 50] width 90 height 23
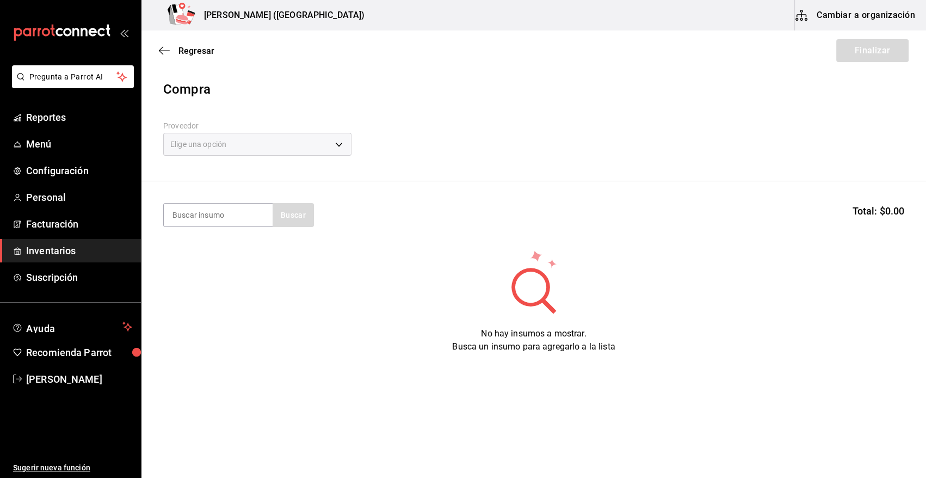
click at [337, 147] on div "Elige una opción" at bounding box center [257, 144] width 188 height 23
click at [338, 144] on div "Elige una opción" at bounding box center [257, 144] width 188 height 23
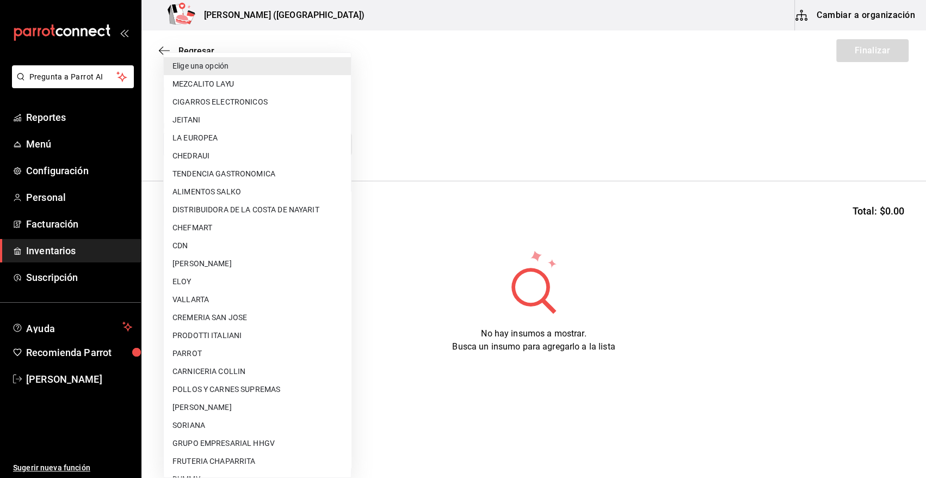
click at [338, 144] on body "Pregunta a Parrot AI Reportes Menú Configuración Personal Facturación Inventari…" at bounding box center [463, 208] width 926 height 416
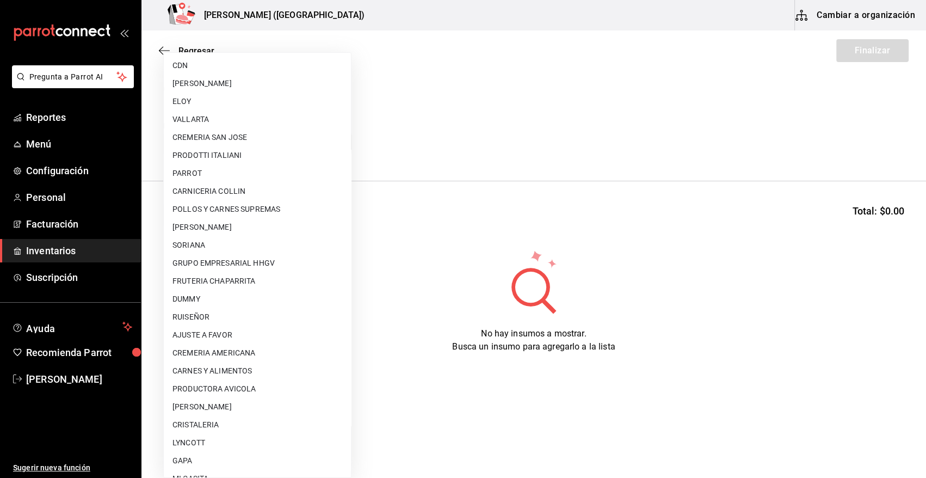
scroll to position [255, 0]
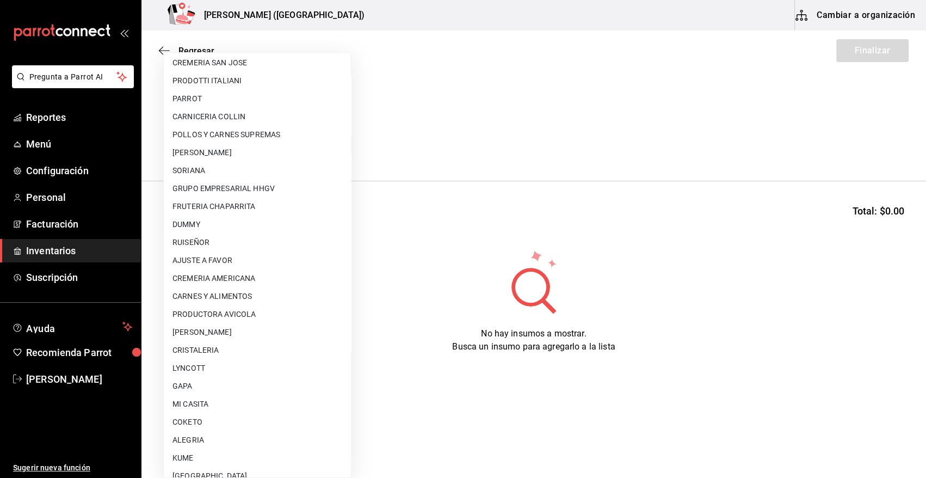
click at [224, 384] on li "GAPA" at bounding box center [257, 386] width 187 height 18
type input "67cef2db-6e67-4457-a2d1-6d93854fe5d6"
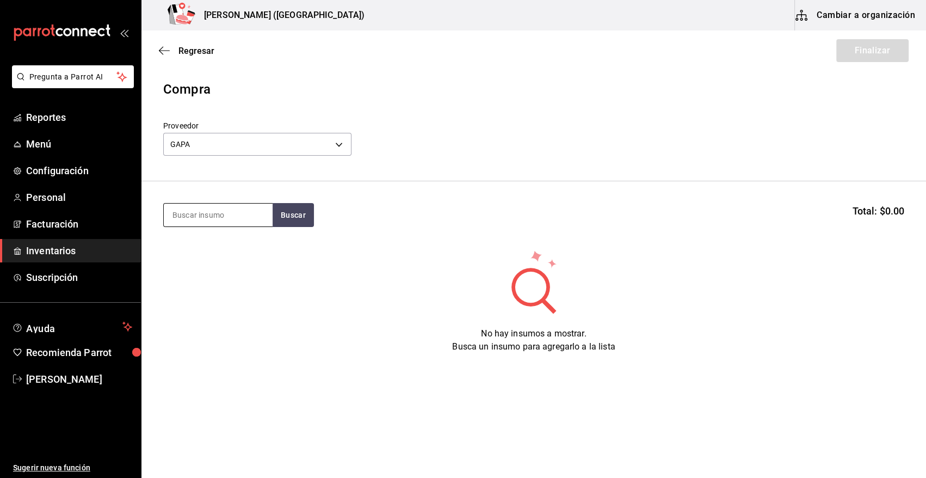
click at [220, 216] on input at bounding box center [218, 215] width 109 height 23
type input "RIB"
click at [292, 215] on button "Buscar" at bounding box center [293, 215] width 41 height 24
click at [288, 210] on button "Buscar" at bounding box center [293, 215] width 41 height 24
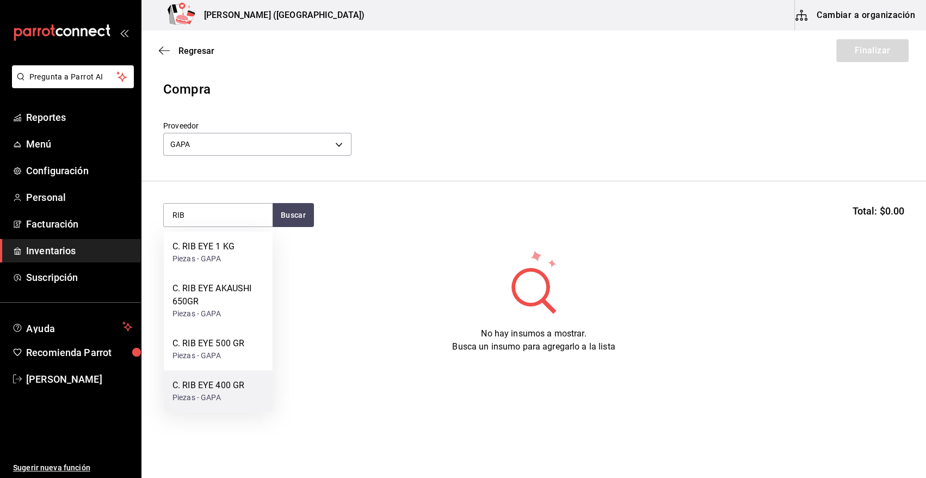
click at [220, 381] on div "C. RIB EYE 400 GR" at bounding box center [209, 385] width 72 height 13
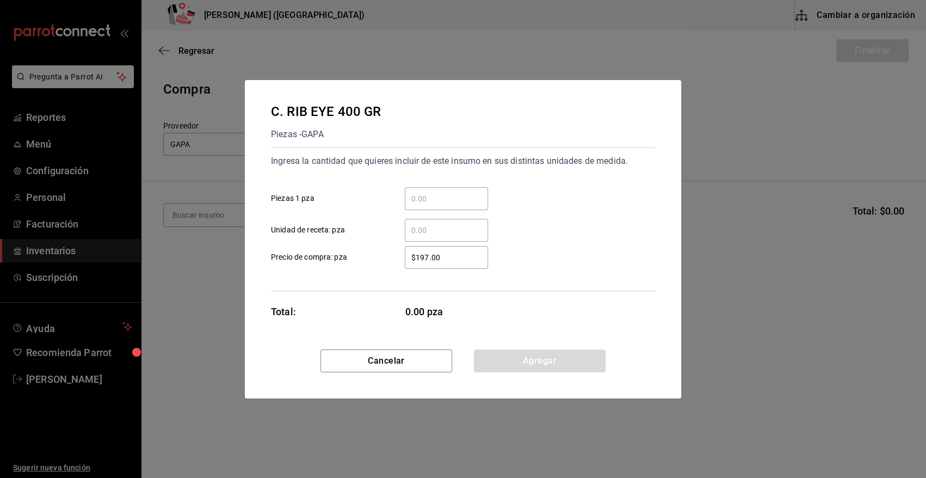
click at [433, 195] on input "​ Piezas 1 pza" at bounding box center [446, 198] width 83 height 13
type input "34"
drag, startPoint x: 446, startPoint y: 255, endPoint x: 385, endPoint y: 258, distance: 61.6
click at [385, 258] on label "$197.00 ​ Precio de compra: pza" at bounding box center [379, 257] width 217 height 23
type input "$452.81"
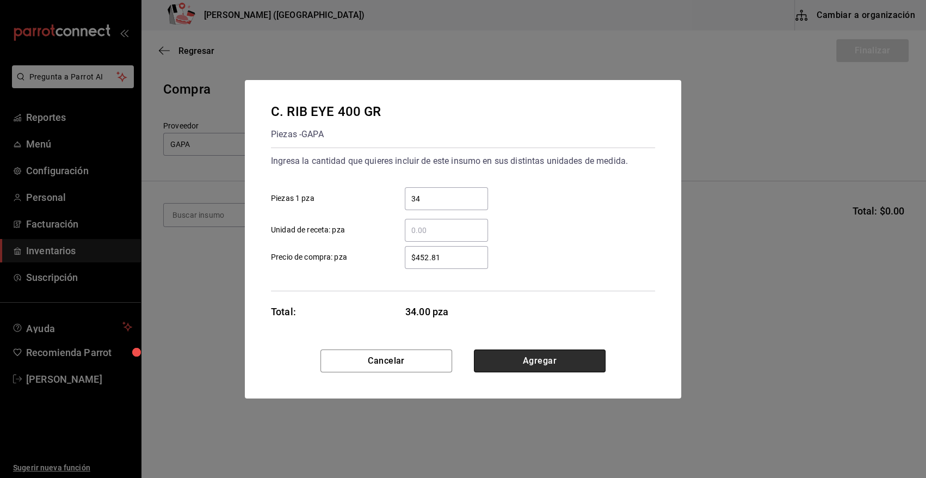
click at [508, 358] on button "Agregar" at bounding box center [540, 360] width 132 height 23
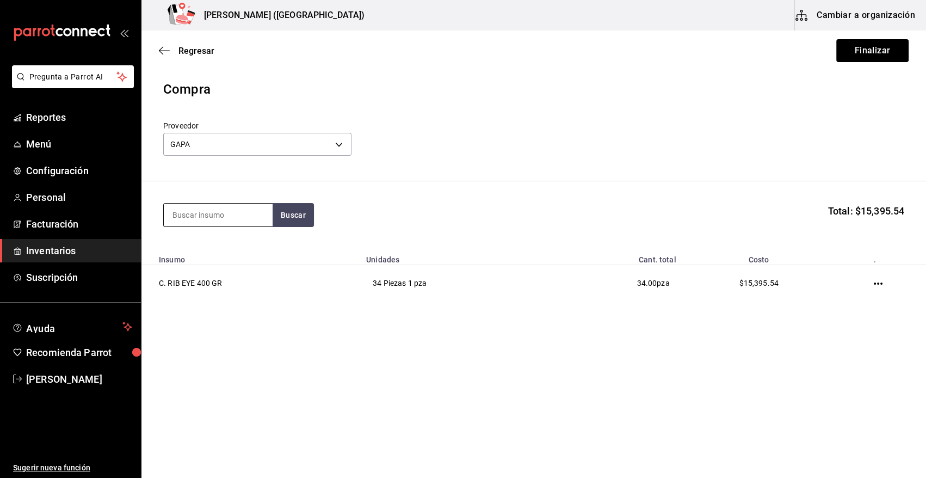
click at [242, 218] on input at bounding box center [218, 215] width 109 height 23
type input "RIB"
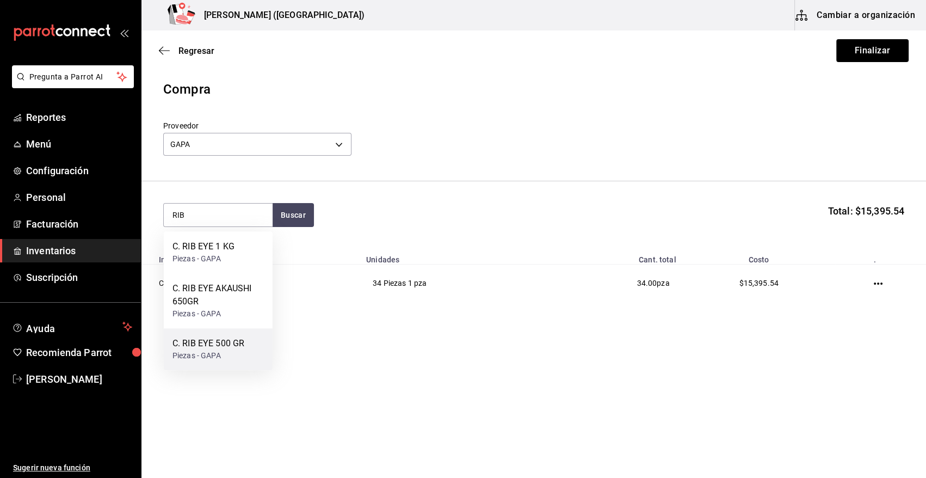
click at [234, 341] on div "C. RIB EYE 500 GR" at bounding box center [209, 343] width 72 height 13
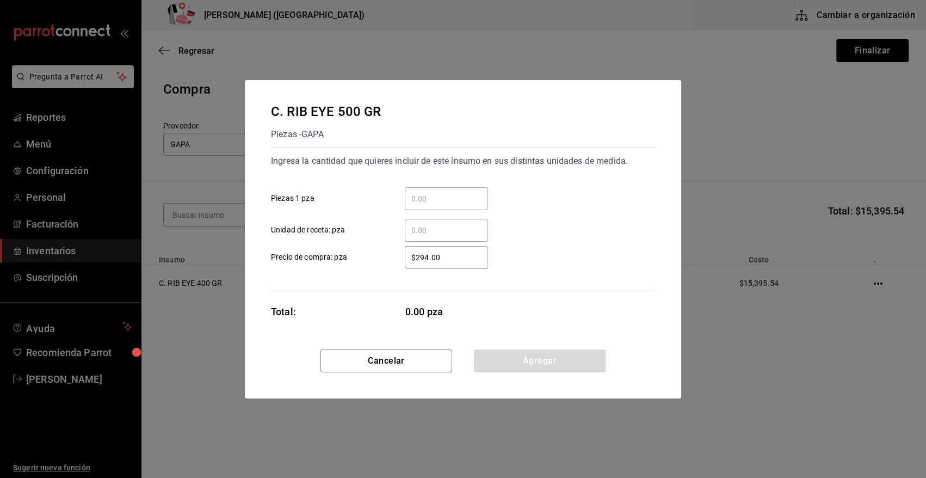
click at [458, 195] on input "​ Piezas 1 pza" at bounding box center [446, 198] width 83 height 13
type input "30"
drag, startPoint x: 457, startPoint y: 258, endPoint x: 346, endPoint y: 258, distance: 111.0
click at [346, 258] on label "$294.00 ​ Precio de compra: pza" at bounding box center [379, 257] width 217 height 23
type input "$533.27"
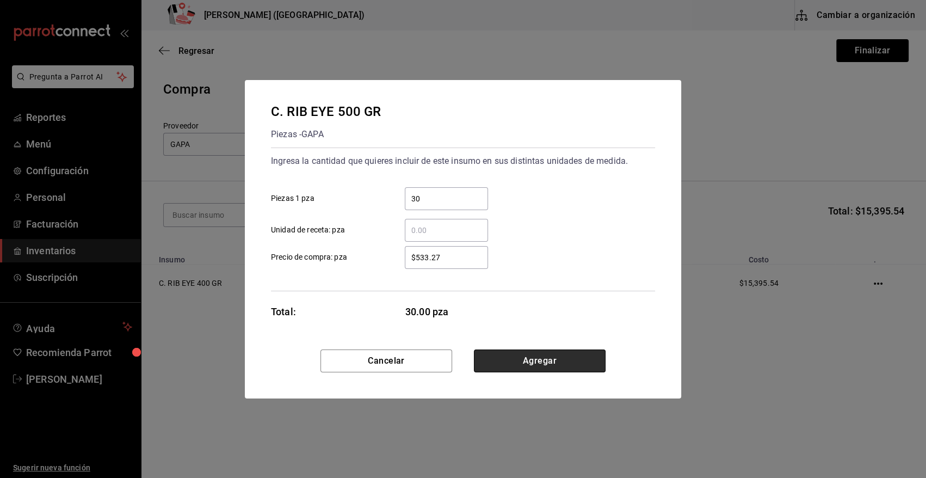
click at [536, 362] on button "Agregar" at bounding box center [540, 360] width 132 height 23
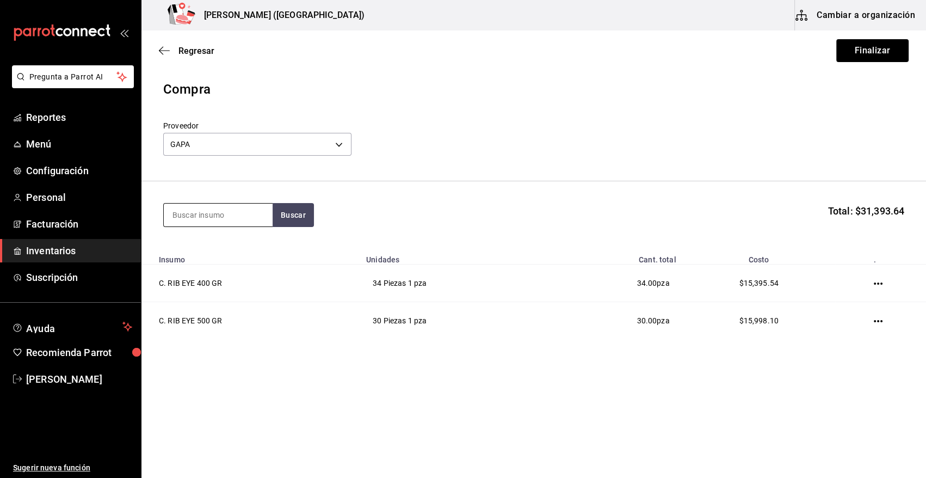
click at [229, 223] on input at bounding box center [218, 215] width 109 height 23
type input "RIB"
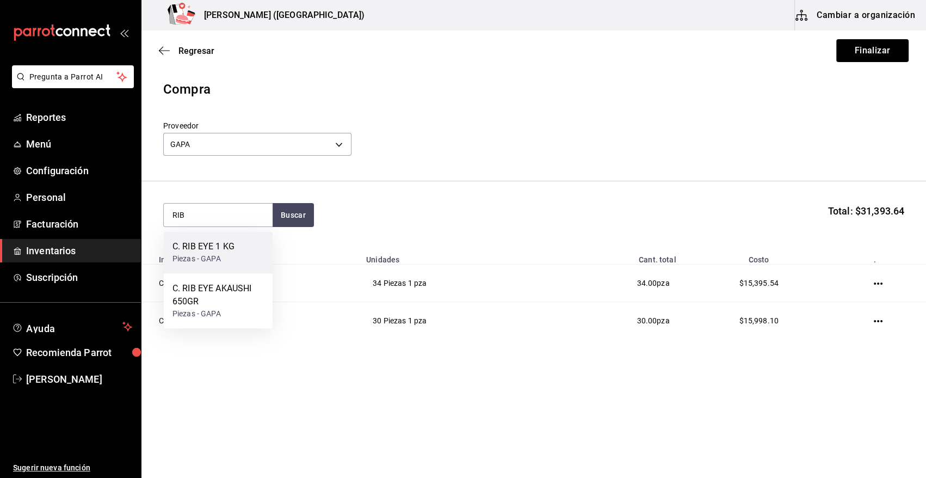
click at [248, 249] on div "C. RIB EYE 1 KG Piezas - GAPA" at bounding box center [218, 252] width 109 height 42
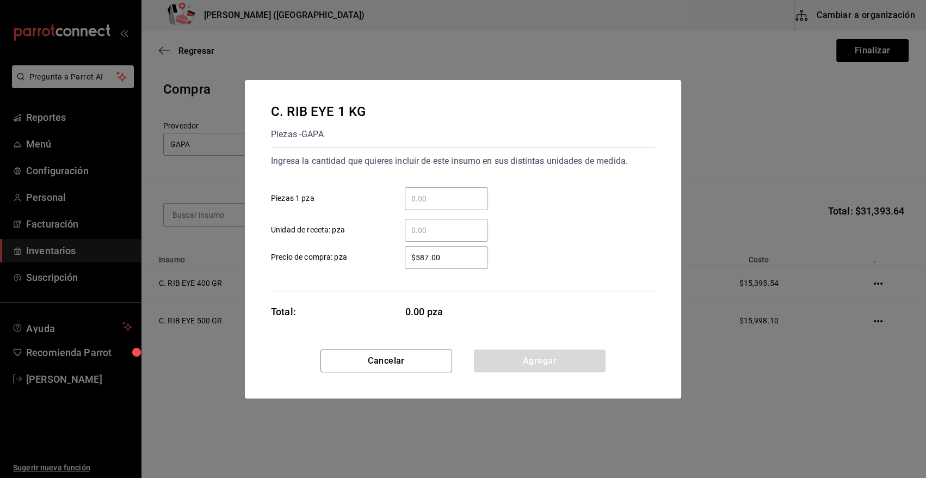
click at [440, 196] on input "​ Piezas 1 pza" at bounding box center [446, 198] width 83 height 13
type input "20"
drag, startPoint x: 408, startPoint y: 261, endPoint x: 328, endPoint y: 261, distance: 79.5
click at [328, 261] on label "$587.00 ​ Precio de compra: pza" at bounding box center [379, 257] width 217 height 23
type input "$1,109.78"
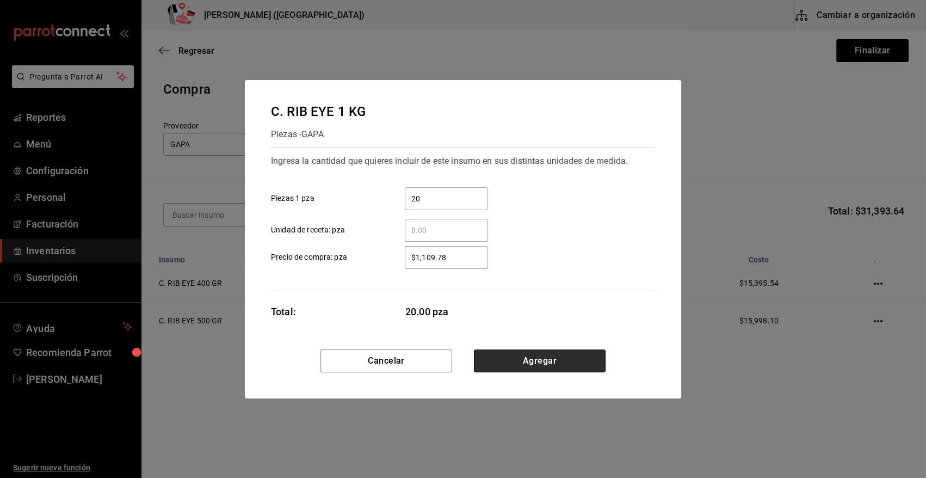
click at [535, 363] on button "Agregar" at bounding box center [540, 360] width 132 height 23
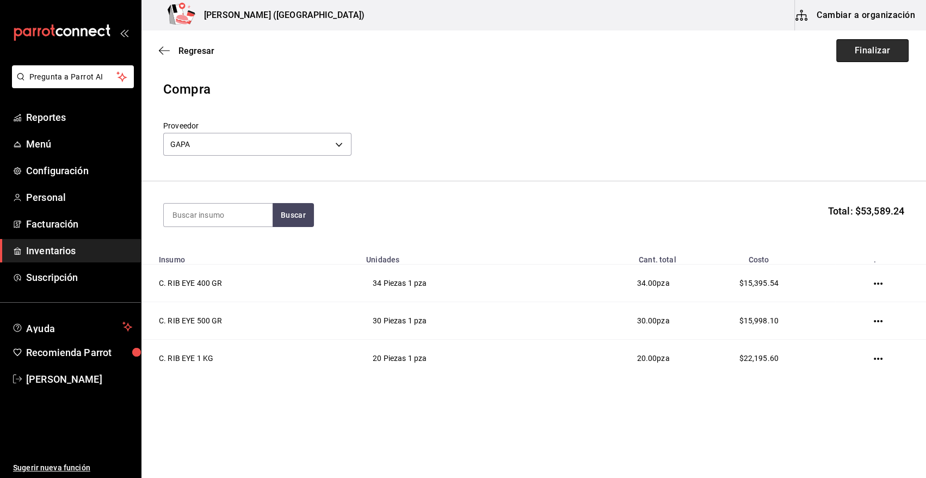
click at [878, 46] on button "Finalizar" at bounding box center [872, 50] width 72 height 23
click at [873, 52] on button "Finalizar" at bounding box center [872, 50] width 72 height 23
click at [872, 52] on button "Finalizar" at bounding box center [872, 50] width 72 height 23
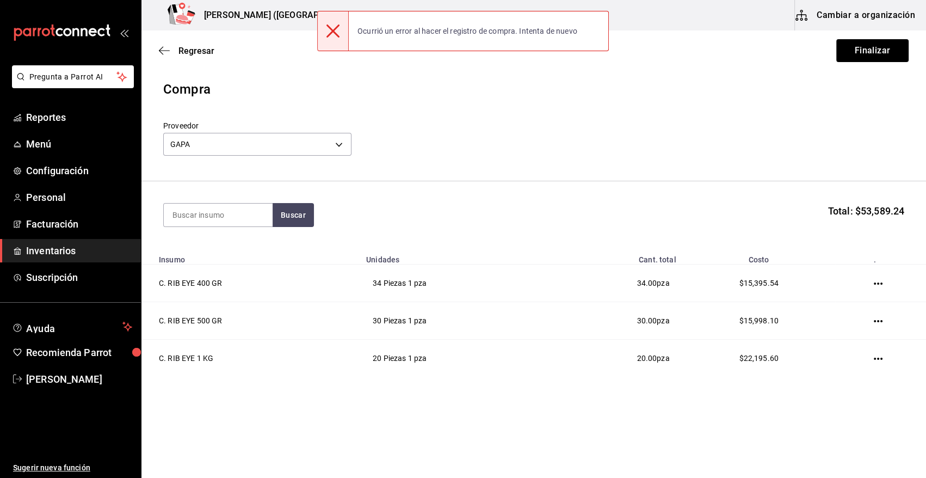
click at [333, 32] on icon at bounding box center [333, 30] width 13 height 13
click at [786, 83] on div "Compra" at bounding box center [533, 89] width 741 height 20
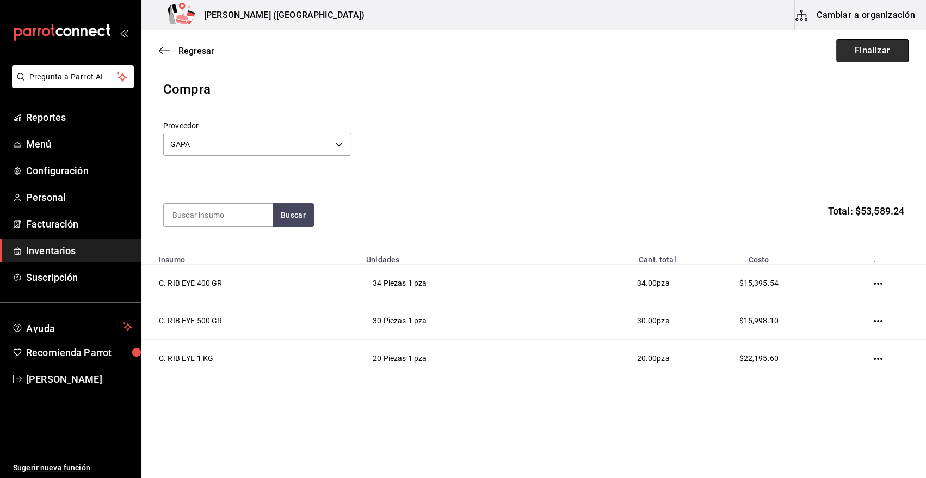
click at [870, 51] on button "Finalizar" at bounding box center [872, 50] width 72 height 23
click at [863, 54] on button "Finalizar" at bounding box center [872, 50] width 72 height 23
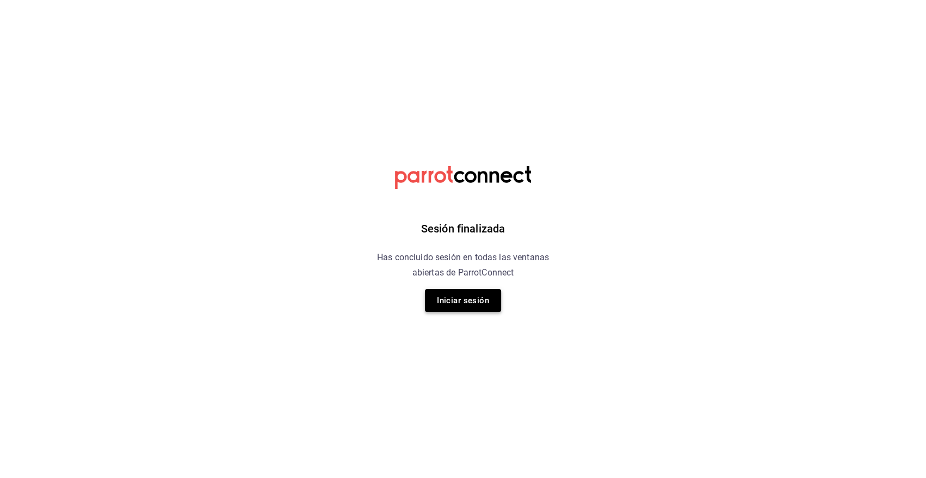
click at [469, 304] on button "Iniciar sesión" at bounding box center [463, 300] width 76 height 23
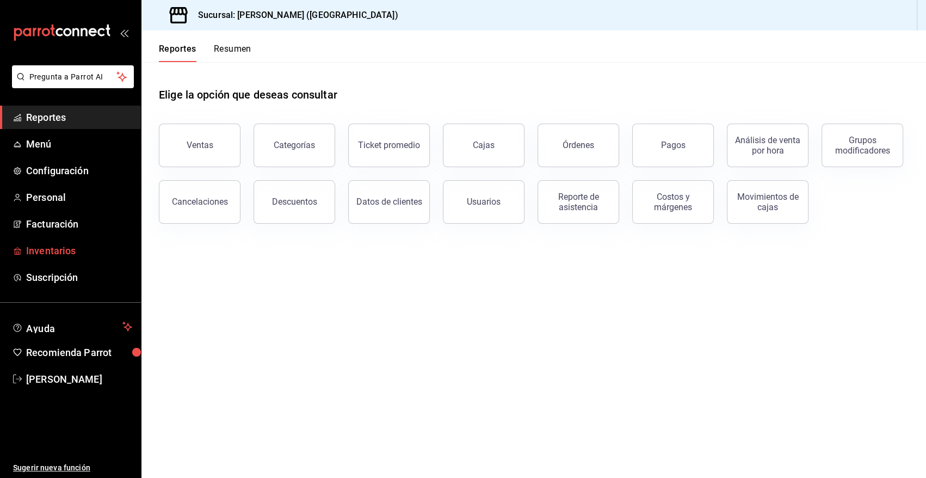
click at [53, 253] on span "Inventarios" at bounding box center [79, 250] width 106 height 15
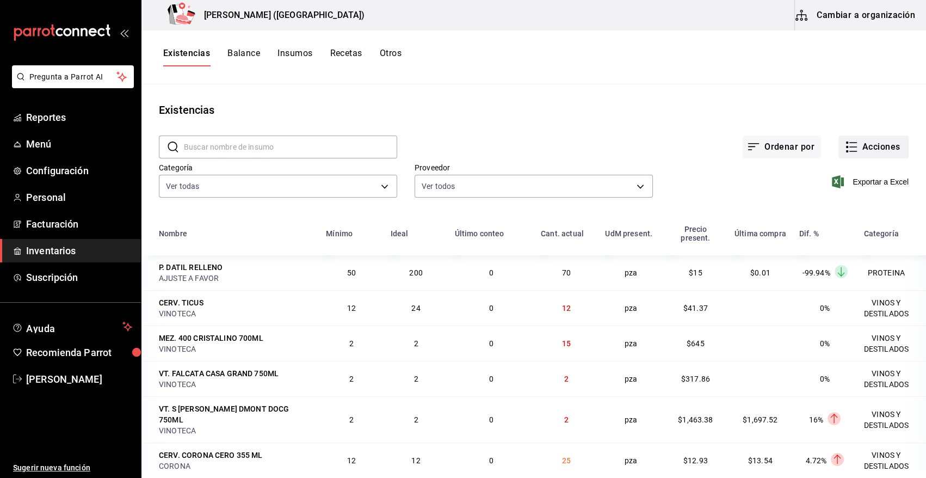
click at [860, 151] on button "Acciones" at bounding box center [874, 147] width 70 height 23
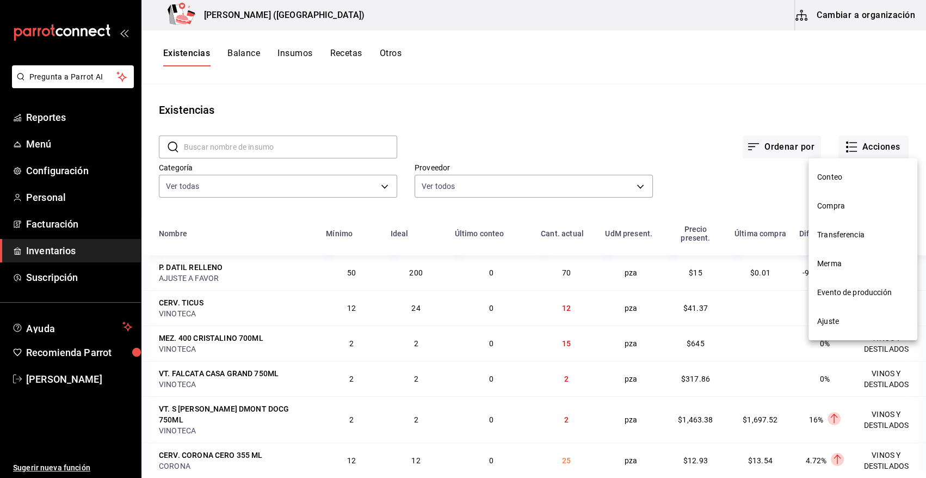
click at [841, 205] on span "Compra" at bounding box center [862, 205] width 91 height 11
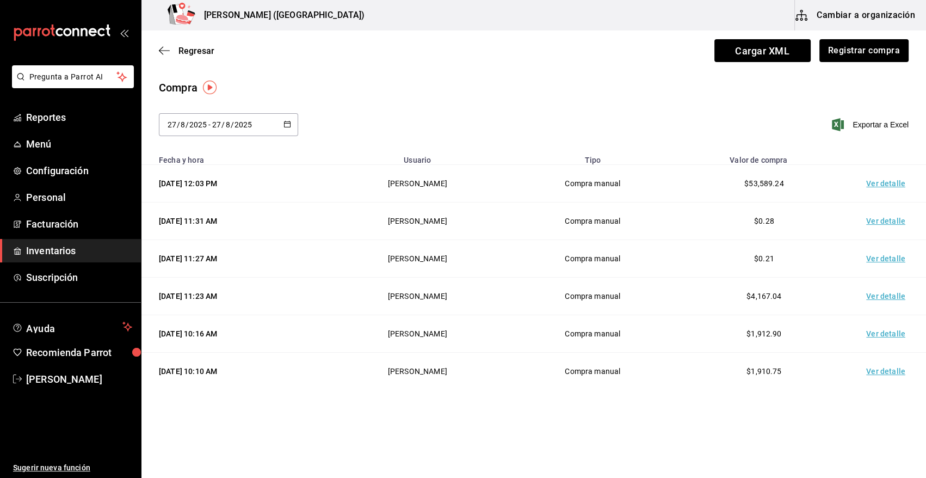
click at [896, 181] on td "Ver detalle" at bounding box center [888, 184] width 76 height 38
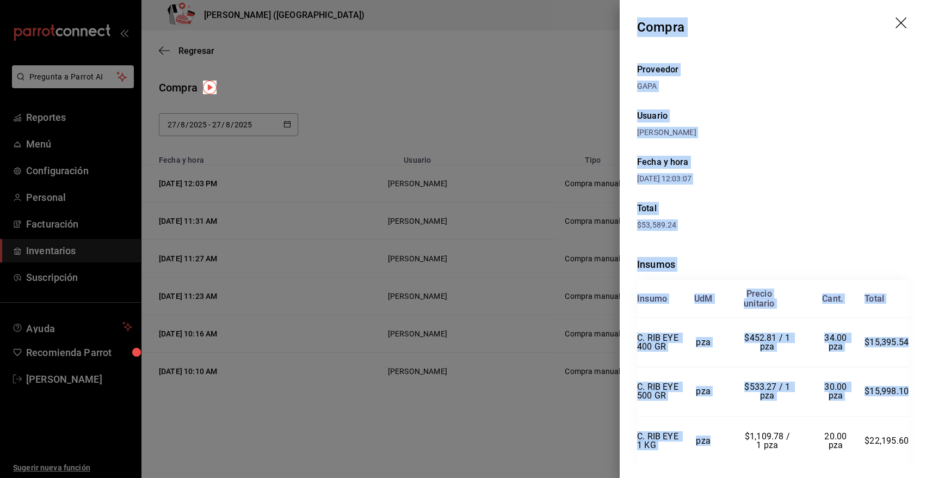
scroll to position [44, 0]
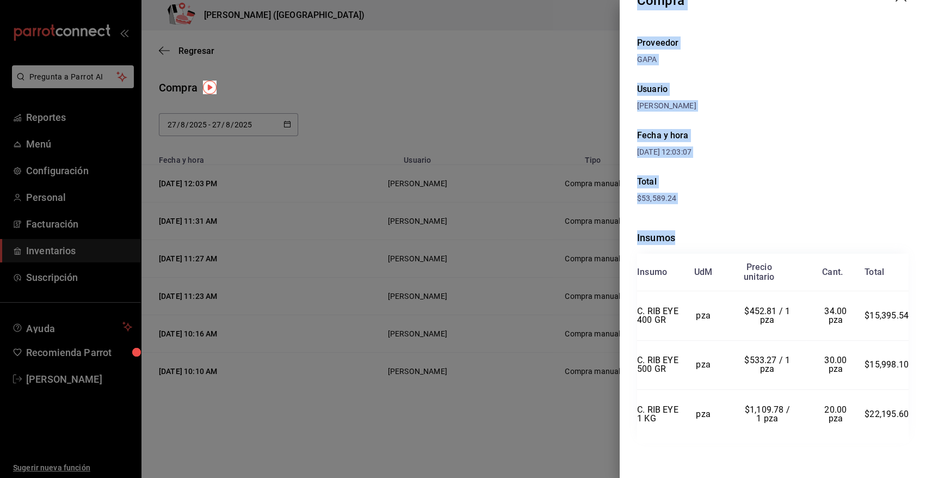
drag, startPoint x: 639, startPoint y: 27, endPoint x: 916, endPoint y: 428, distance: 487.8
click at [916, 428] on div "Compra Proveedor GAPA Usuario [PERSON_NAME] y hora [DATE] 12:03:07 Total $53,58…" at bounding box center [773, 239] width 306 height 478
